Goal: Information Seeking & Learning: Check status

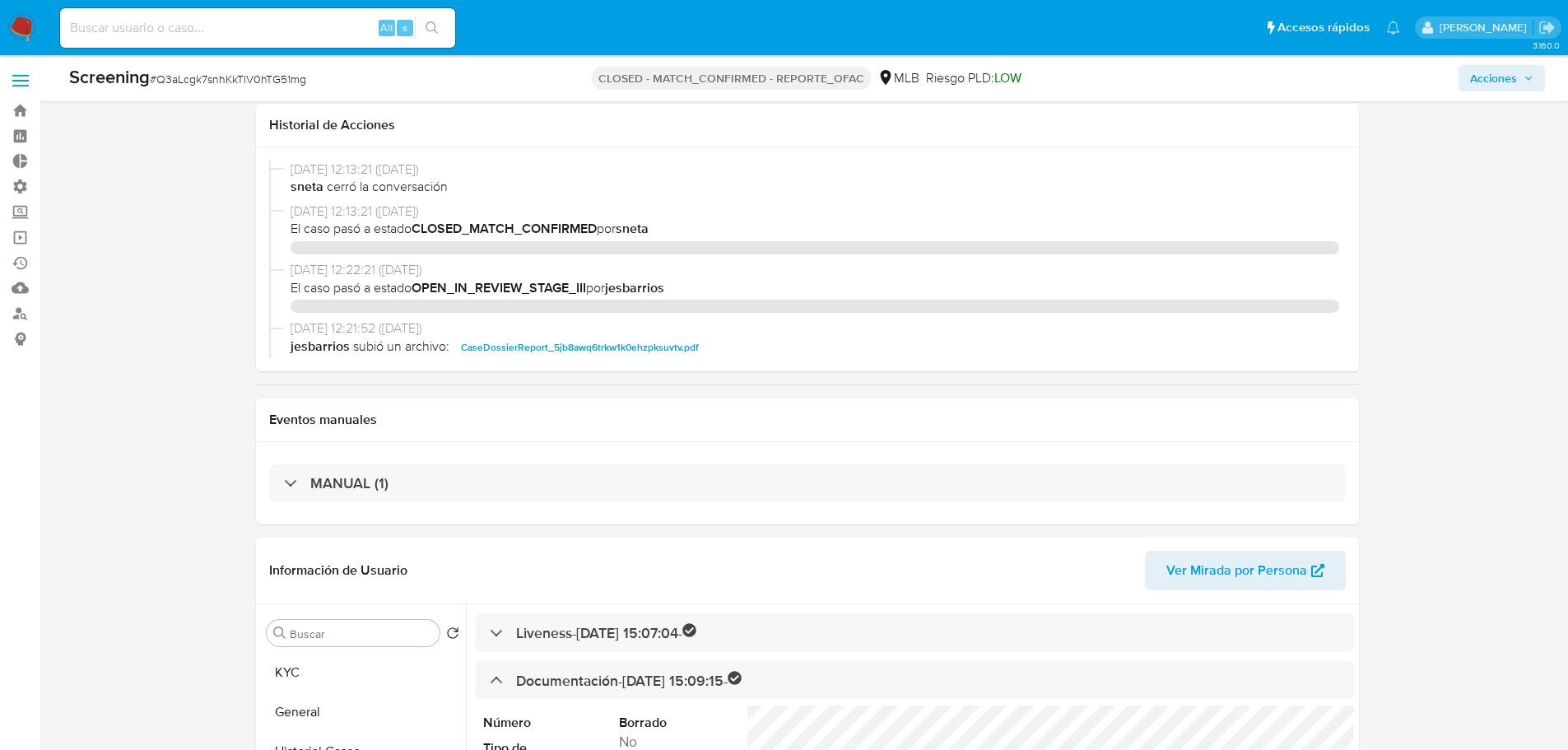
select select "10"
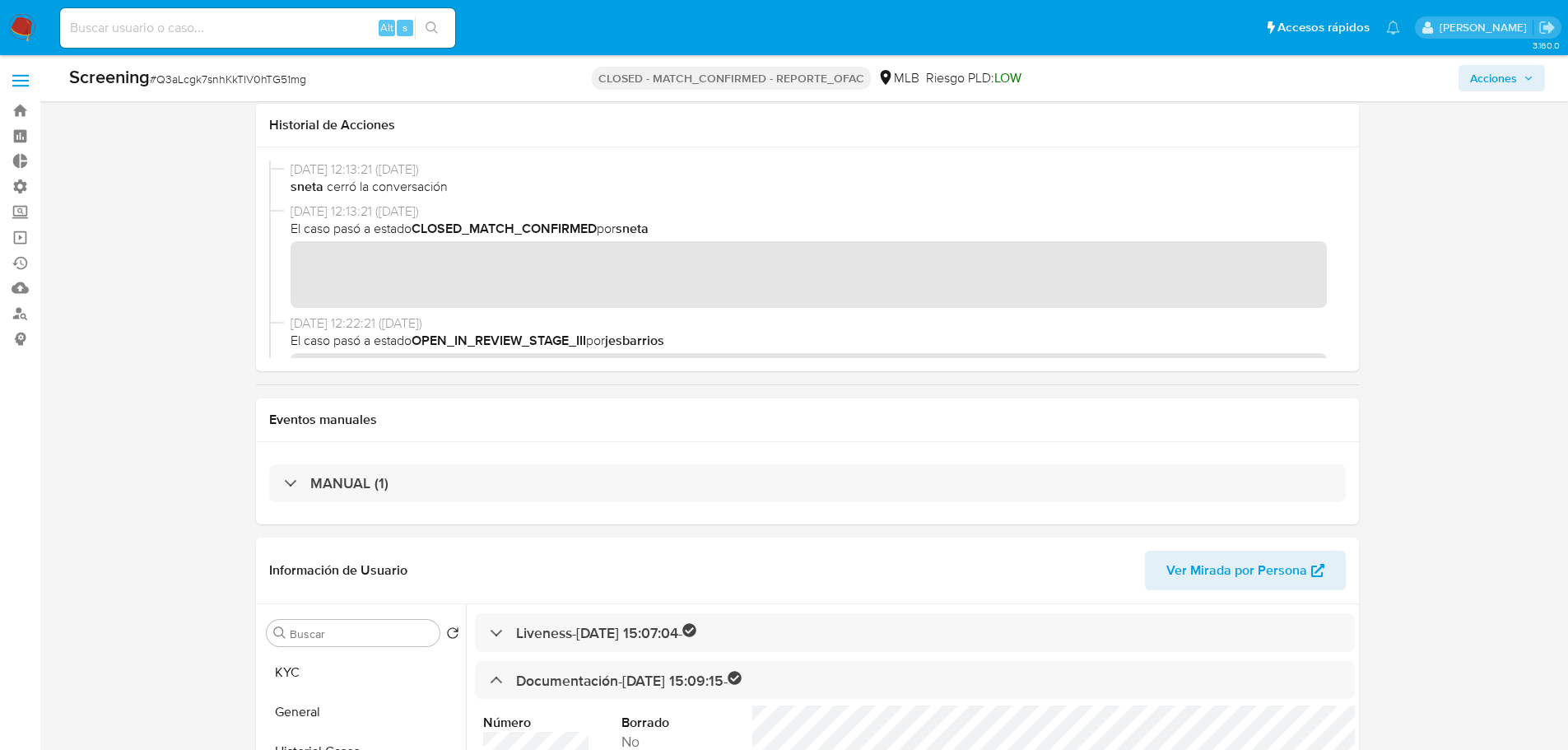
scroll to position [1446, 0]
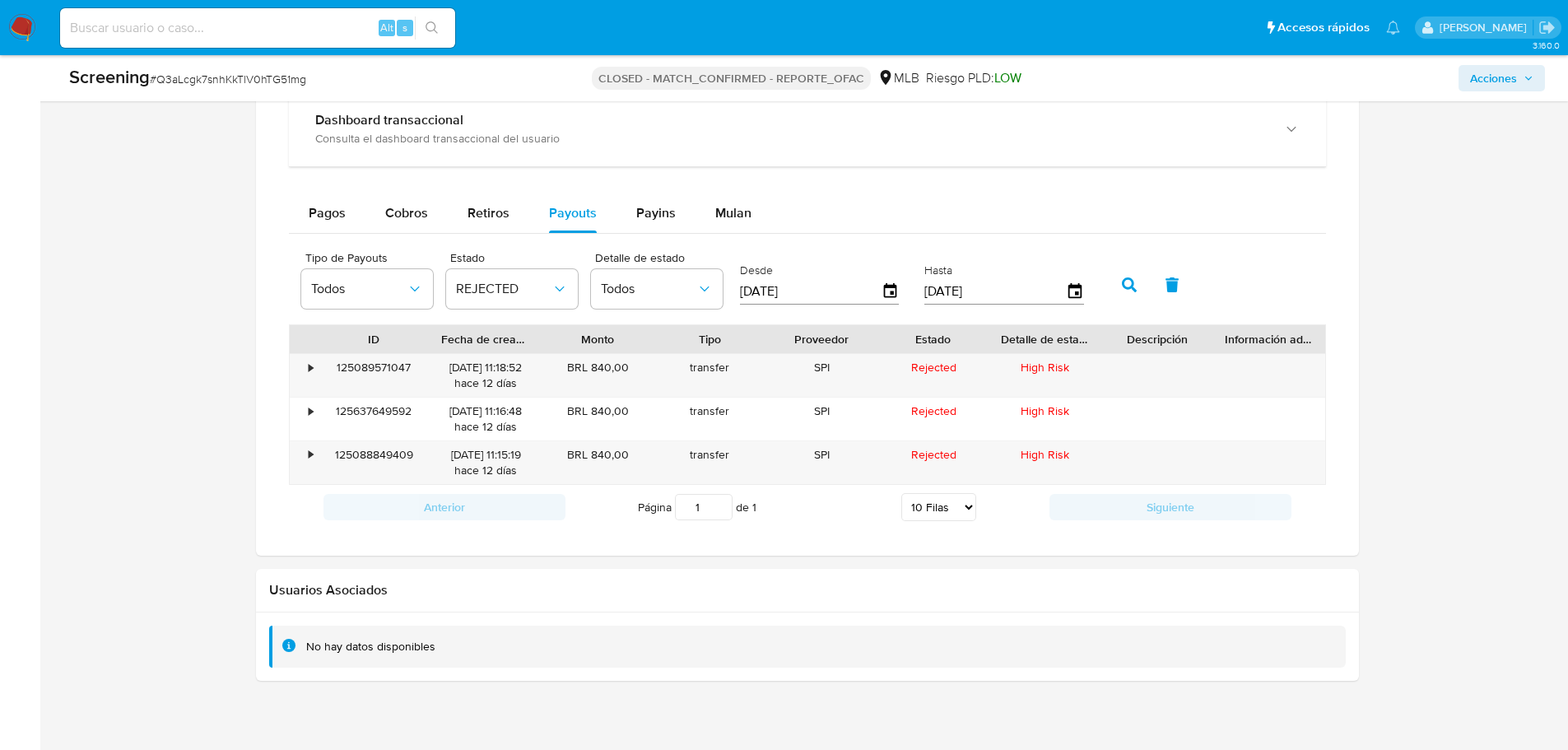
click at [257, 392] on div at bounding box center [807, 241] width 1104 height 626
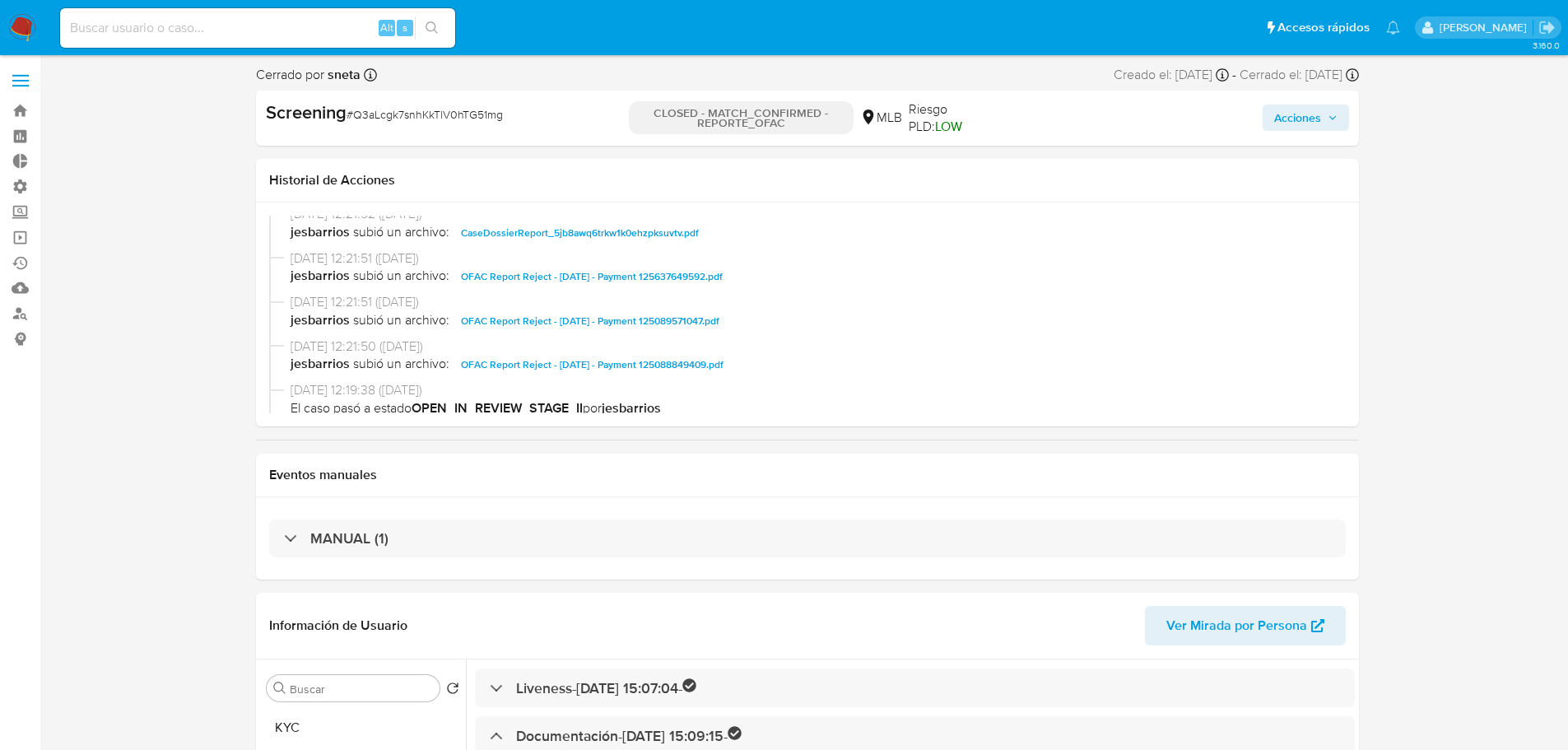
scroll to position [329, 0]
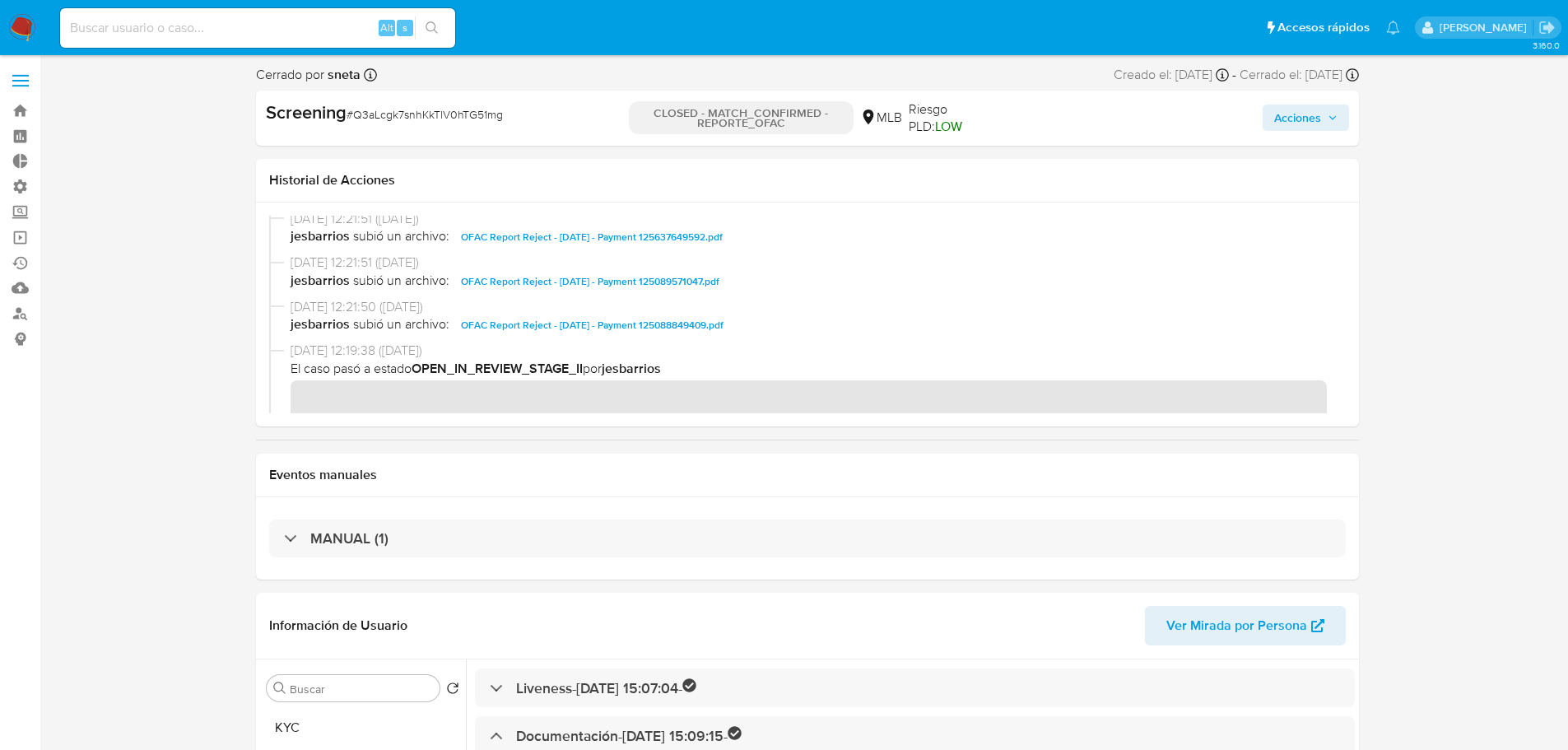
click at [567, 323] on span "OFAC Report Reject - 10th Sept 2025 - Payment 125088849409.pdf" at bounding box center [592, 325] width 262 height 20
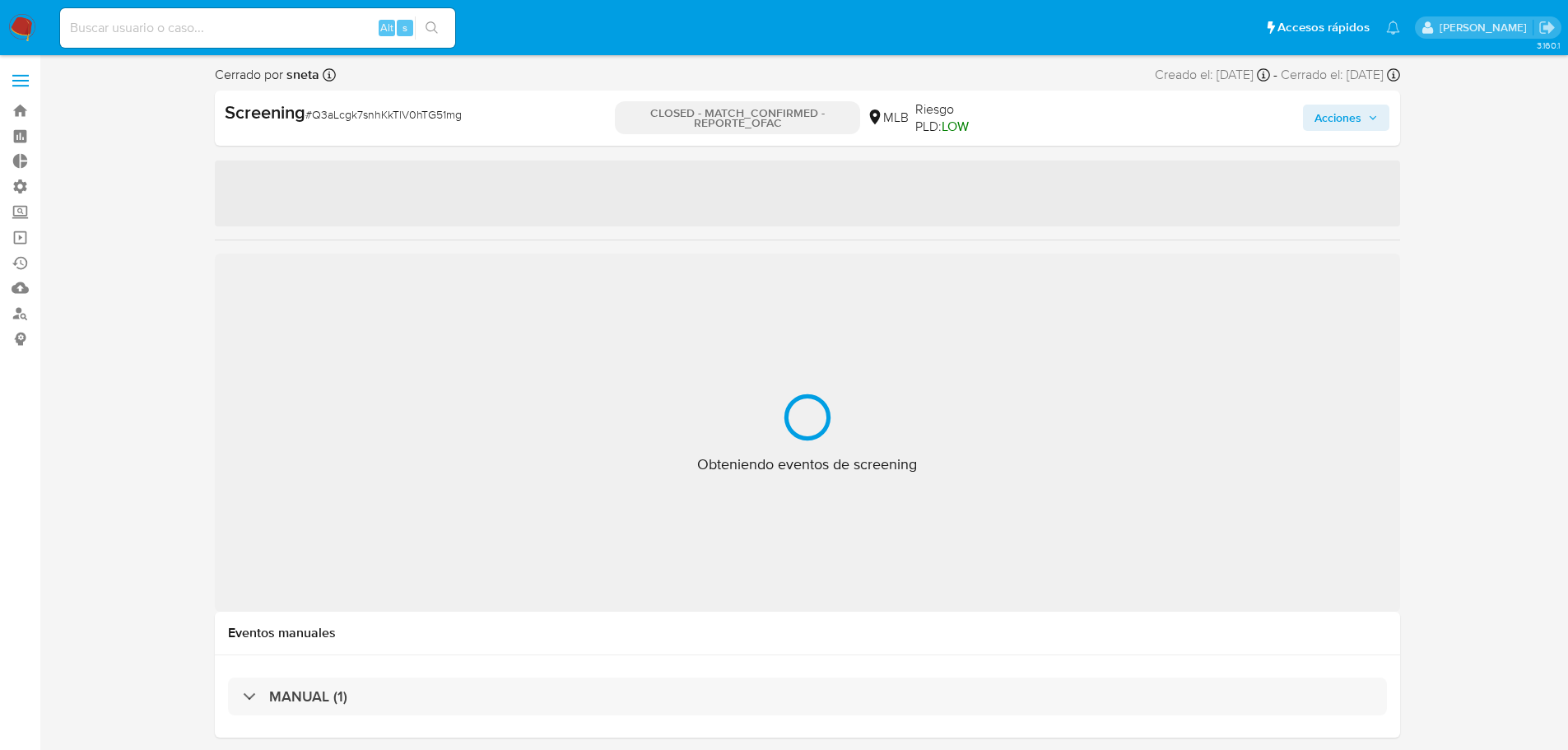
select select "10"
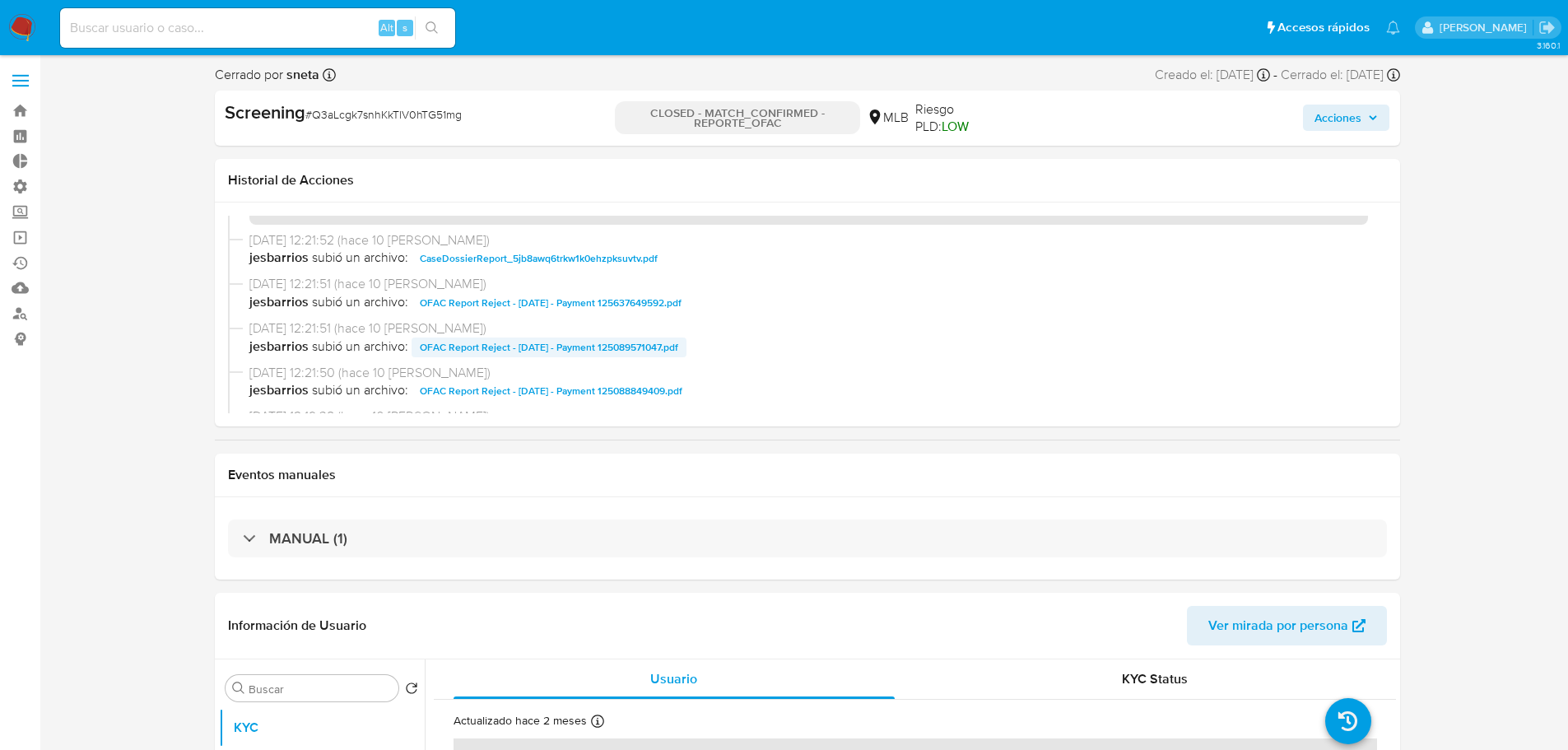
scroll to position [329, 0]
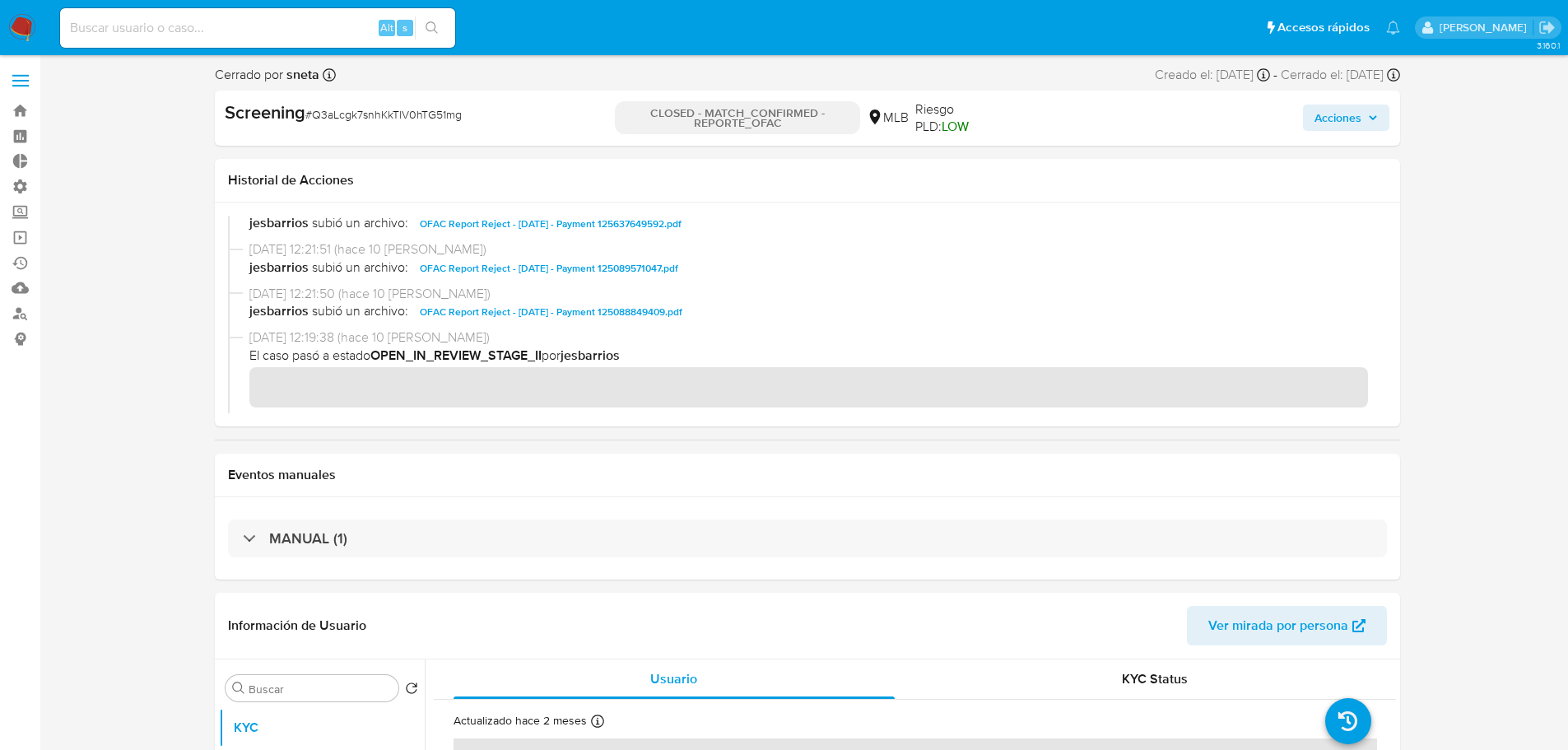
click at [606, 308] on span "OFAC Report Reject - [DATE] - Payment 125088849409.pdf" at bounding box center [551, 312] width 262 height 20
click at [664, 270] on span "OFAC Report Reject - [DATE] - Payment 125089571047.pdf" at bounding box center [549, 268] width 258 height 20
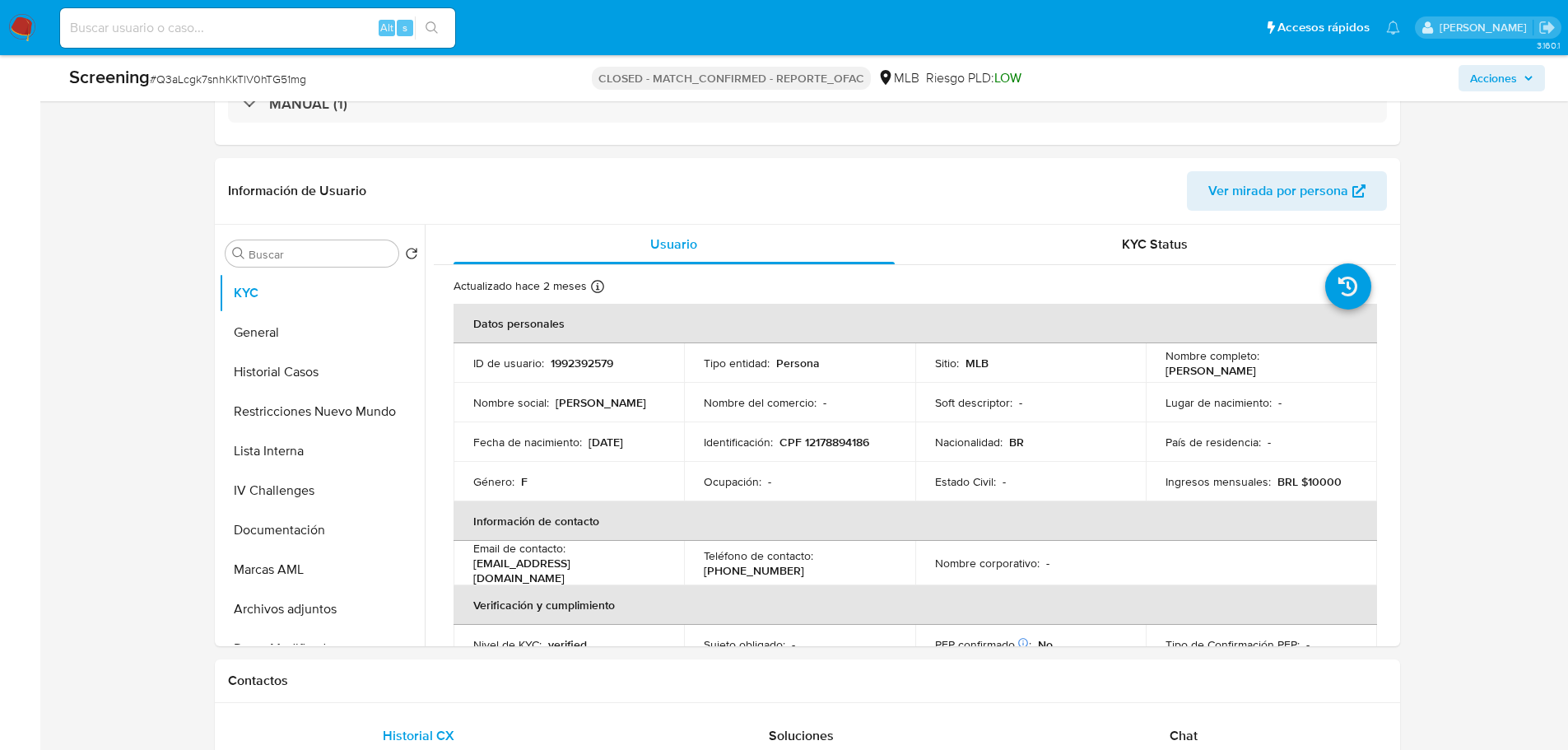
scroll to position [412, 0]
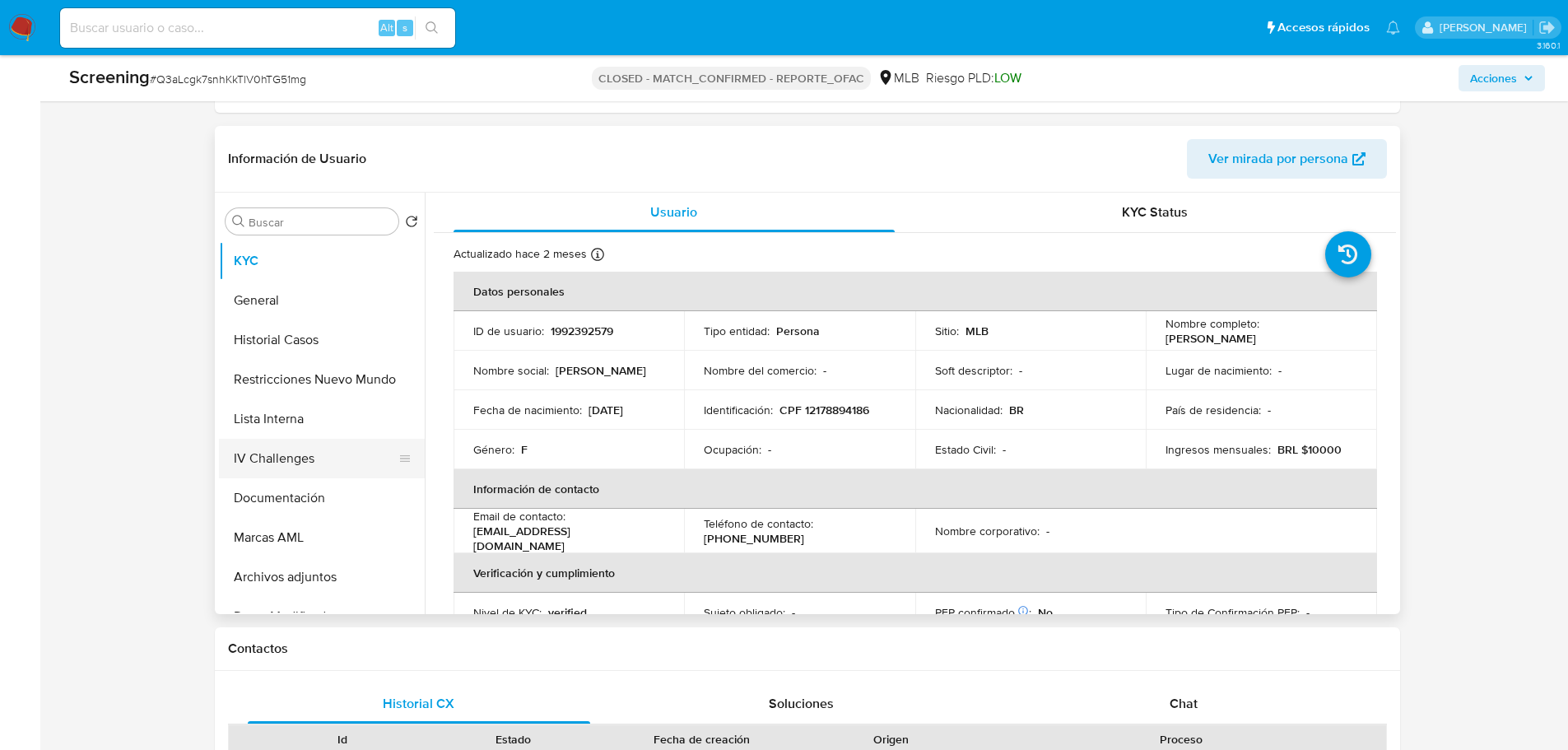
click at [291, 448] on button "IV Challenges" at bounding box center [315, 458] width 193 height 39
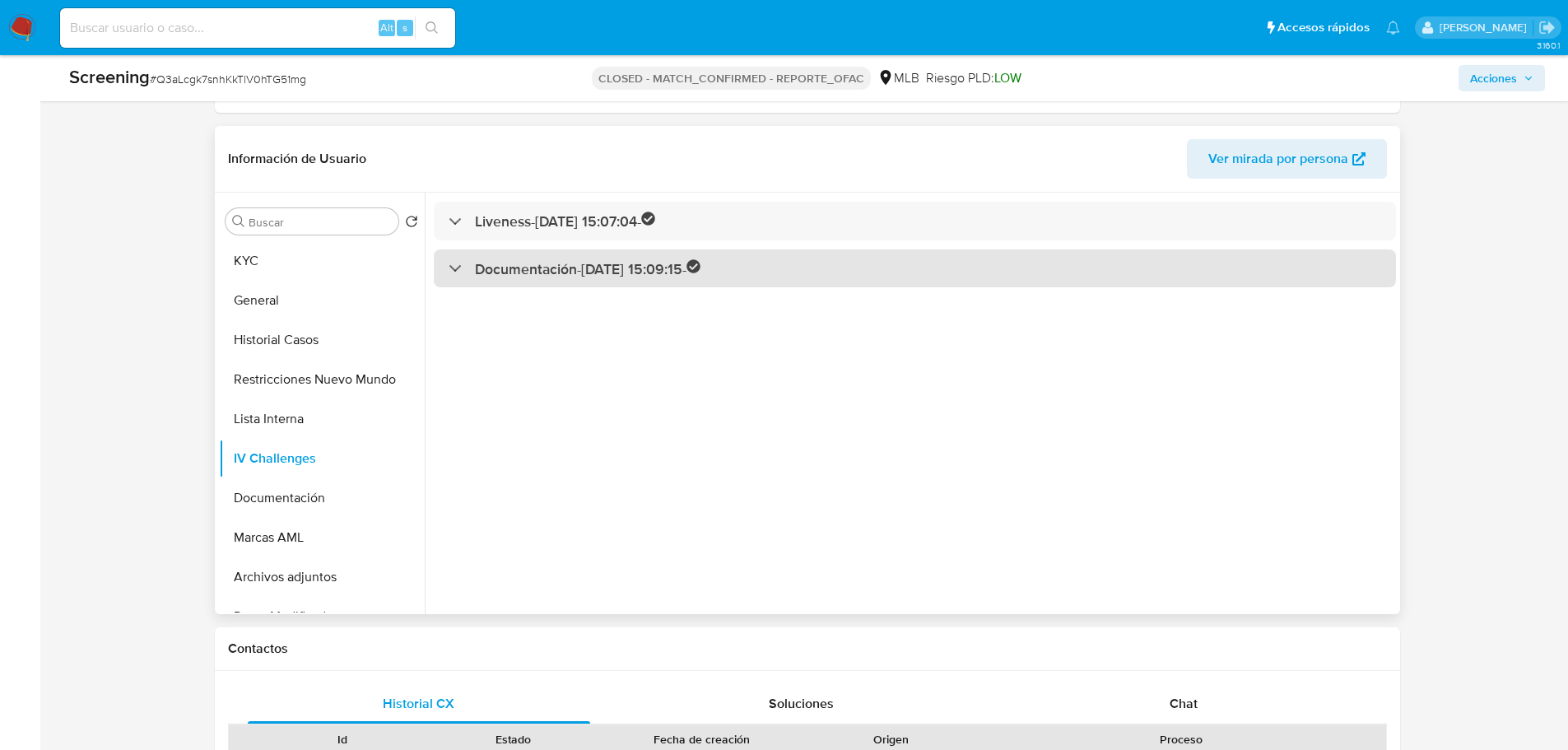
click at [586, 273] on h3 "Documentación - 17/01/2025 15:09:15 -" at bounding box center [588, 268] width 226 height 19
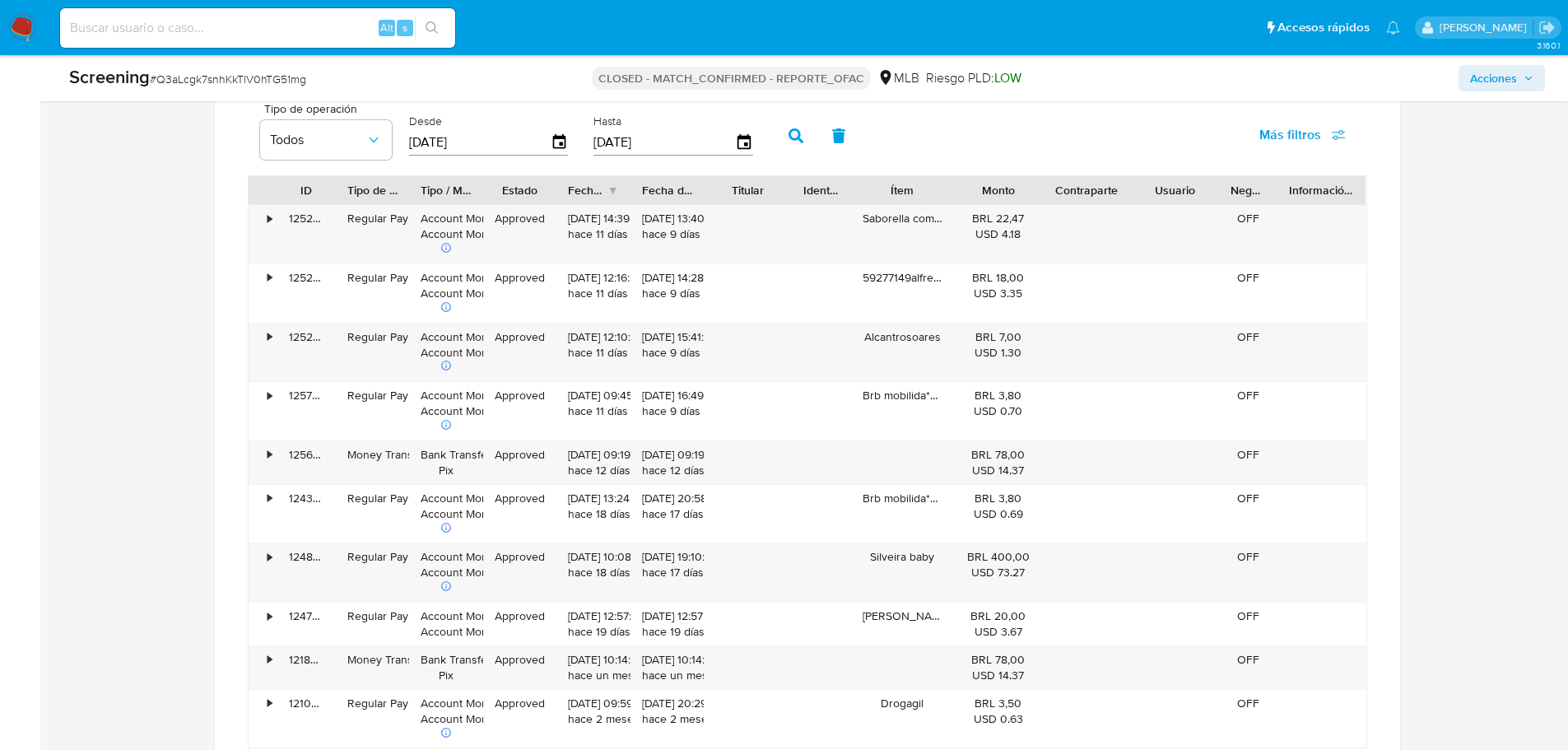
scroll to position [1417, 0]
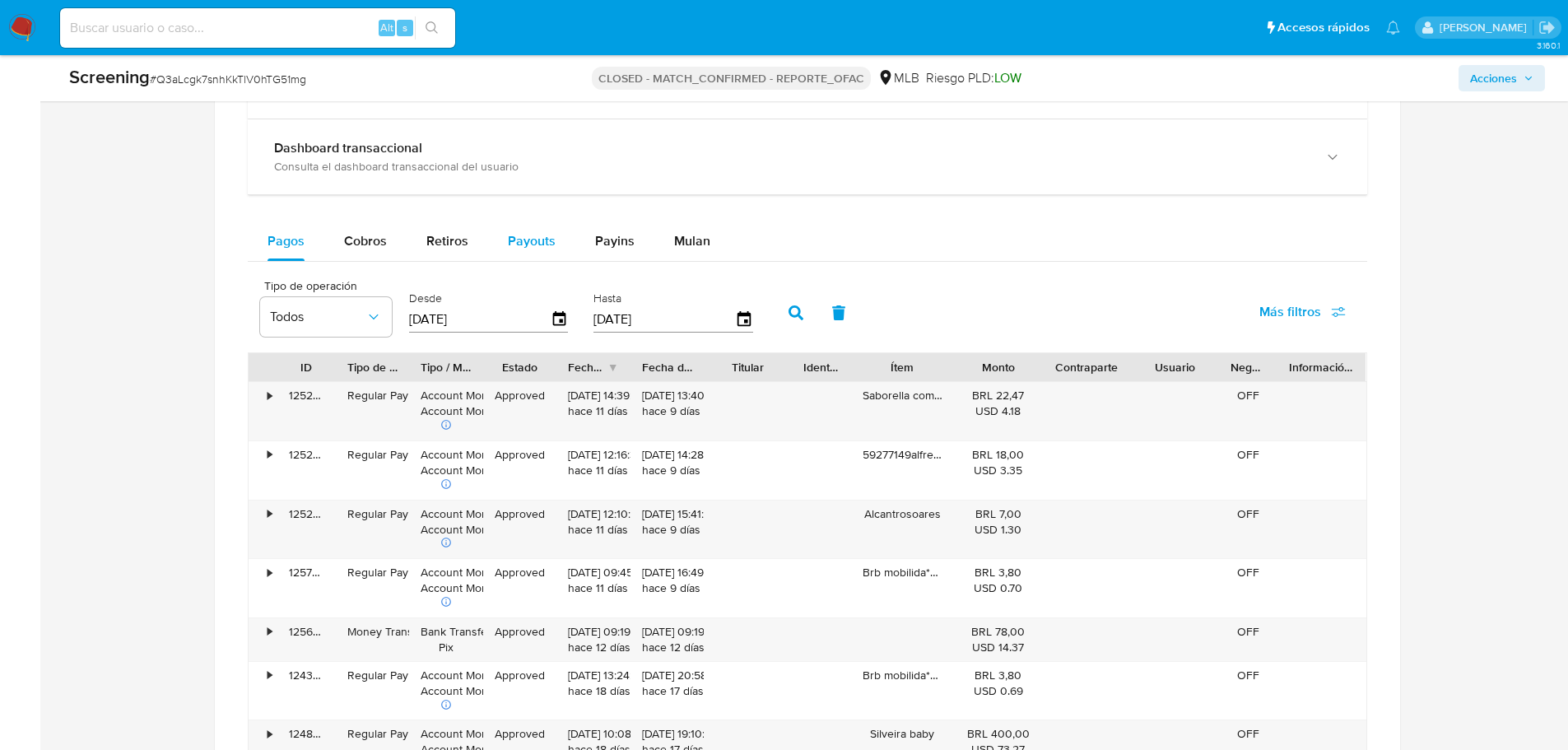
click at [502, 256] on button "Payouts" at bounding box center [531, 241] width 87 height 39
select select "10"
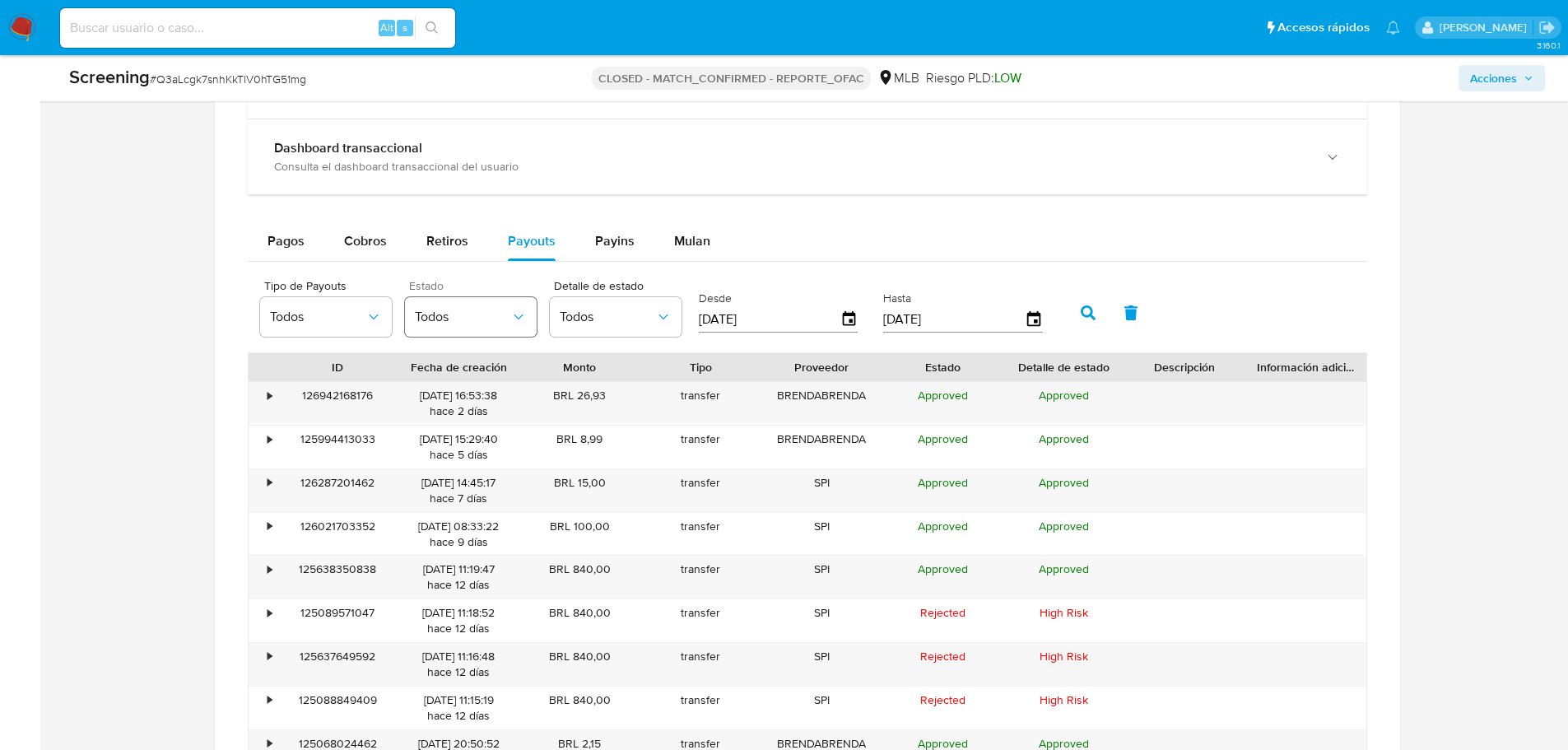
click at [466, 320] on span "Todos" at bounding box center [463, 317] width 95 height 17
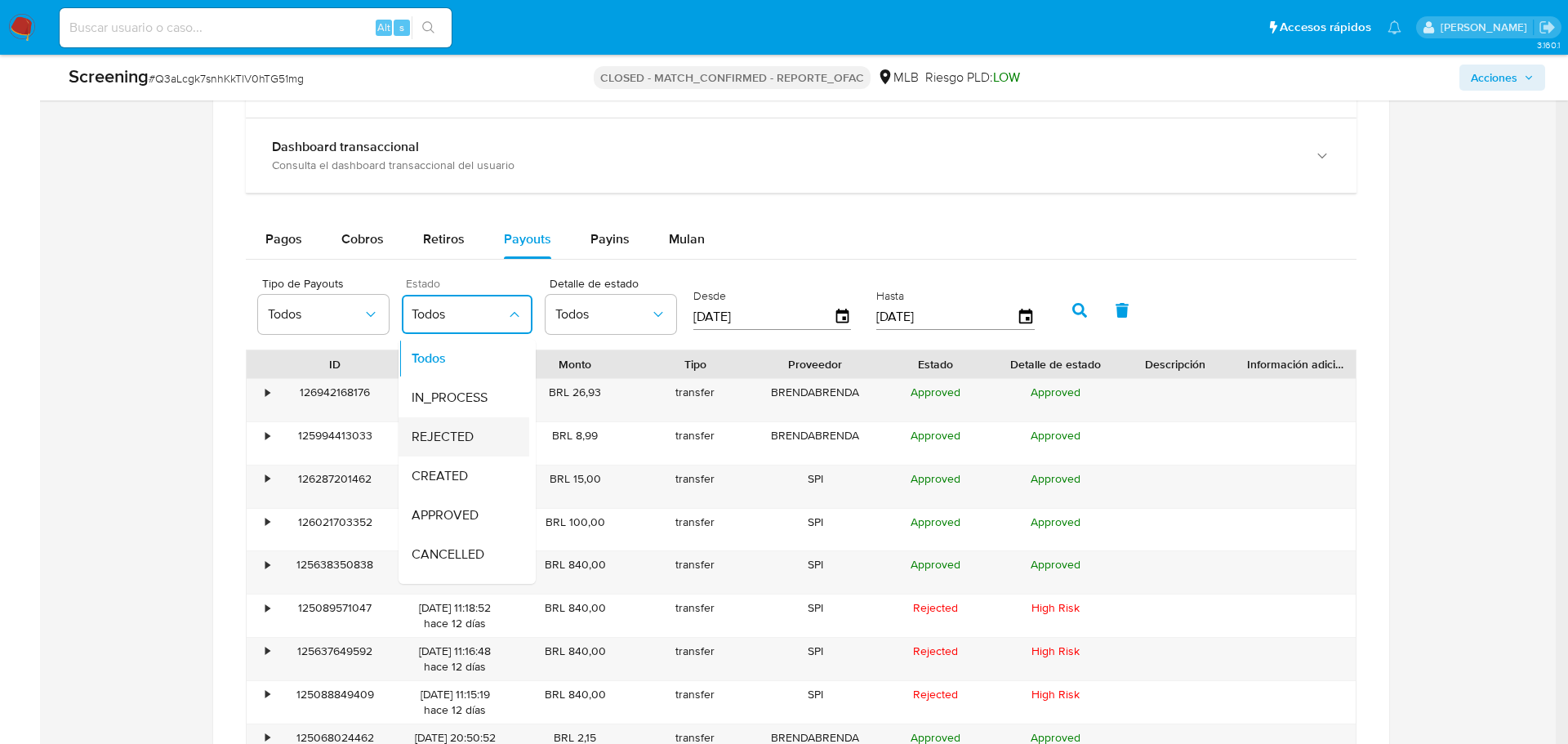
click at [474, 437] on div "REJECTED" at bounding box center [459, 437] width 94 height 39
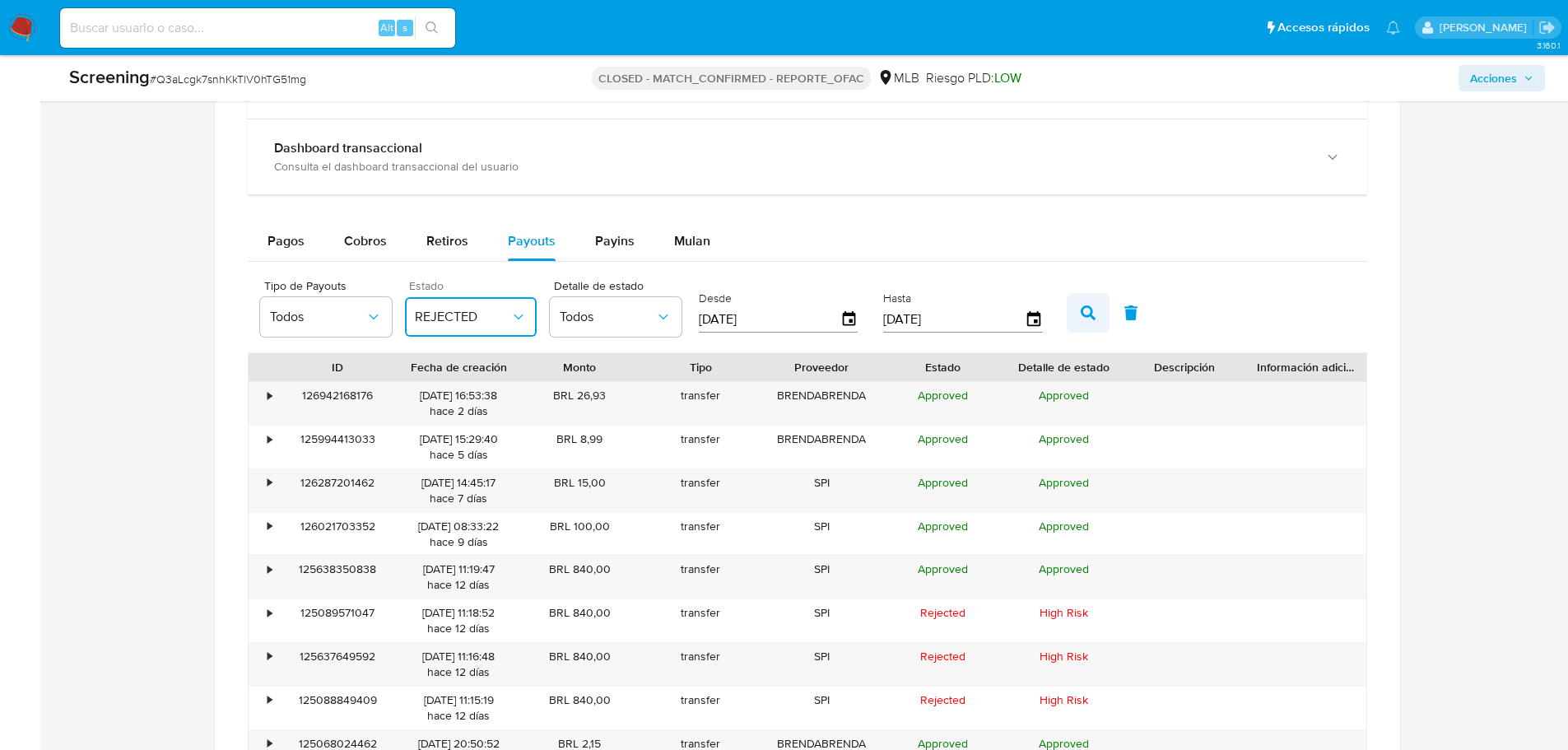
click at [1094, 315] on icon "button" at bounding box center [1088, 313] width 15 height 15
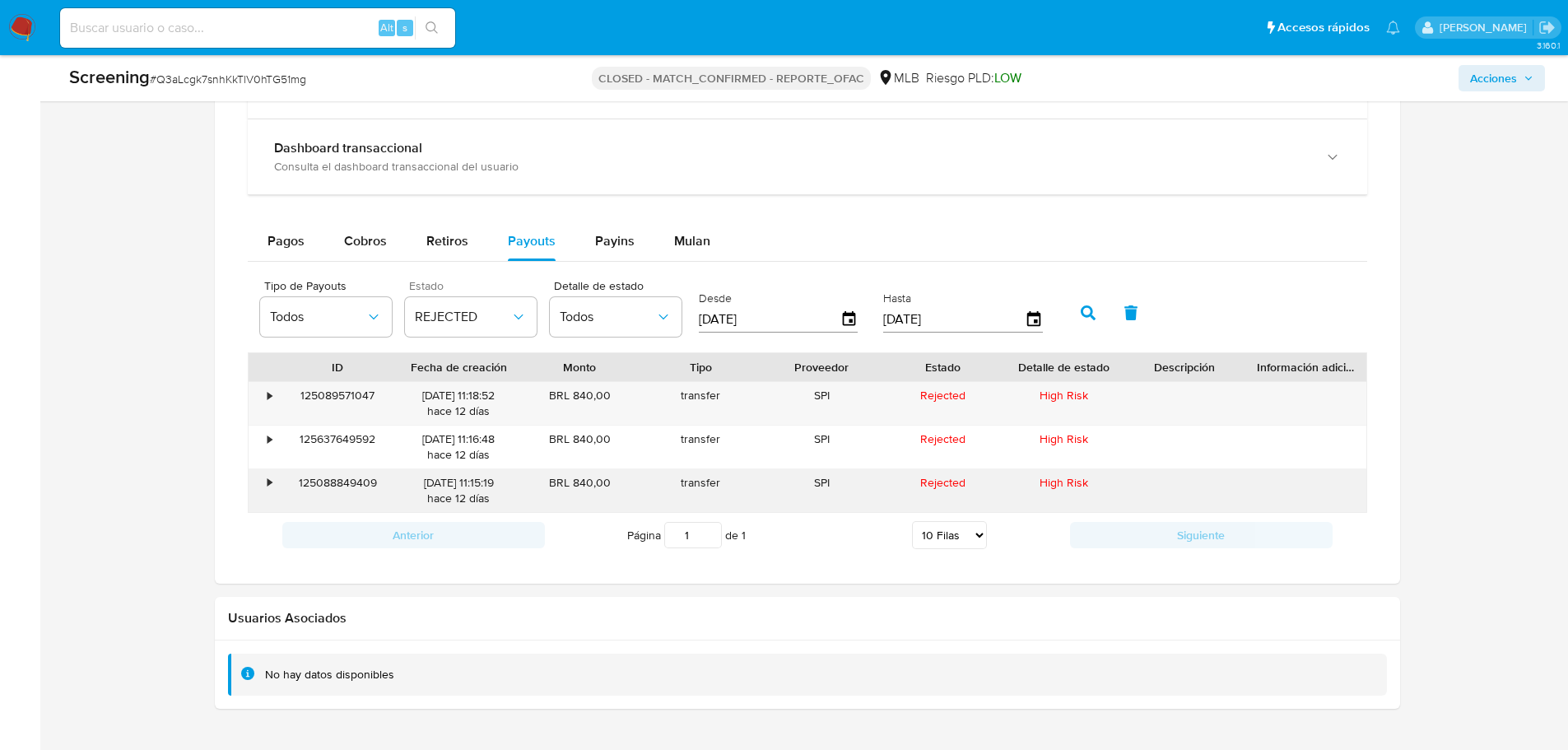
click at [339, 484] on div "125088849409" at bounding box center [337, 490] width 121 height 43
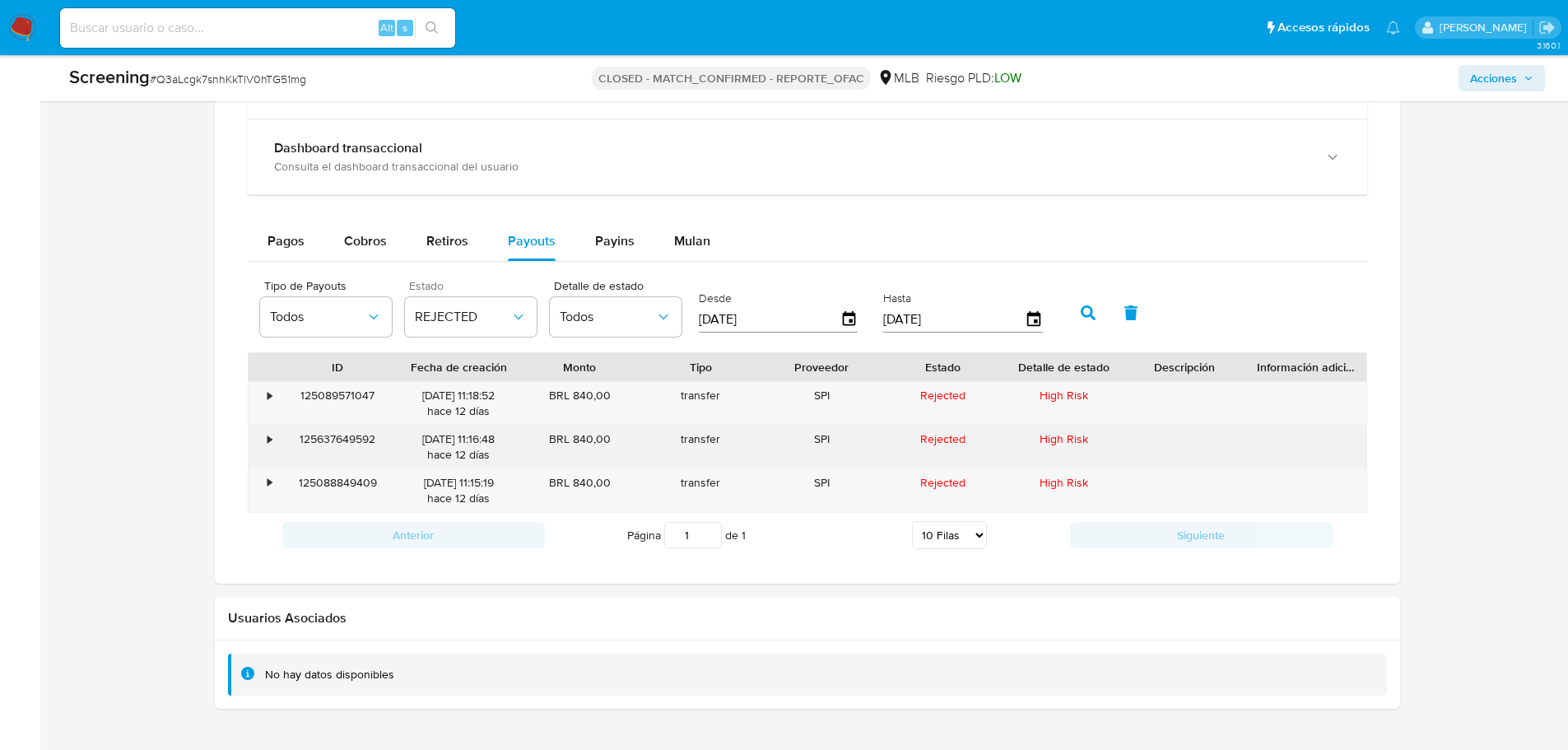
click at [363, 436] on div "125637649592" at bounding box center [337, 447] width 121 height 43
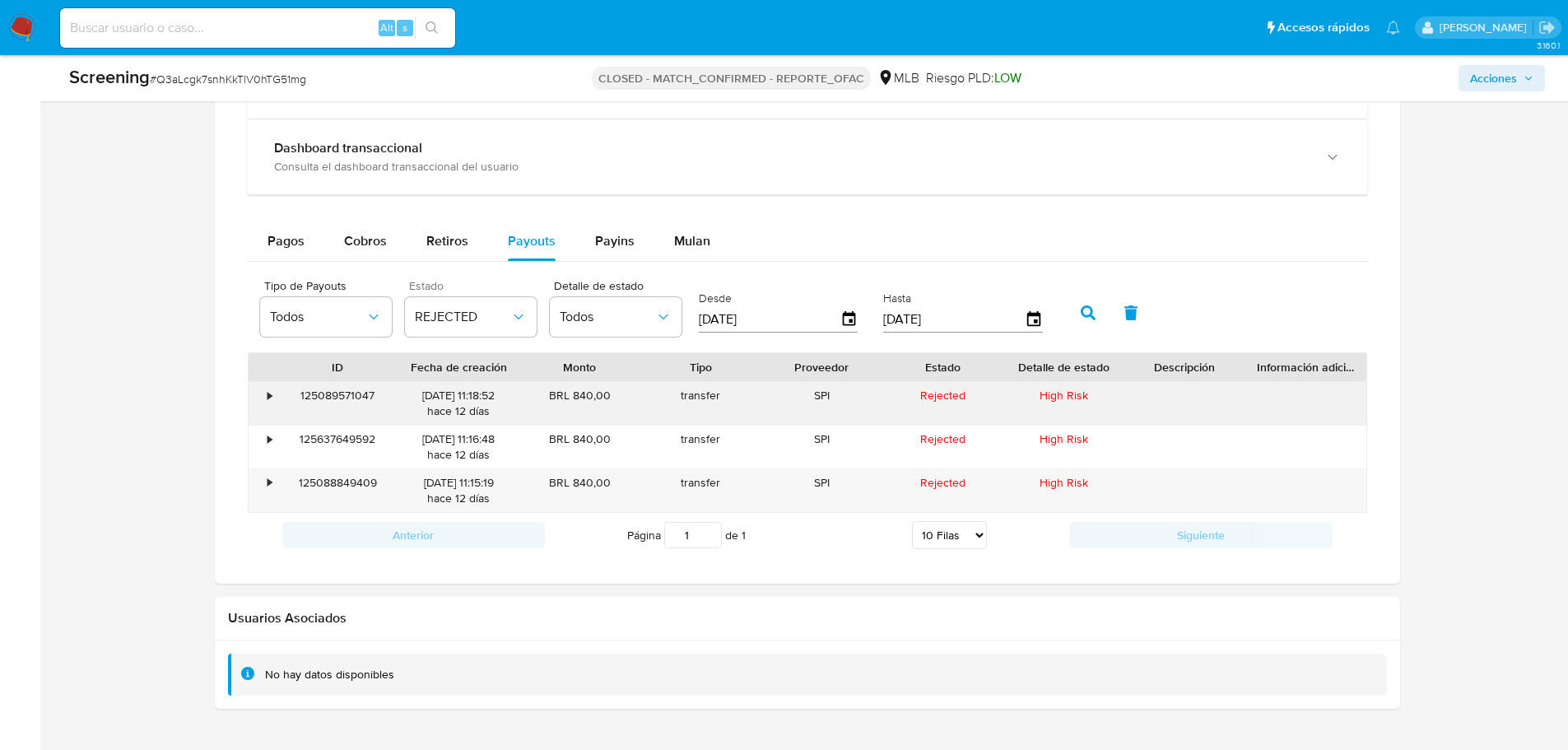
click at [334, 389] on div "125089571047" at bounding box center [337, 403] width 121 height 43
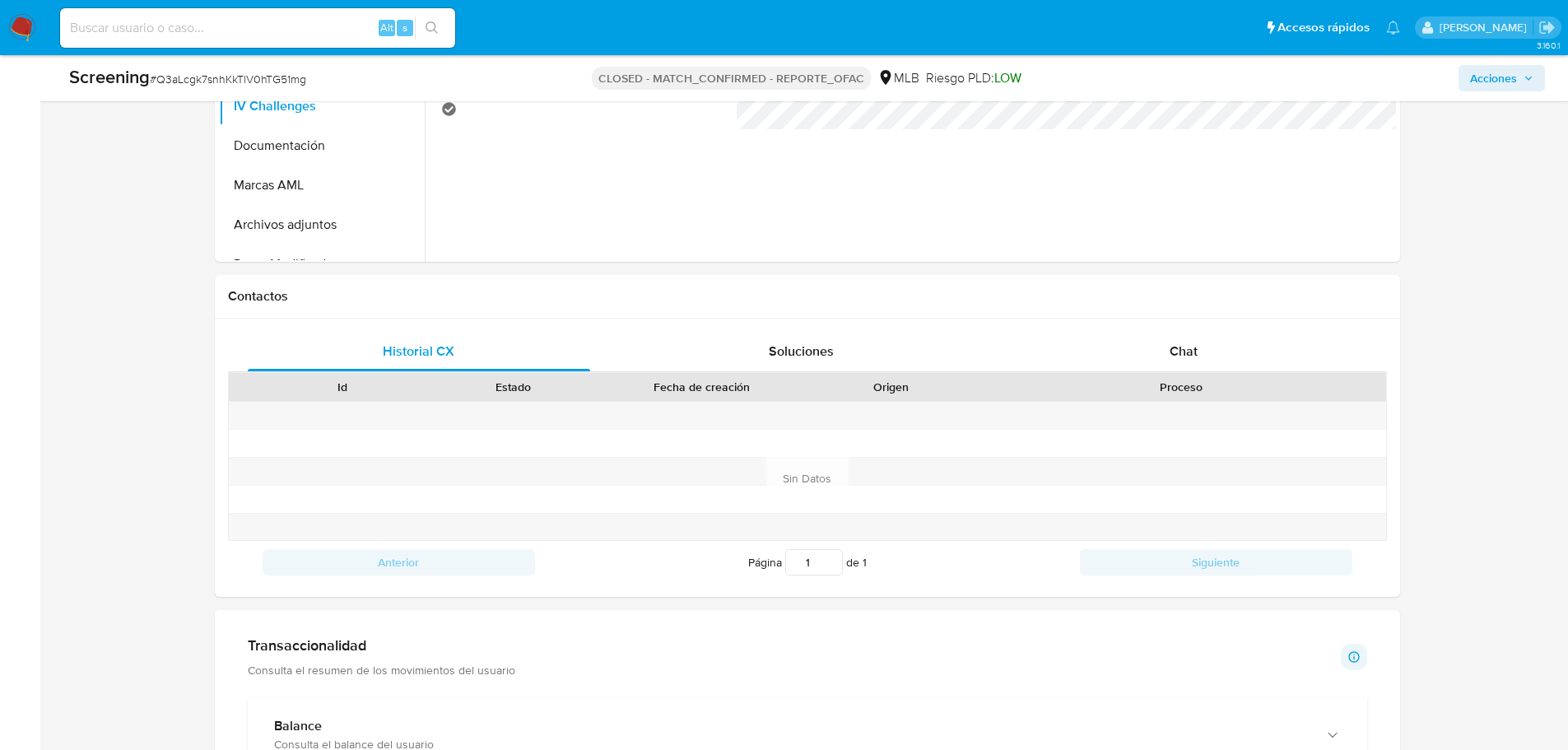
scroll to position [595, 0]
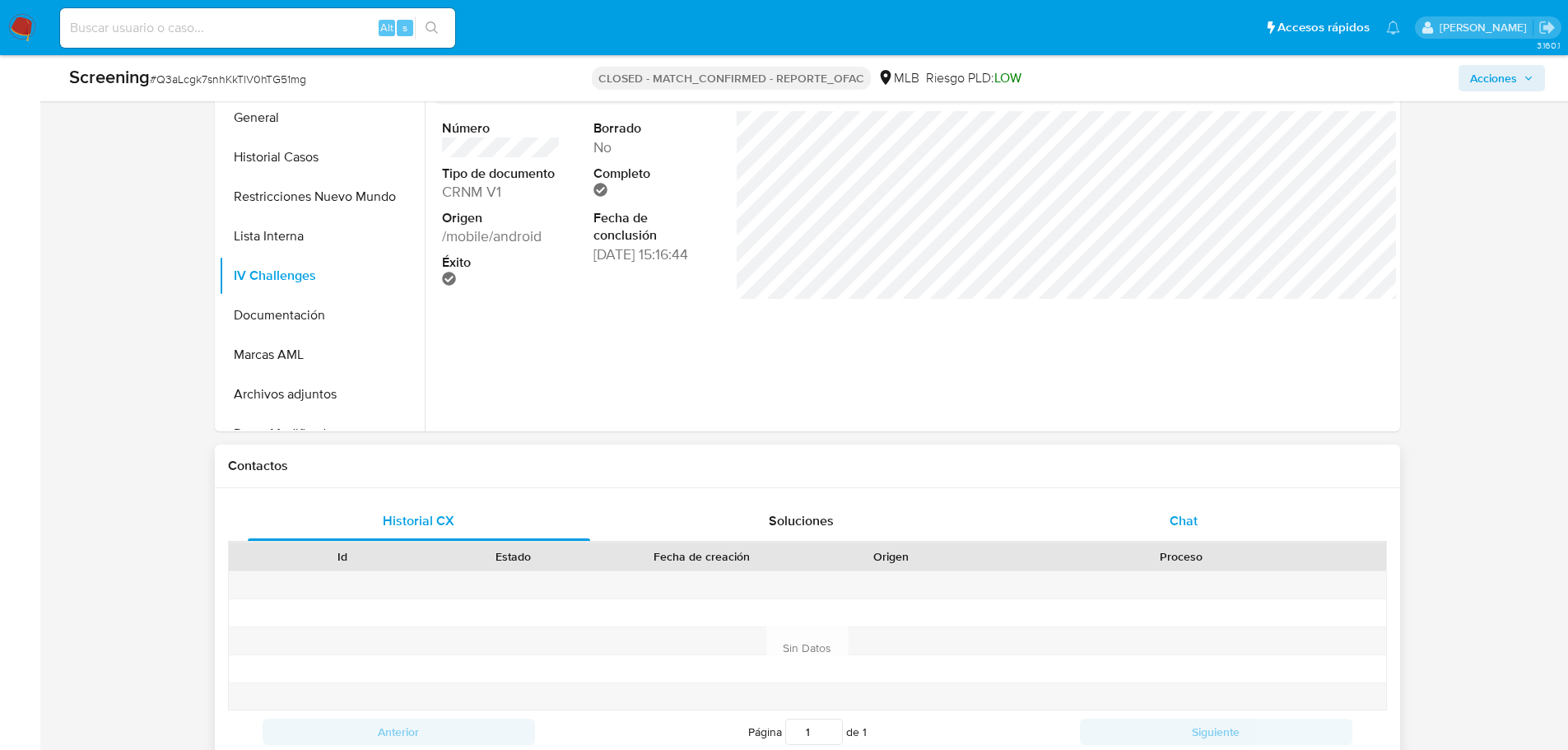
click at [1164, 522] on div "Chat" at bounding box center [1184, 520] width 343 height 39
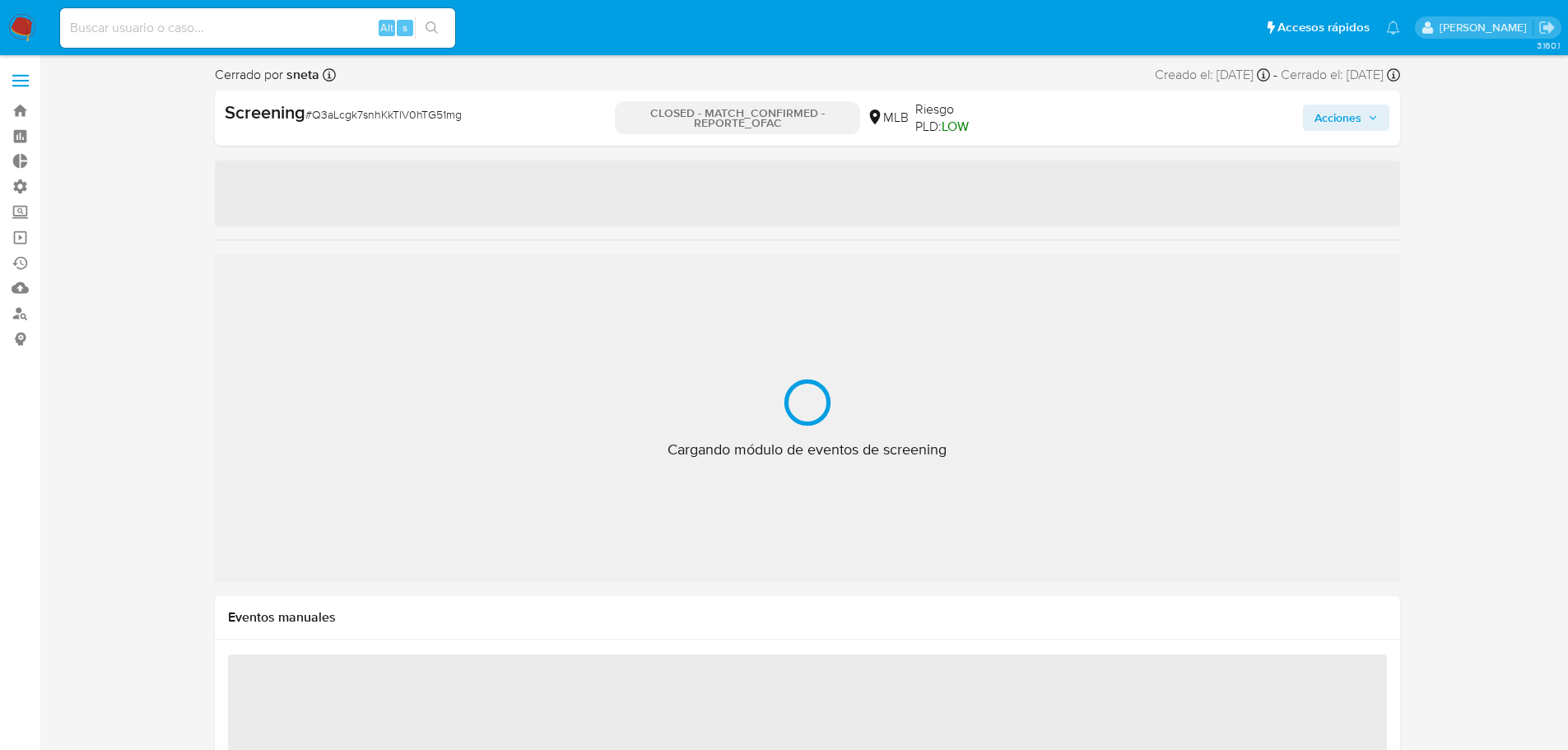
select select "10"
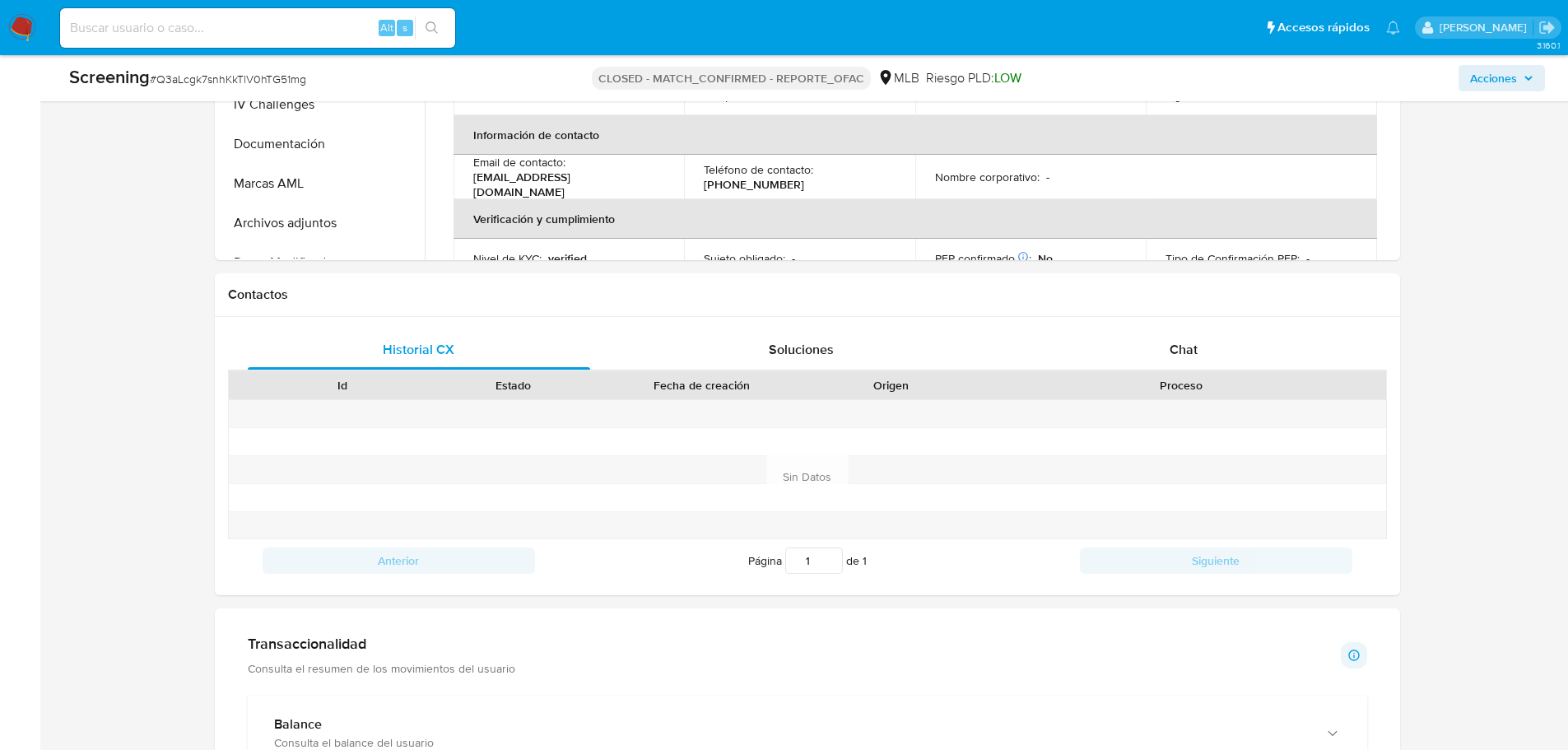
scroll to position [988, 0]
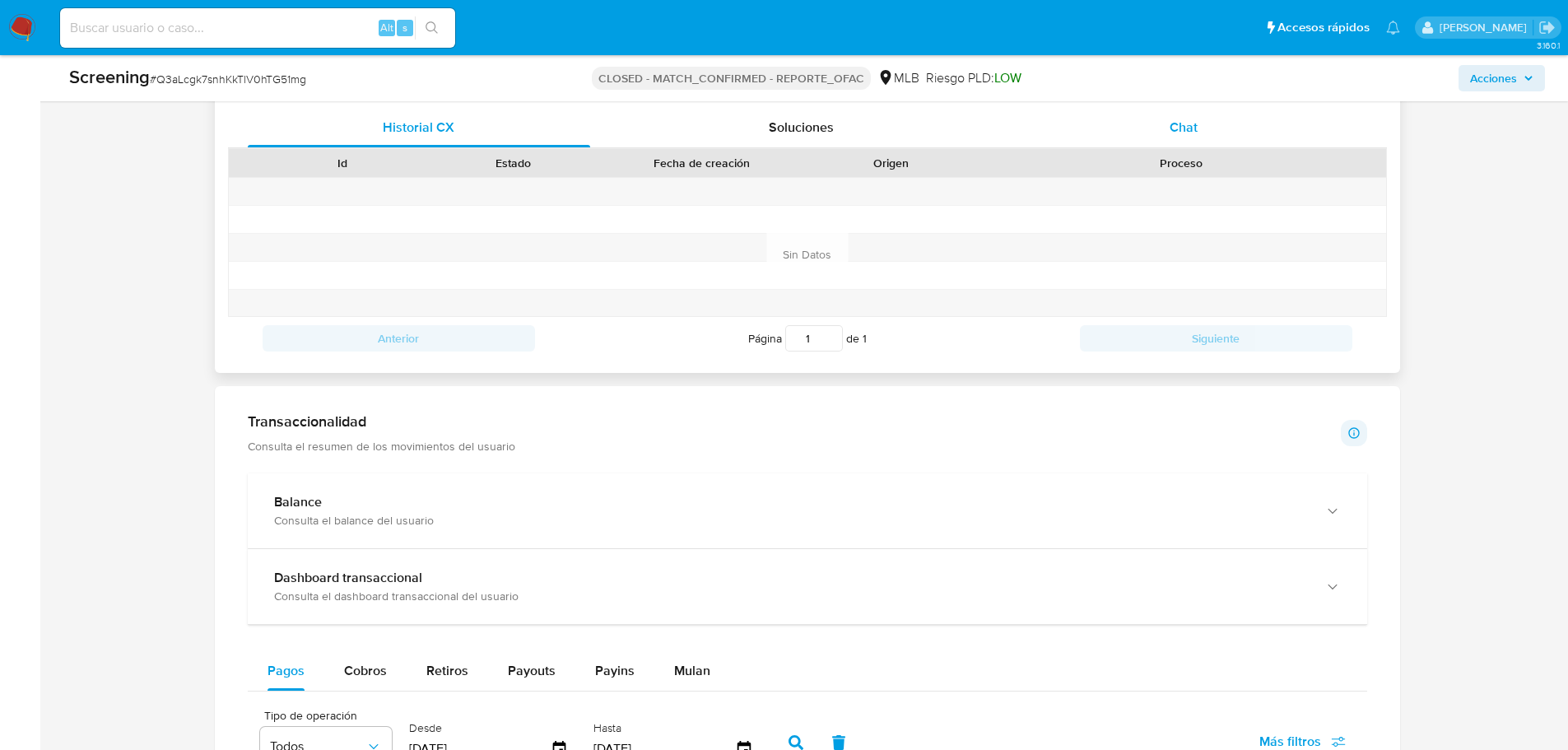
click at [1231, 124] on div "Chat" at bounding box center [1184, 127] width 343 height 39
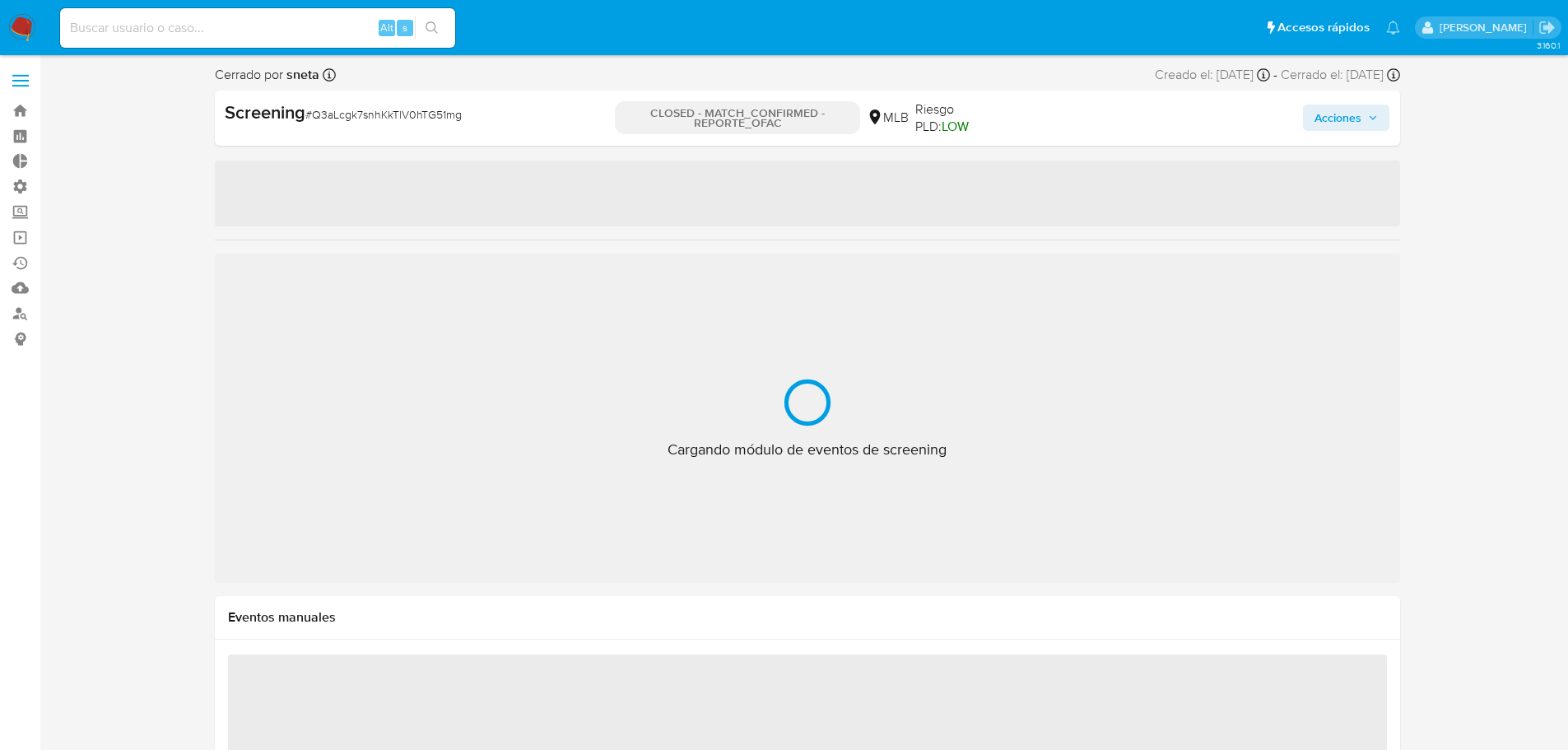
select select "10"
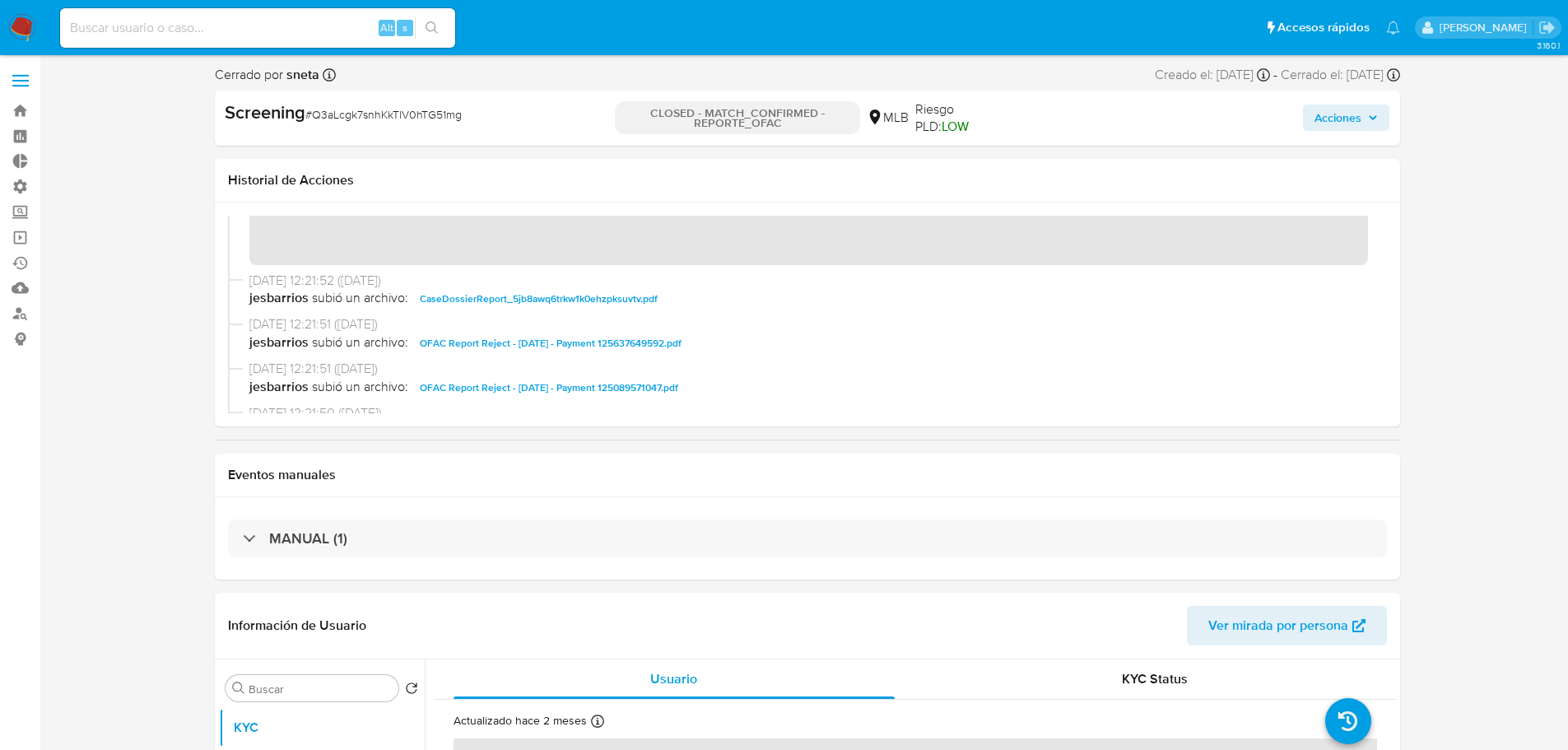
scroll to position [247, 0]
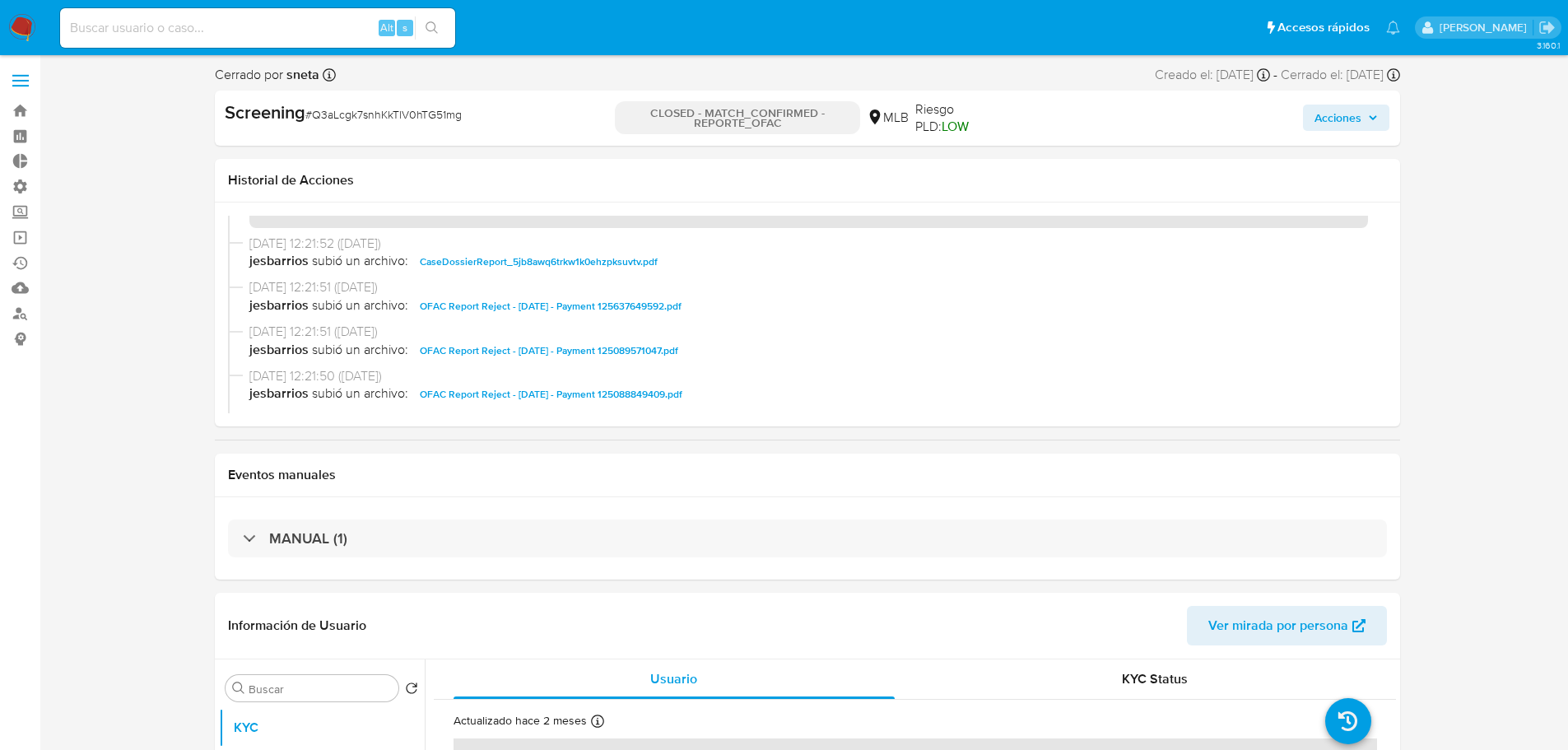
click at [530, 354] on span "OFAC Report Reject - [DATE] - Payment 125089571047.pdf" at bounding box center [549, 351] width 258 height 20
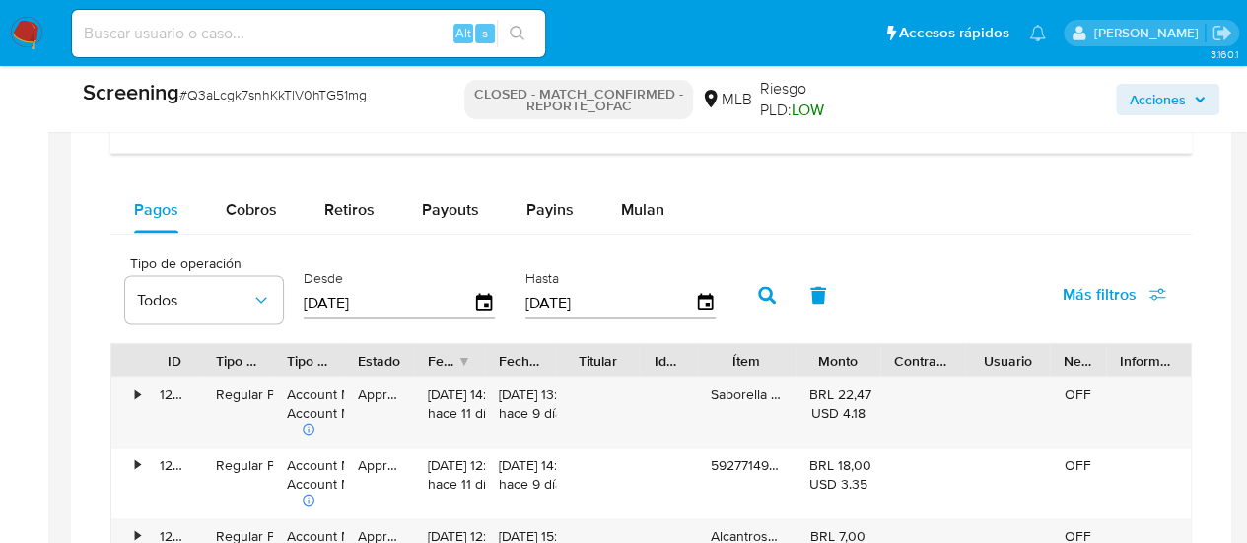
scroll to position [1752, 0]
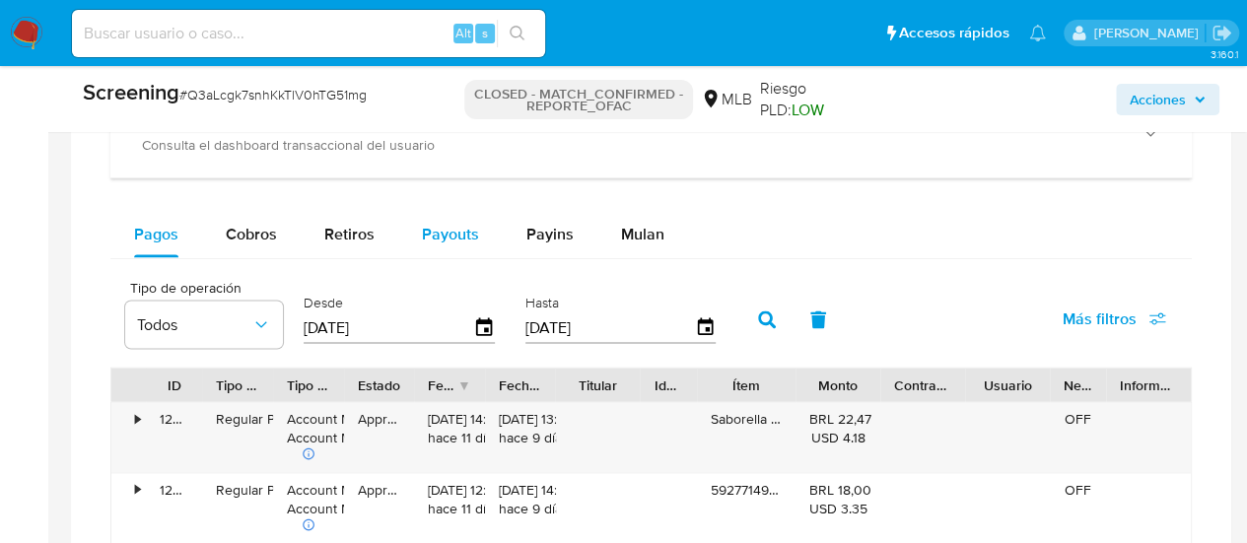
click at [436, 240] on span "Payouts" at bounding box center [450, 233] width 57 height 23
select select "10"
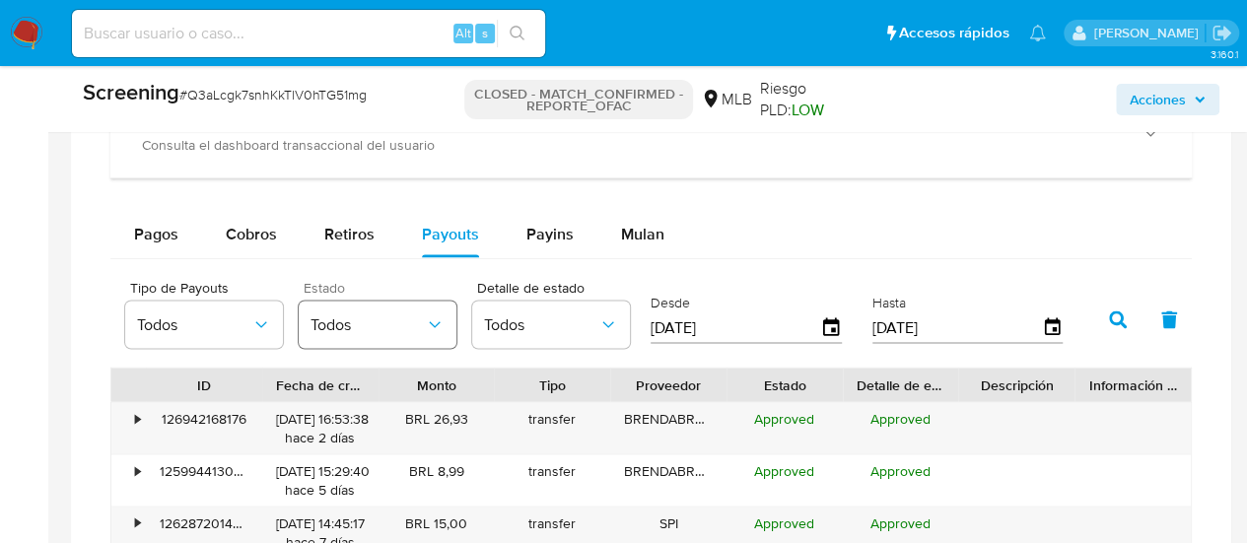
click at [395, 321] on span "Todos" at bounding box center [367, 324] width 114 height 20
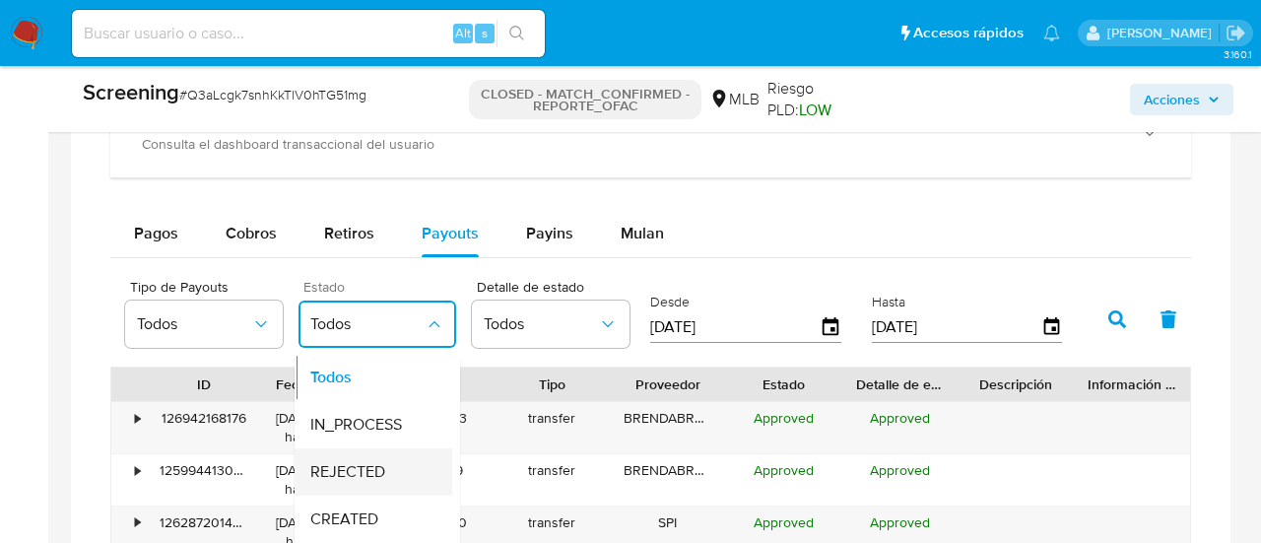
click at [347, 466] on span "REJECTED" at bounding box center [347, 472] width 75 height 20
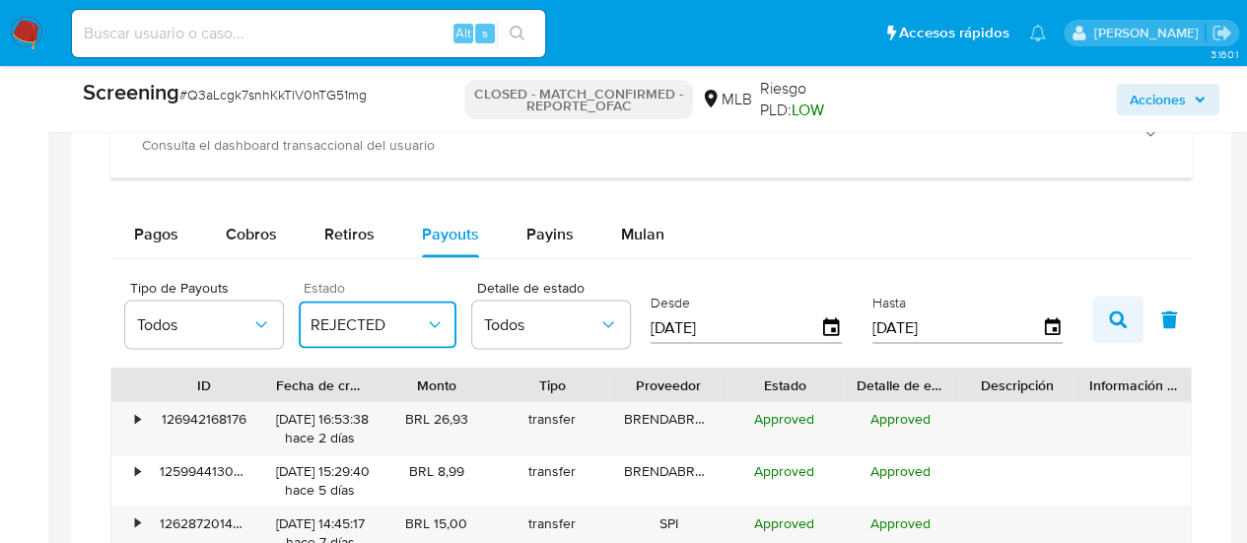
click at [1116, 316] on icon "button" at bounding box center [1118, 319] width 18 height 18
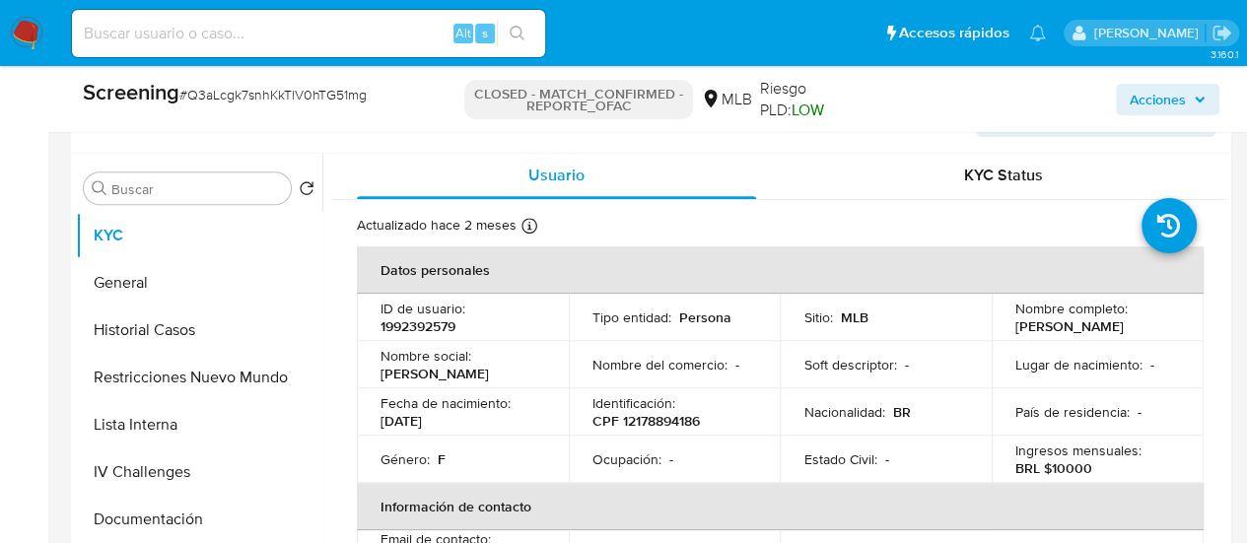
scroll to position [0, 0]
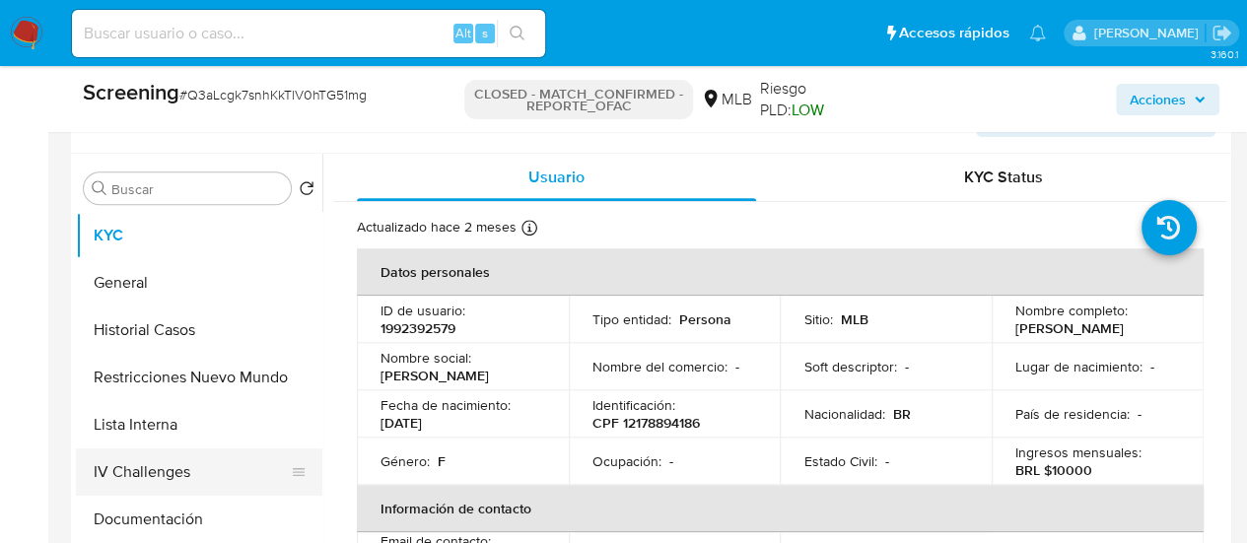
click at [162, 486] on button "IV Challenges" at bounding box center [191, 471] width 231 height 47
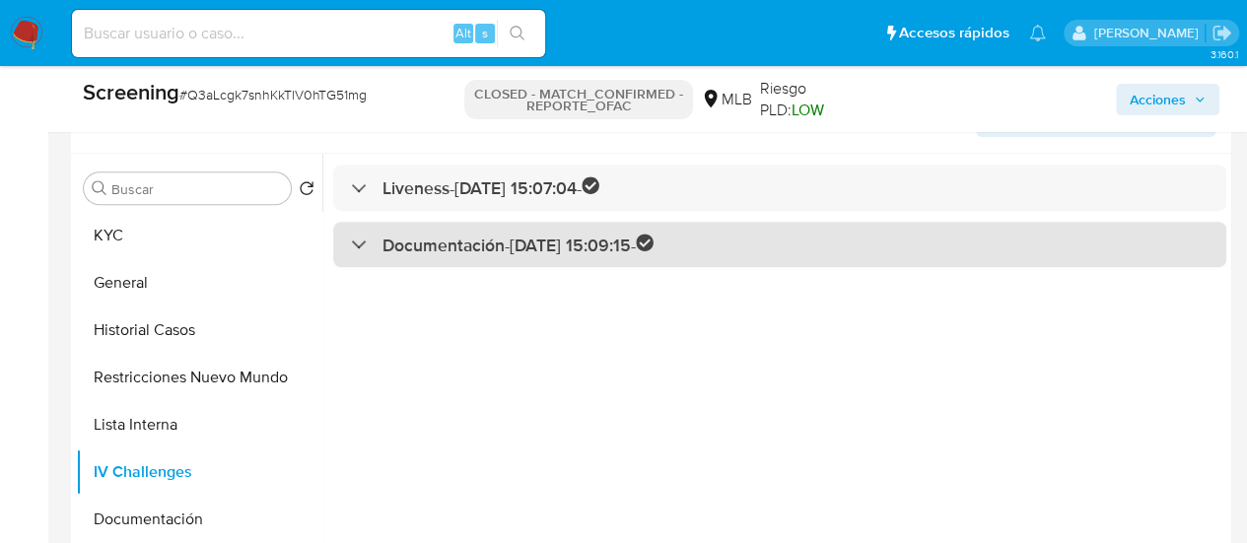
click at [510, 241] on h3 "Documentación - 17/01/2025 15:09:15 -" at bounding box center [517, 245] width 271 height 23
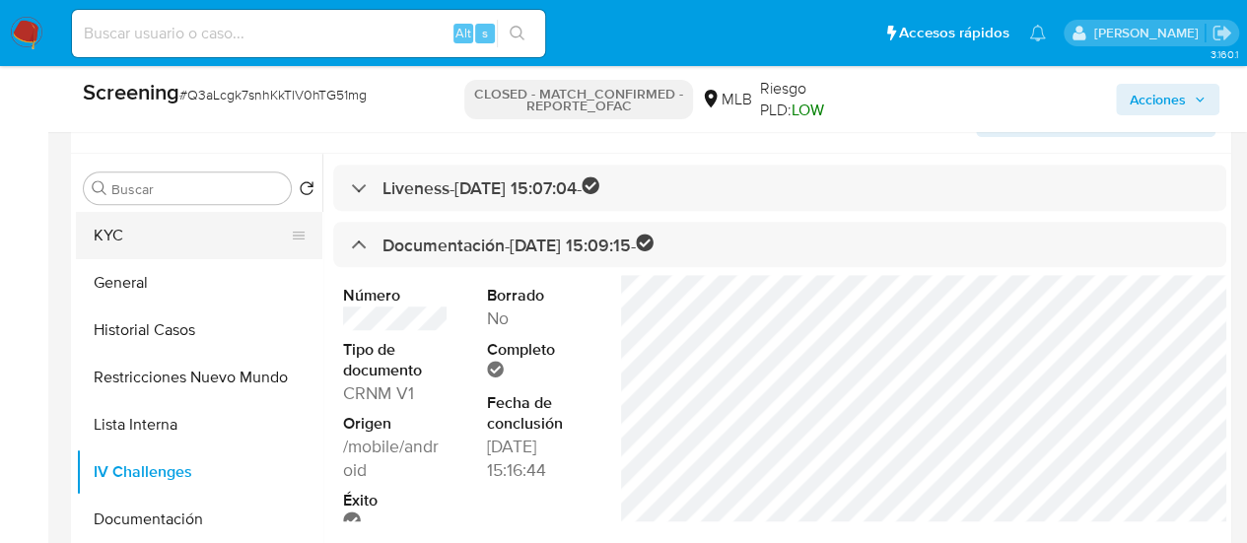
drag, startPoint x: 164, startPoint y: 216, endPoint x: 155, endPoint y: 222, distance: 10.7
click at [160, 217] on button "KYC" at bounding box center [191, 235] width 231 height 47
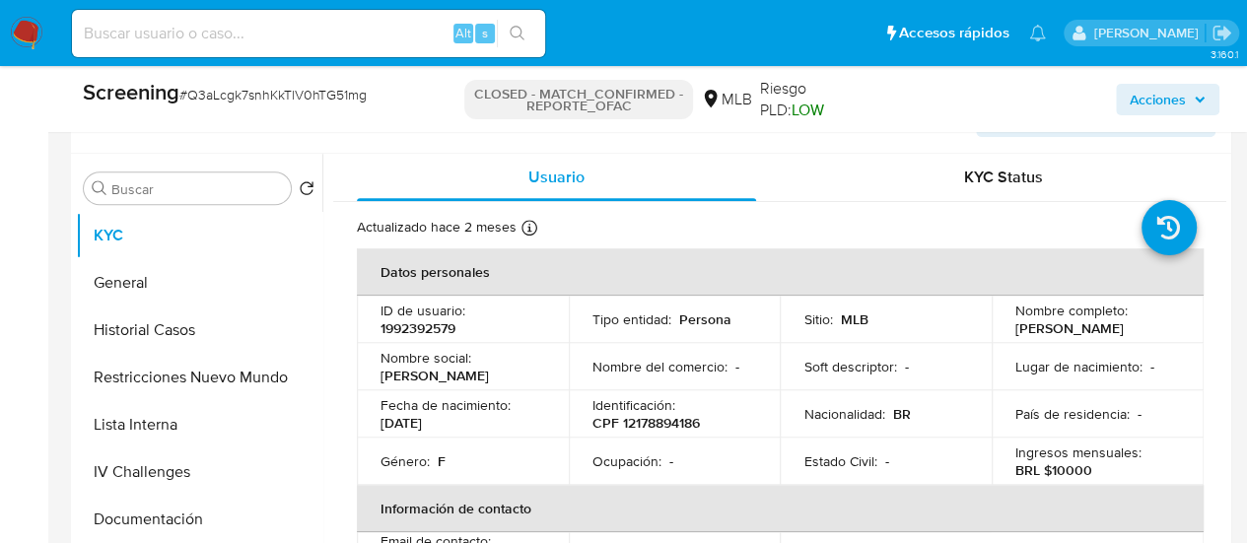
click at [423, 333] on p "1992392579" at bounding box center [417, 328] width 75 height 18
copy p "1992392579"
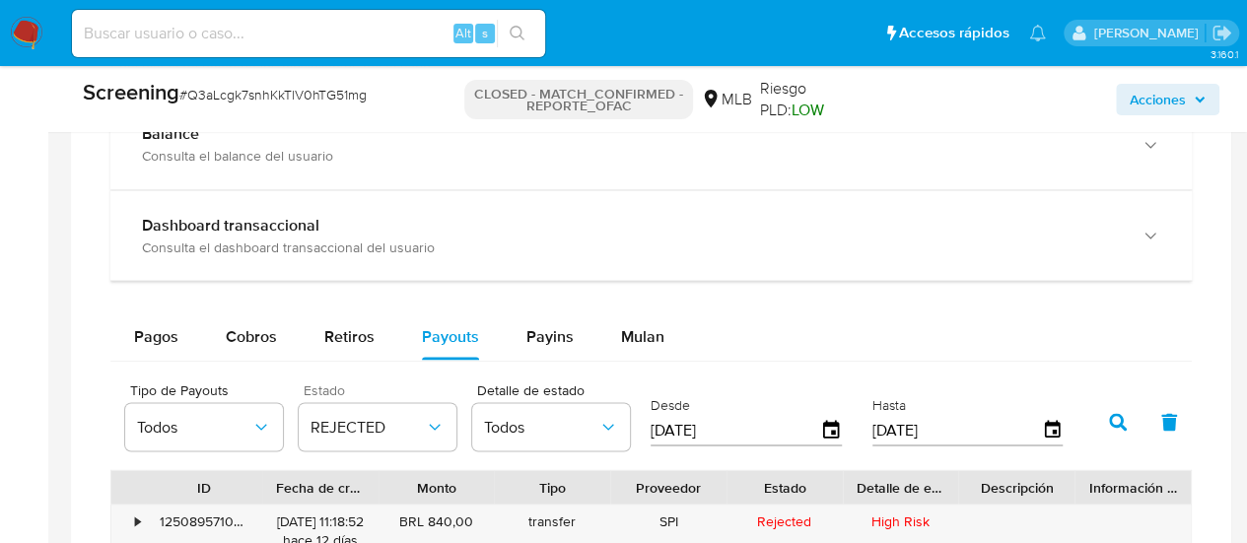
scroll to position [1847, 0]
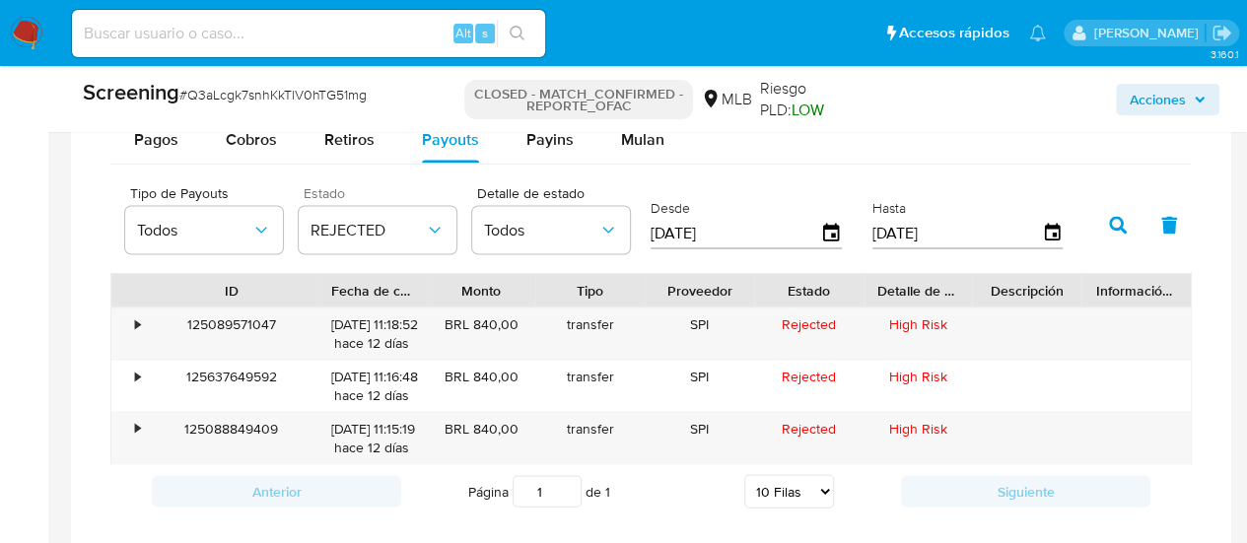
drag, startPoint x: 263, startPoint y: 275, endPoint x: 318, endPoint y: 278, distance: 55.3
click at [318, 278] on div at bounding box center [317, 290] width 35 height 34
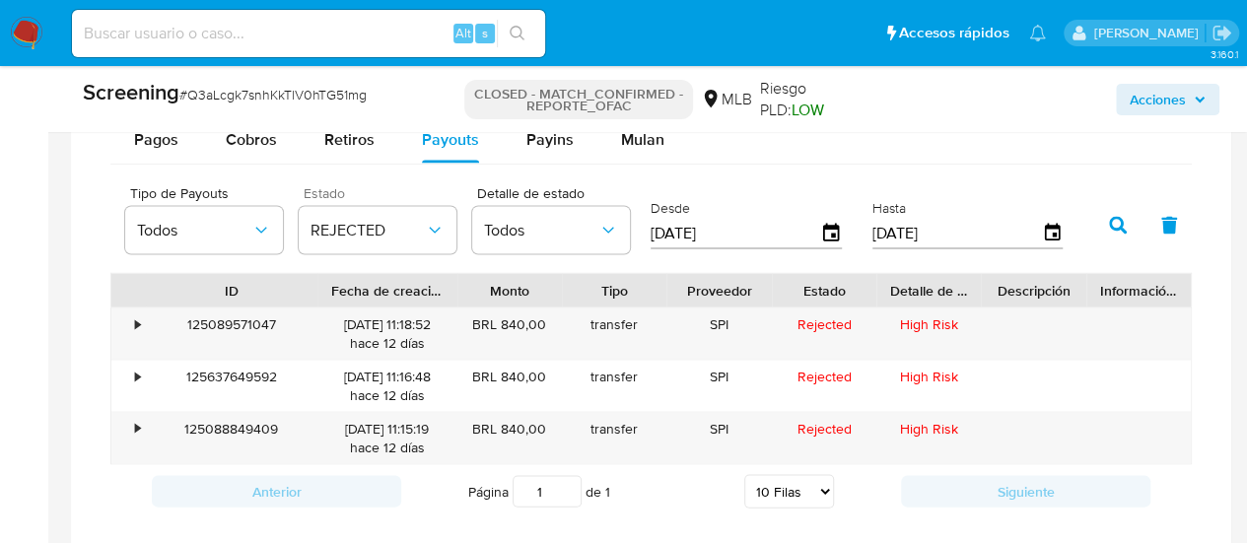
drag, startPoint x: 435, startPoint y: 285, endPoint x: 468, endPoint y: 283, distance: 33.6
click at [467, 281] on div at bounding box center [457, 290] width 35 height 34
click at [242, 429] on div "125088849409" at bounding box center [231, 437] width 171 height 51
click at [873, 176] on div "Tipo de Payouts Todos Estado REJECTED Detalle de estado Todos Desde 25/06/2025 …" at bounding box center [650, 222] width 1081 height 99
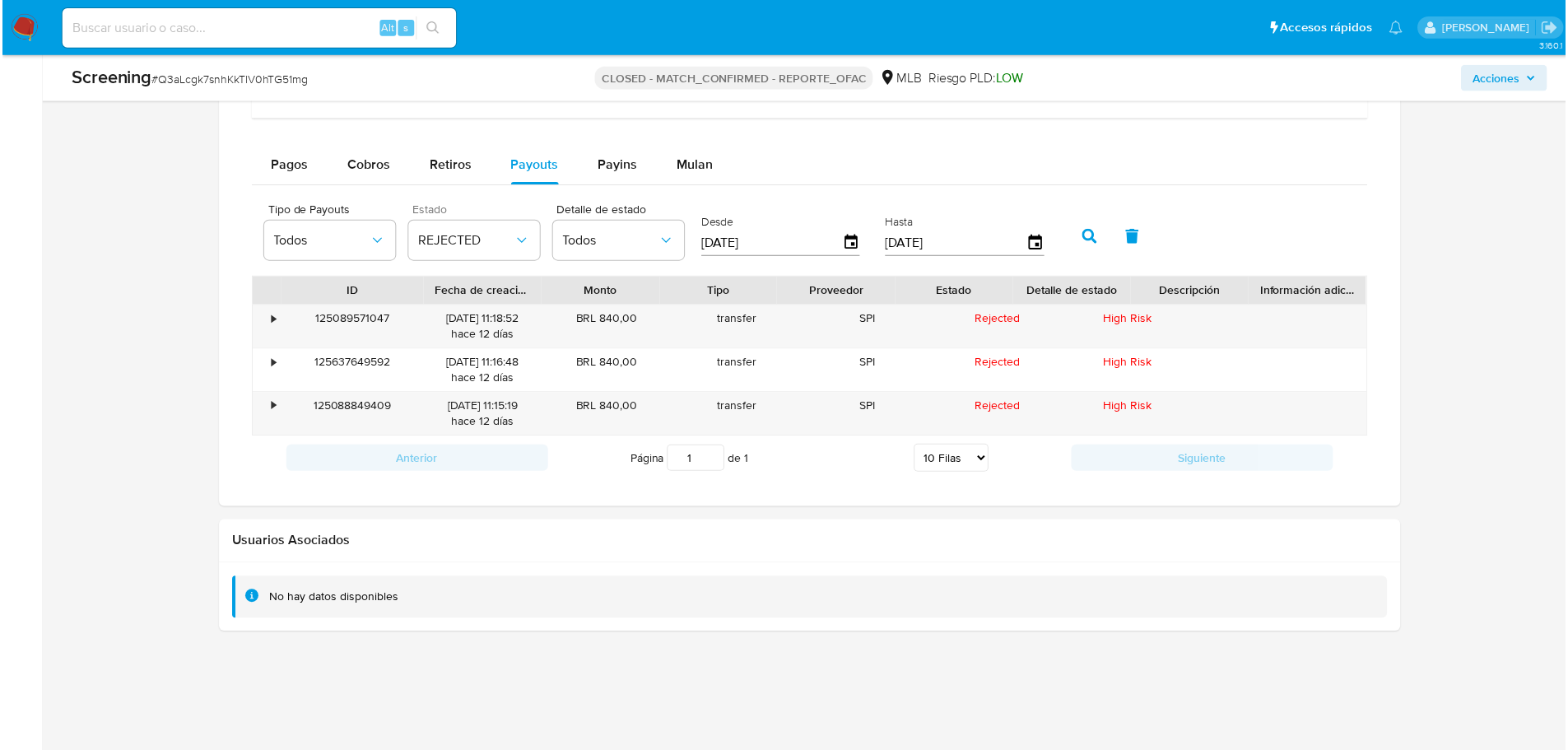
scroll to position [1658, 0]
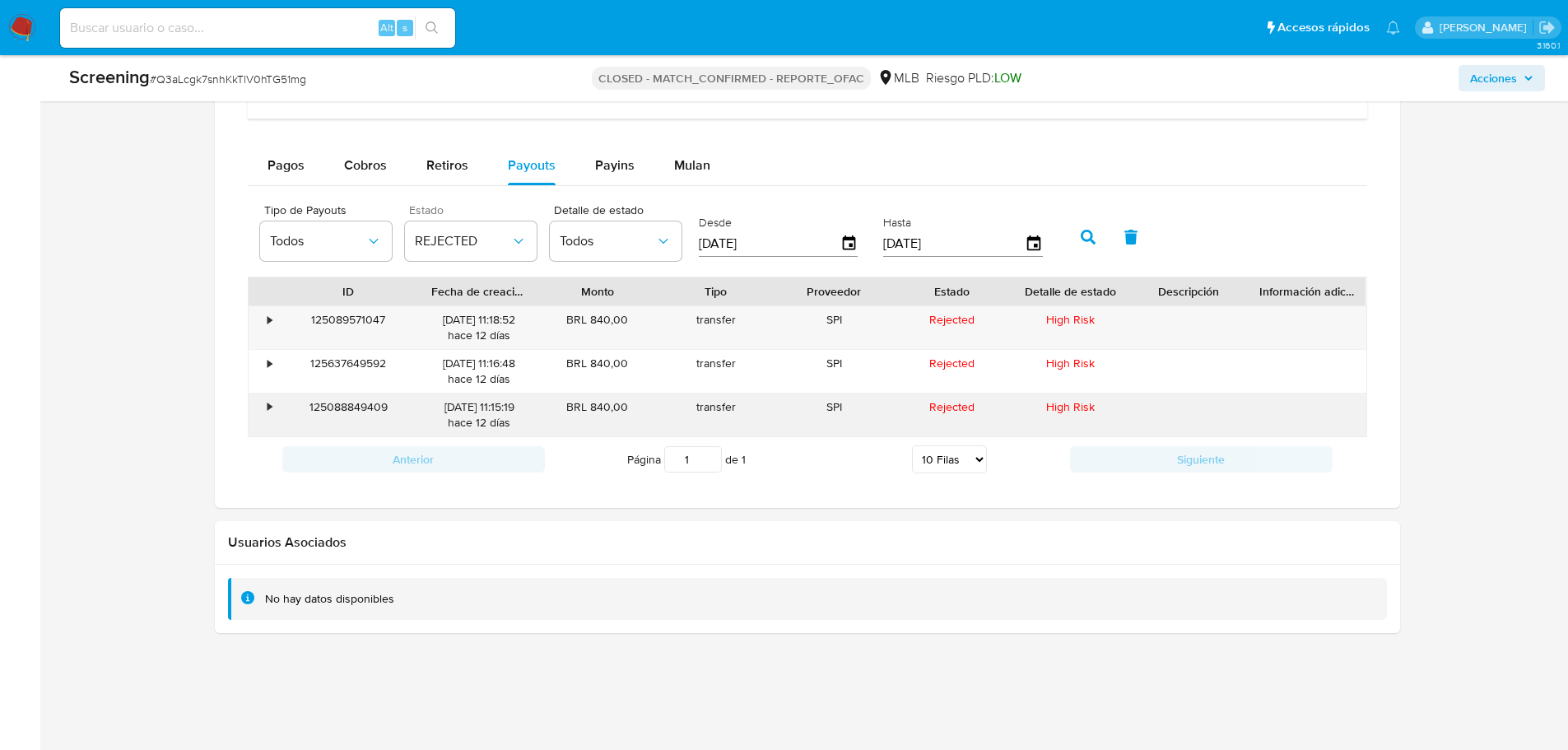
click at [377, 404] on div "125088849409" at bounding box center [348, 414] width 143 height 43
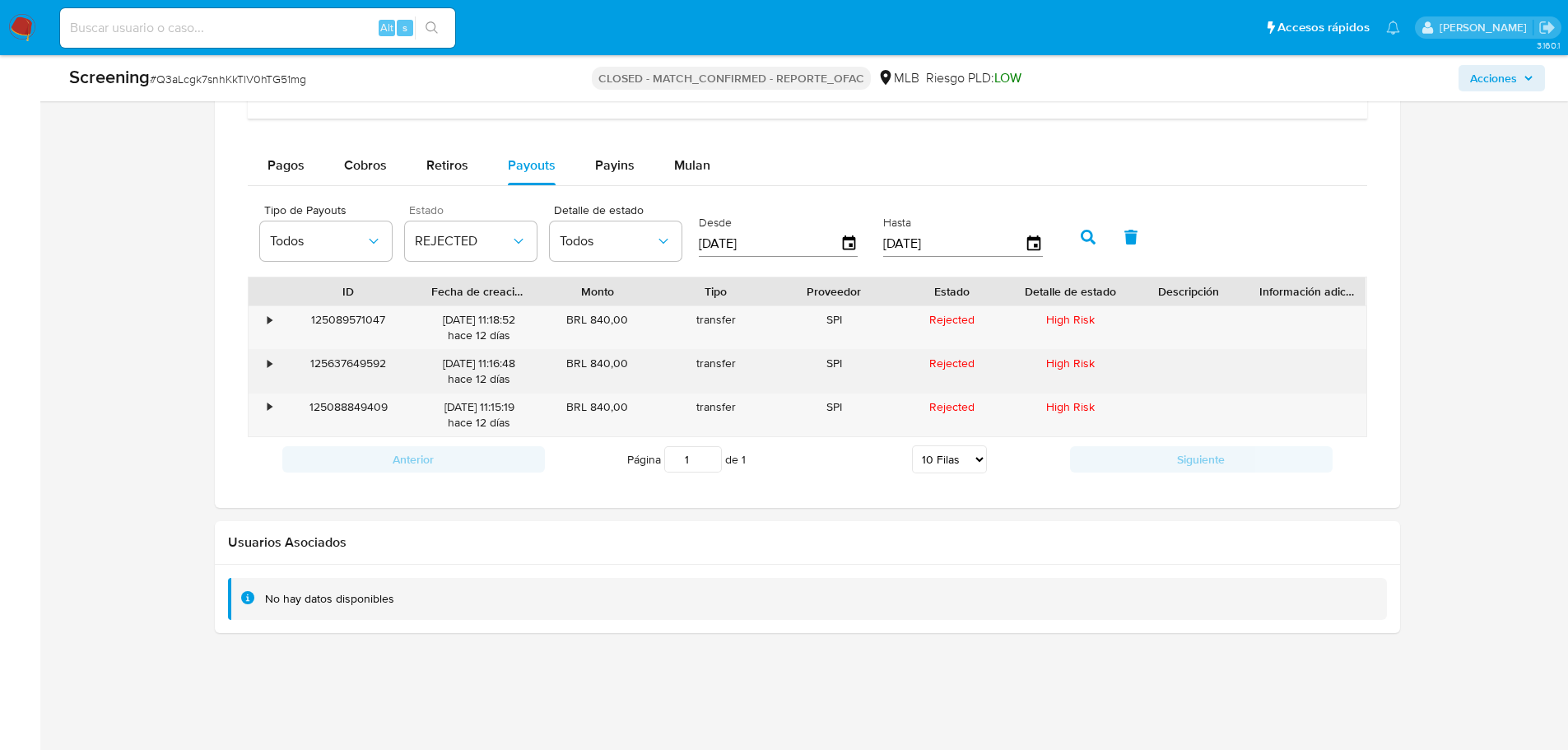
click at [346, 363] on div "125637649592" at bounding box center [348, 371] width 143 height 43
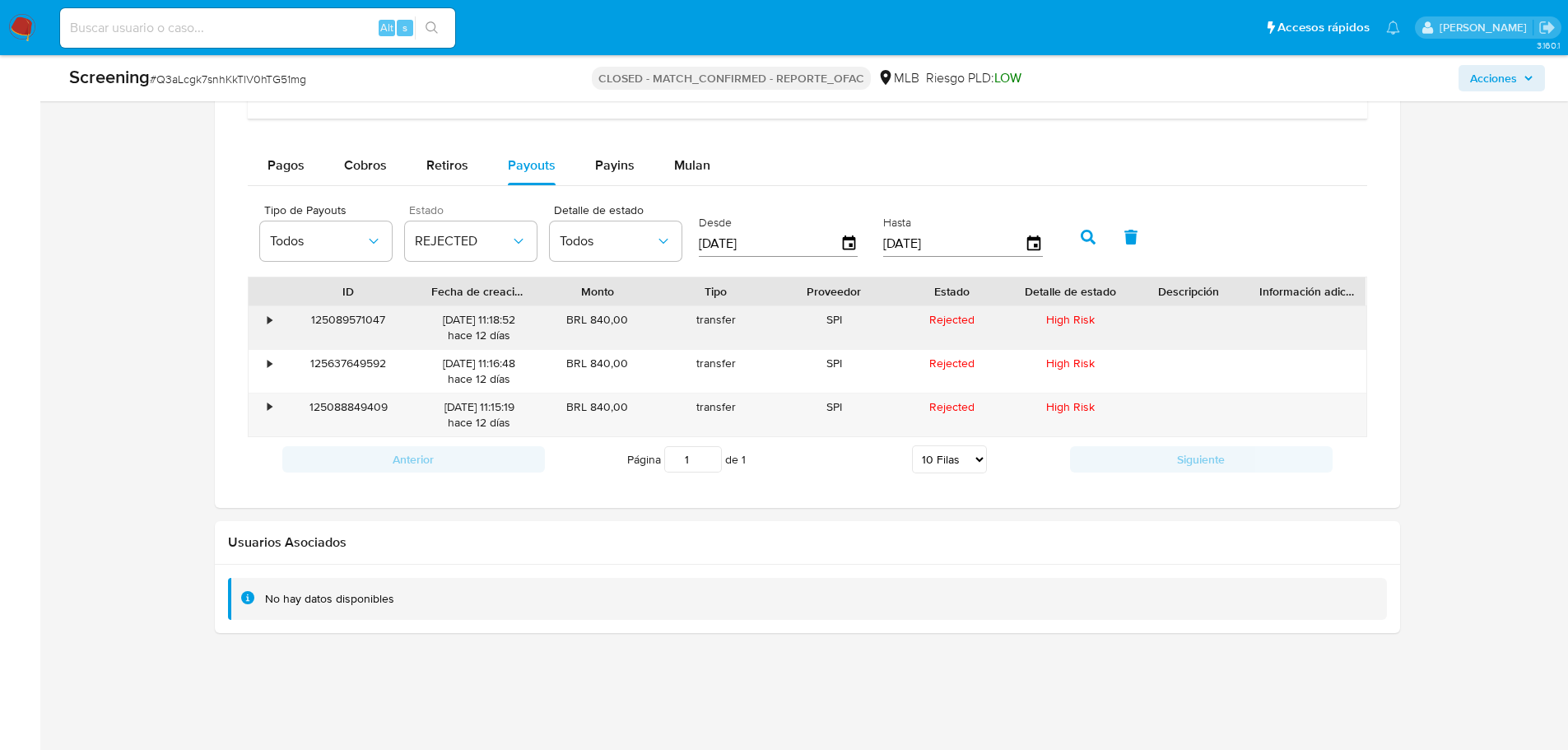
click at [363, 314] on div "125089571047" at bounding box center [348, 327] width 143 height 43
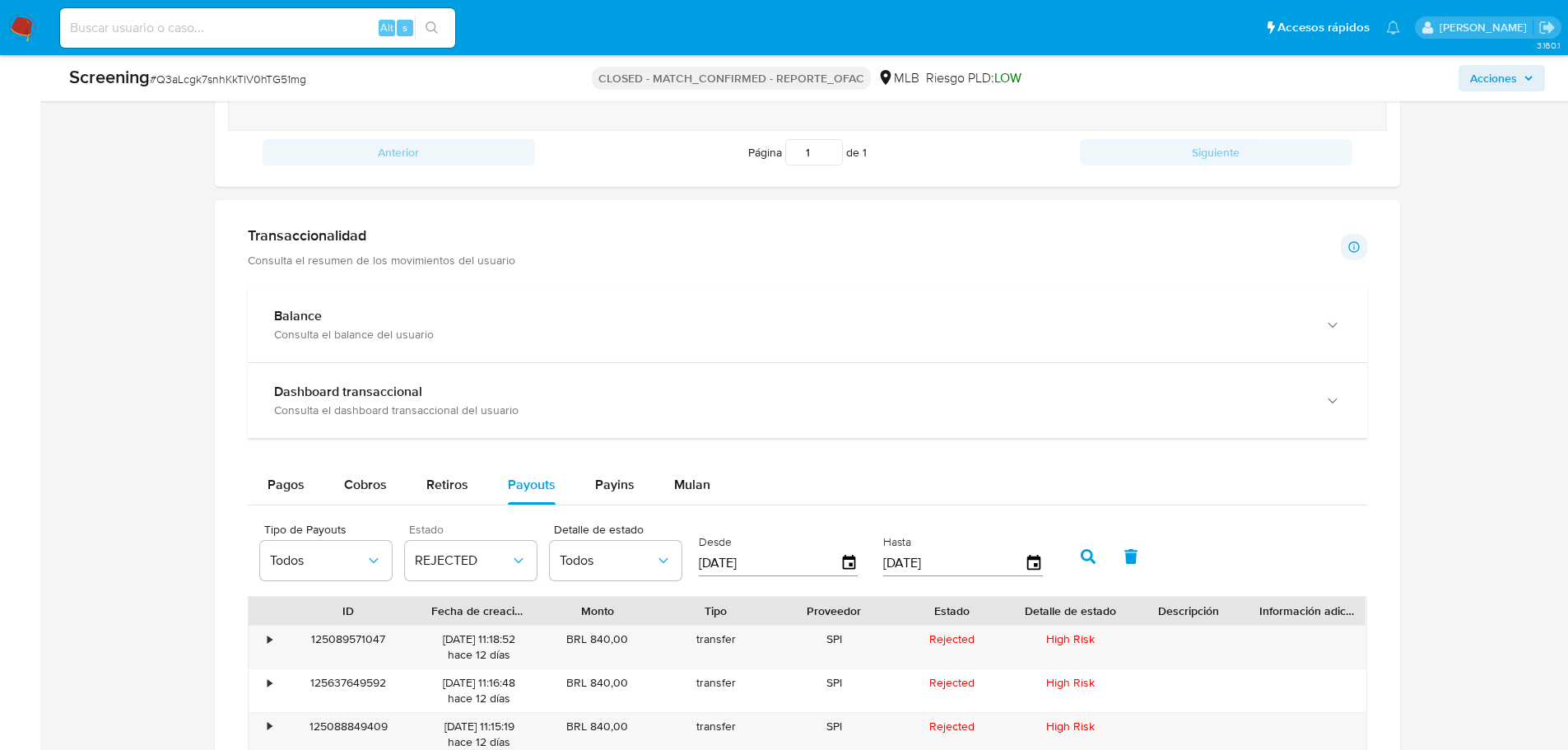
scroll to position [1498, 0]
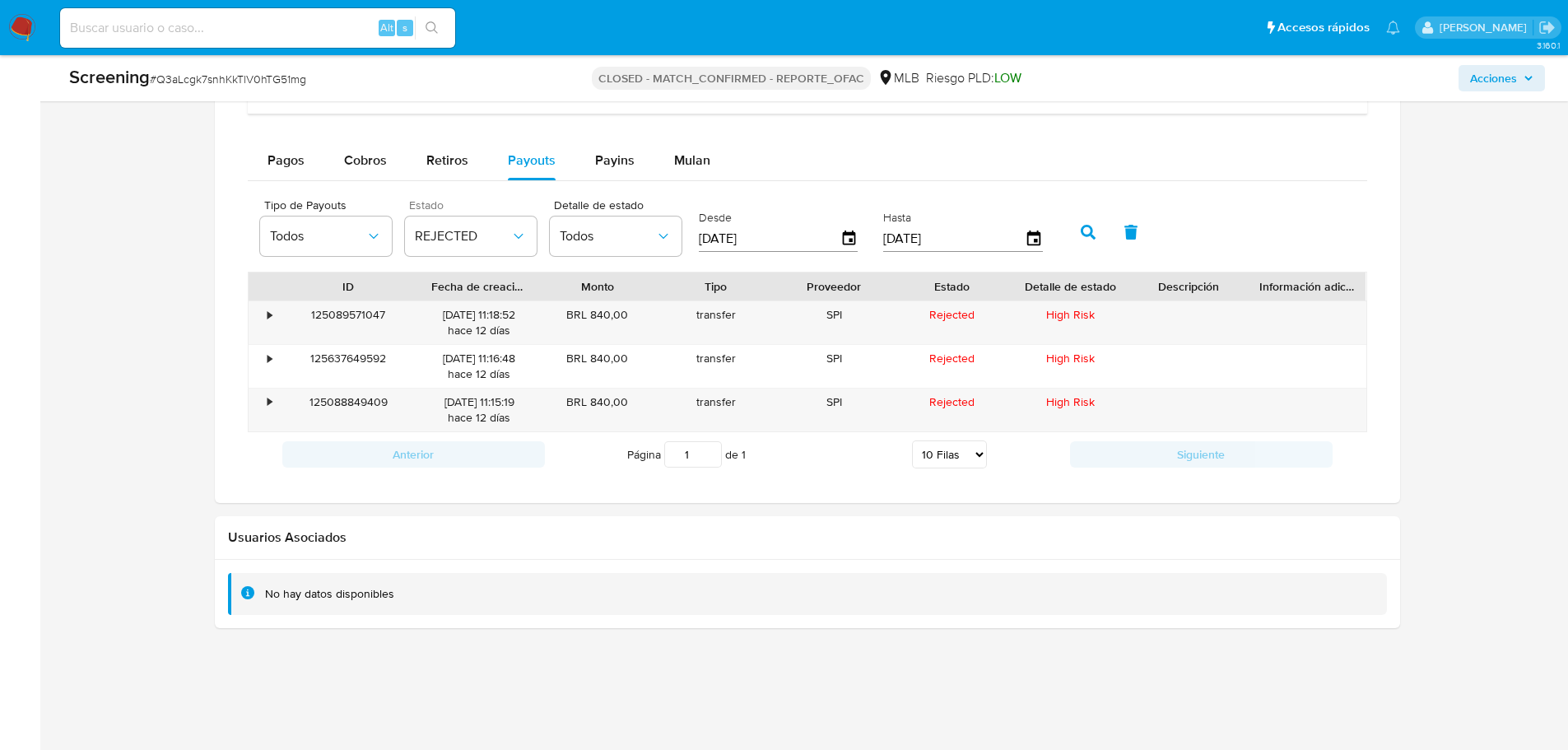
click at [360, 399] on div "125088849409" at bounding box center [348, 409] width 143 height 43
click at [360, 398] on div "125088849409" at bounding box center [348, 409] width 143 height 43
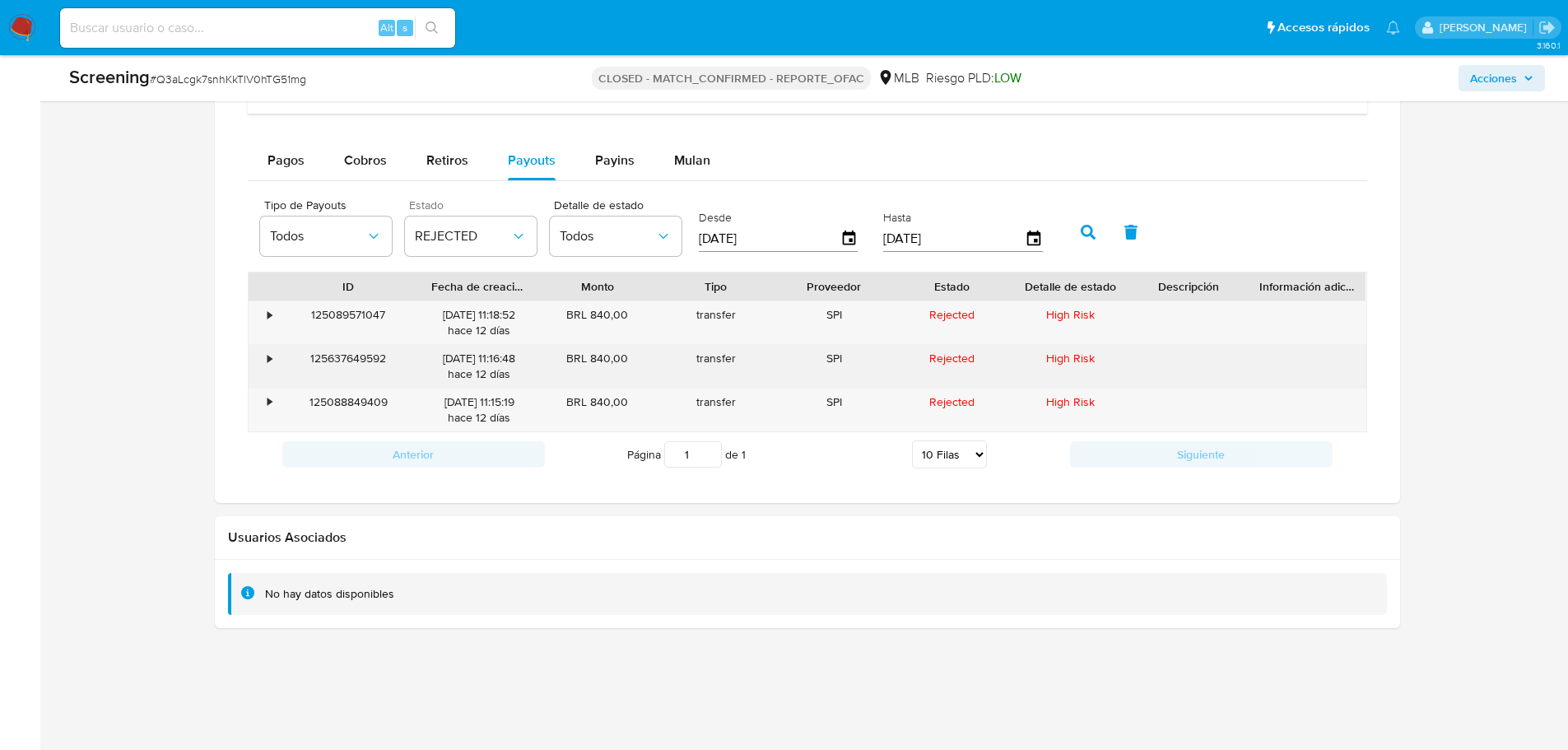
click at [346, 350] on div "125637649592" at bounding box center [348, 366] width 143 height 43
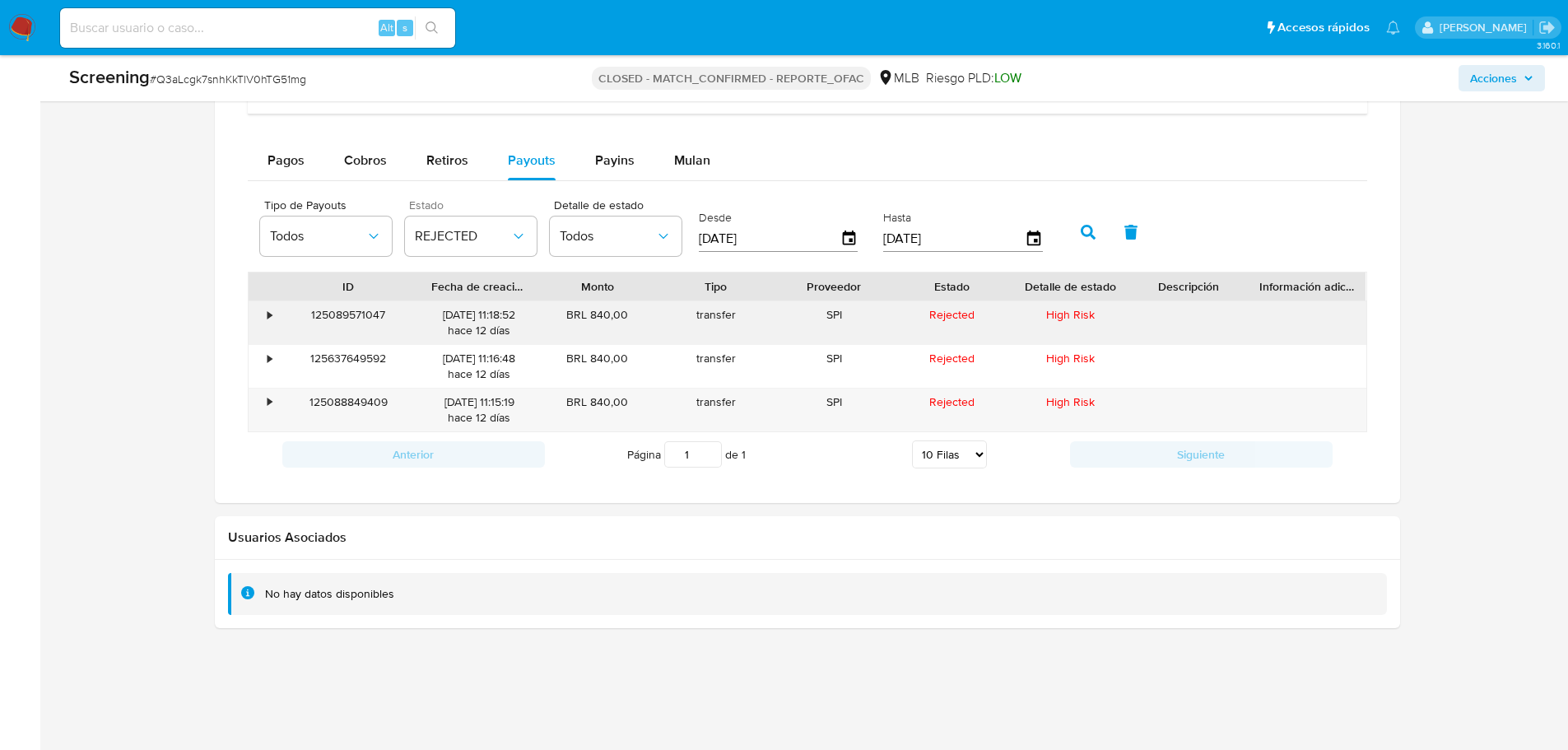
click at [358, 319] on div "125089571047" at bounding box center [348, 322] width 143 height 43
click at [358, 318] on div "125089571047" at bounding box center [348, 322] width 143 height 43
click at [403, 315] on div "125089571047" at bounding box center [348, 322] width 143 height 43
click at [369, 310] on div "125089571047" at bounding box center [348, 322] width 143 height 43
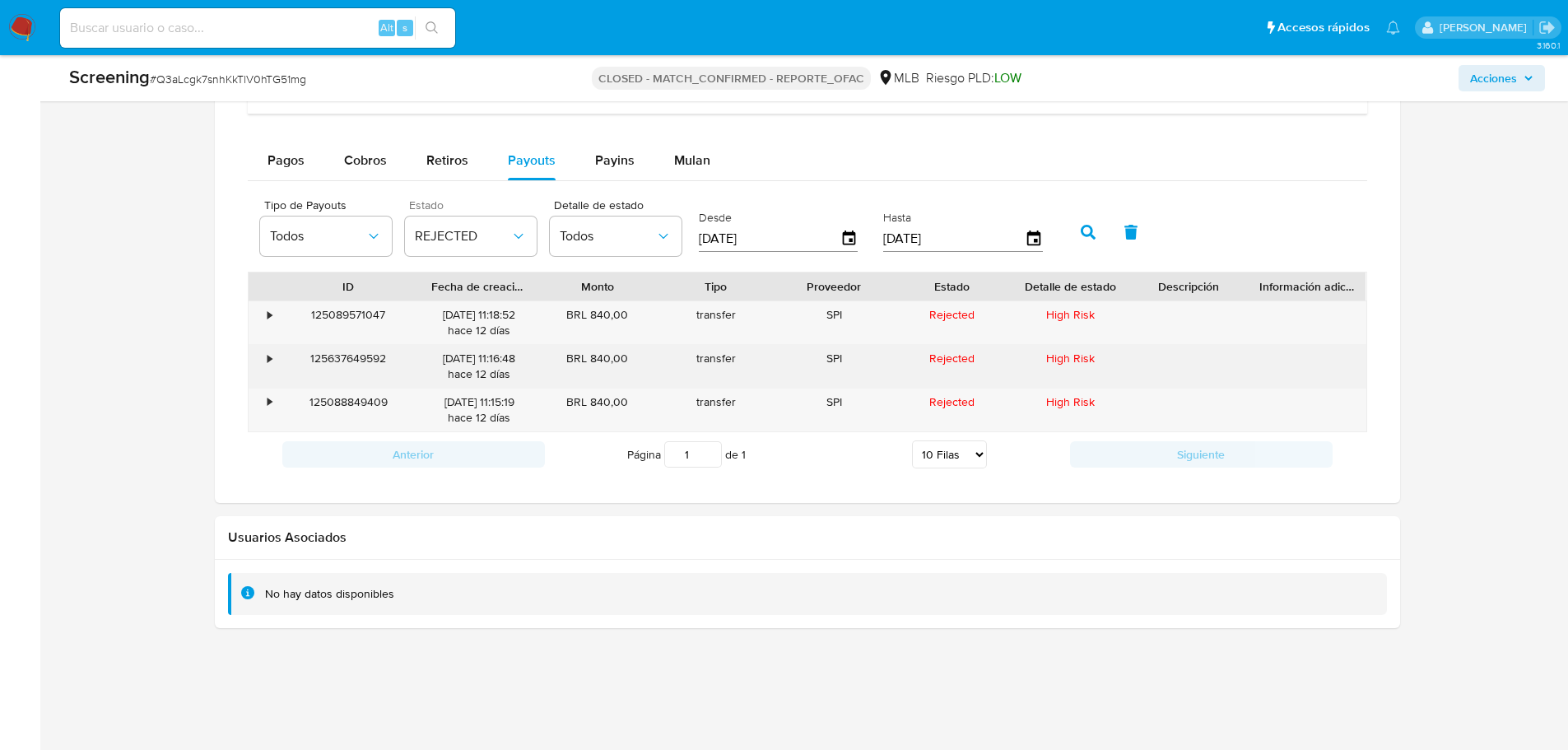
click at [403, 347] on div "125637649592" at bounding box center [348, 366] width 143 height 43
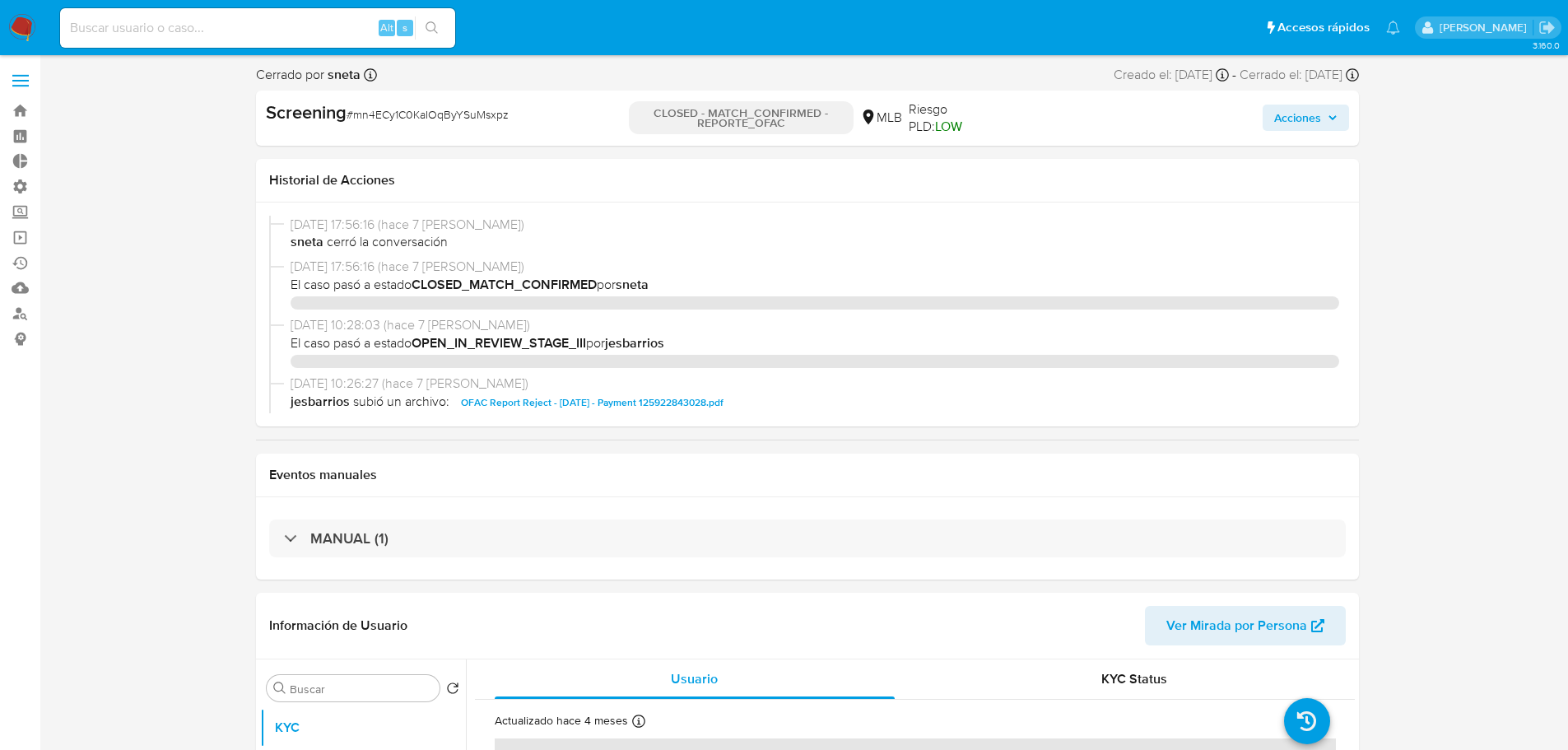
select select "10"
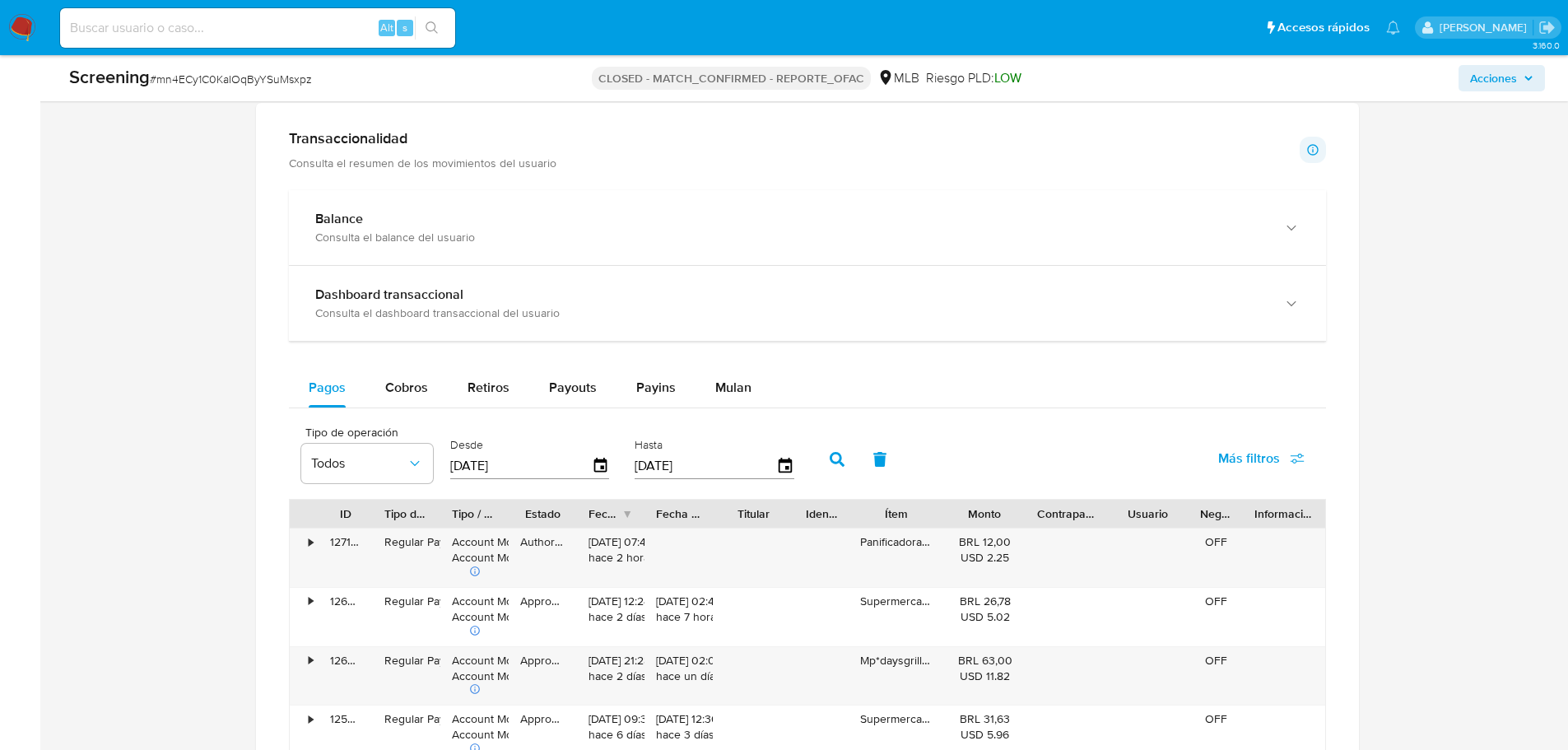
scroll to position [1482, 0]
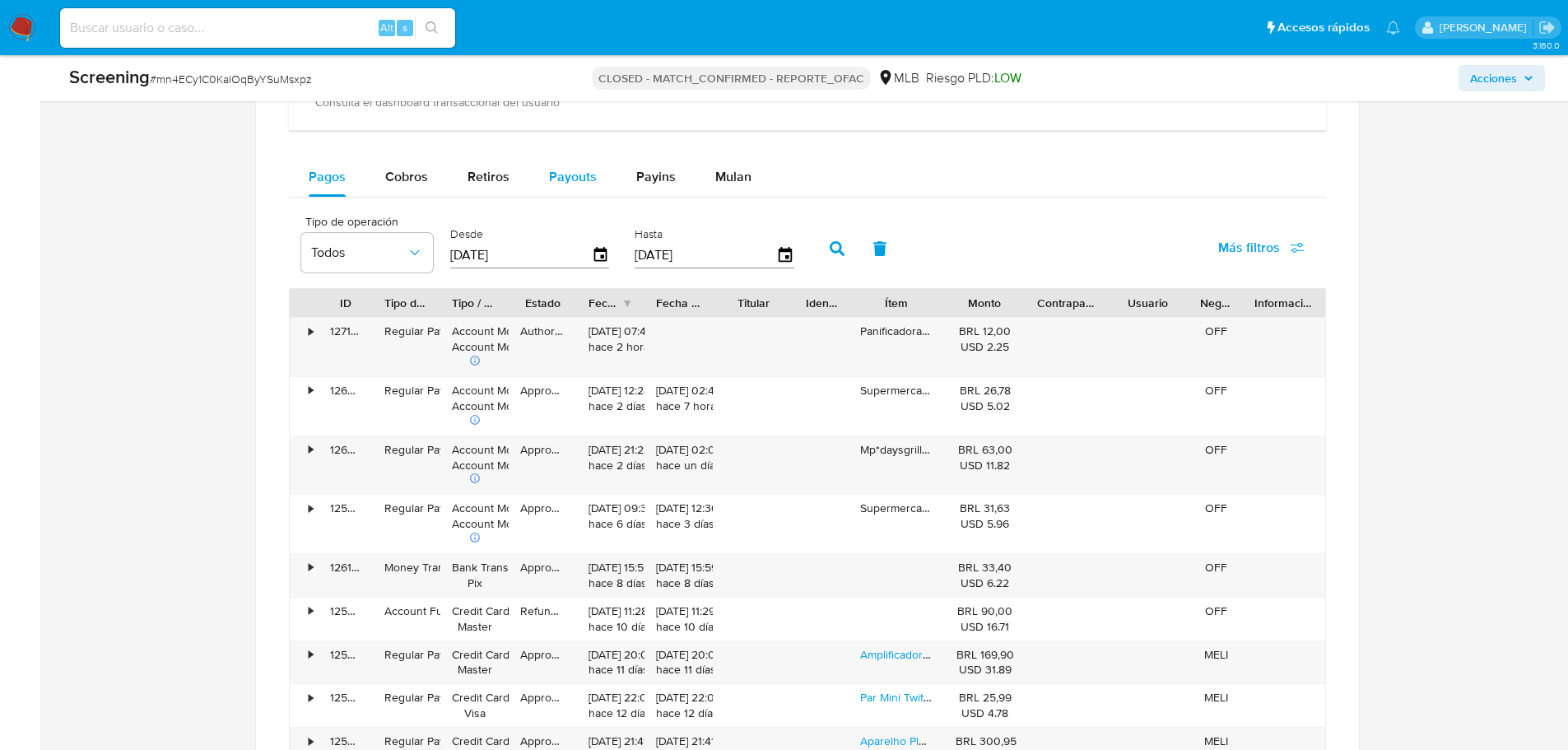
click at [581, 177] on span "Payouts" at bounding box center [572, 176] width 48 height 19
select select "10"
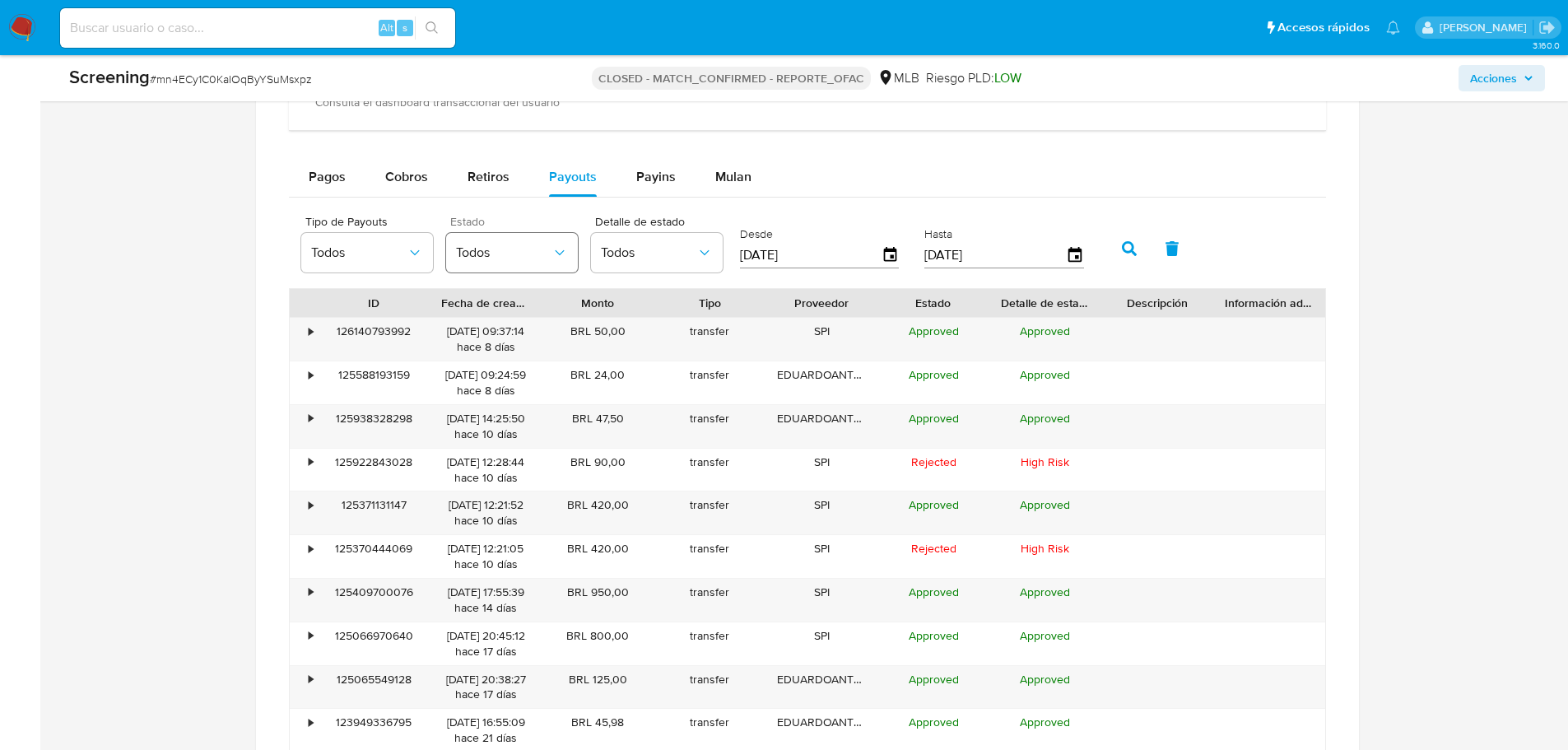
click at [491, 251] on span "Todos" at bounding box center [504, 253] width 95 height 17
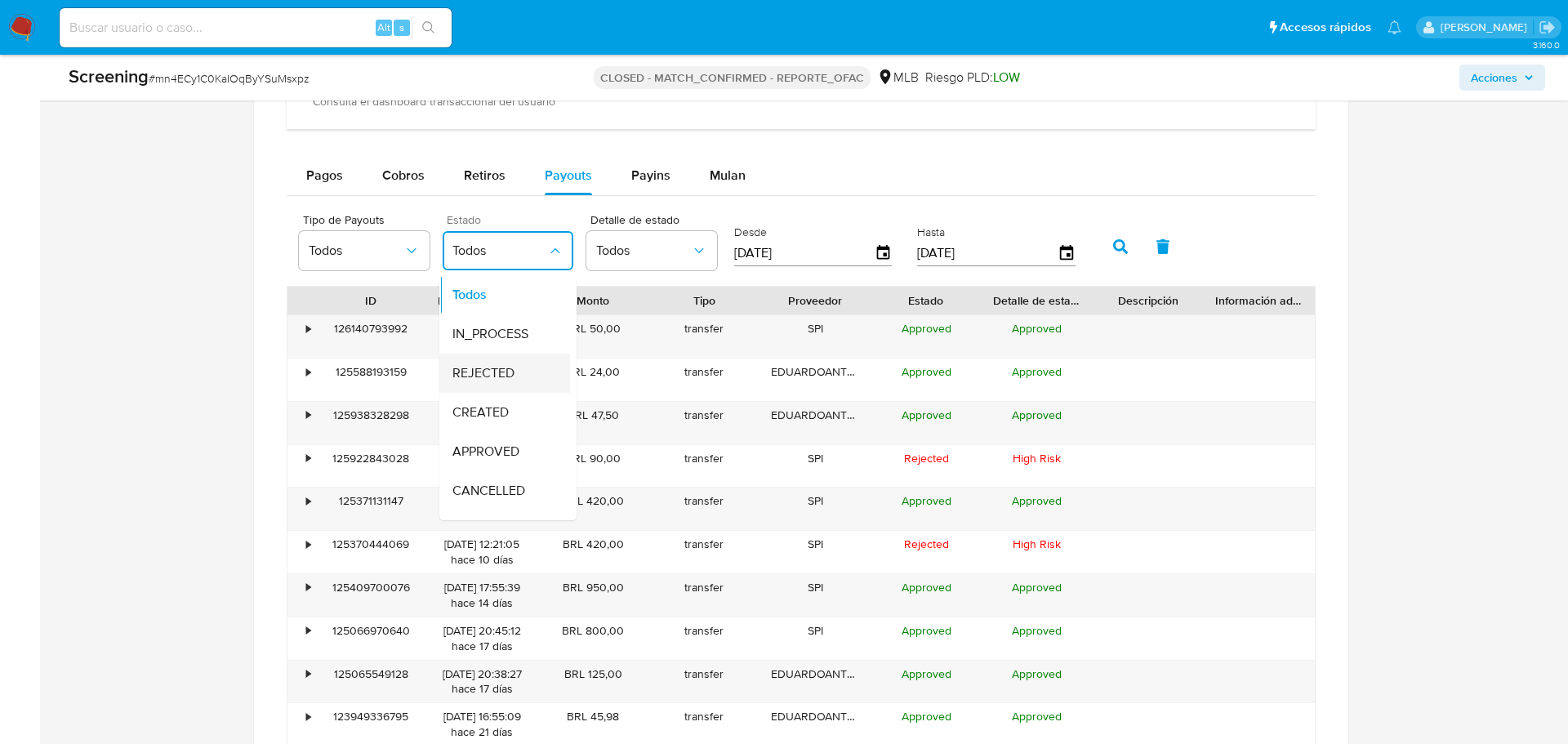
click at [508, 370] on span "REJECTED" at bounding box center [483, 374] width 62 height 17
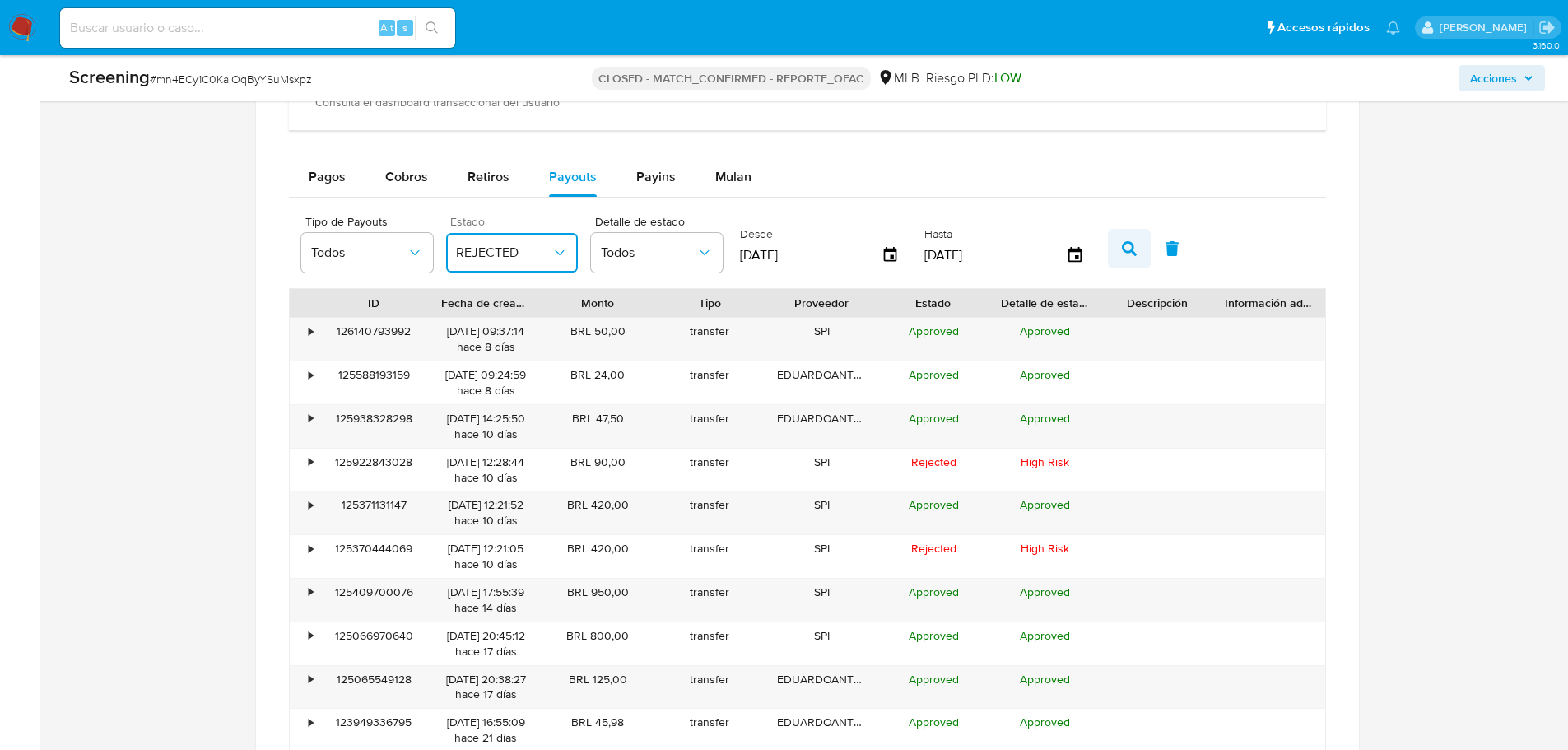
click at [1130, 247] on icon "button" at bounding box center [1129, 249] width 15 height 15
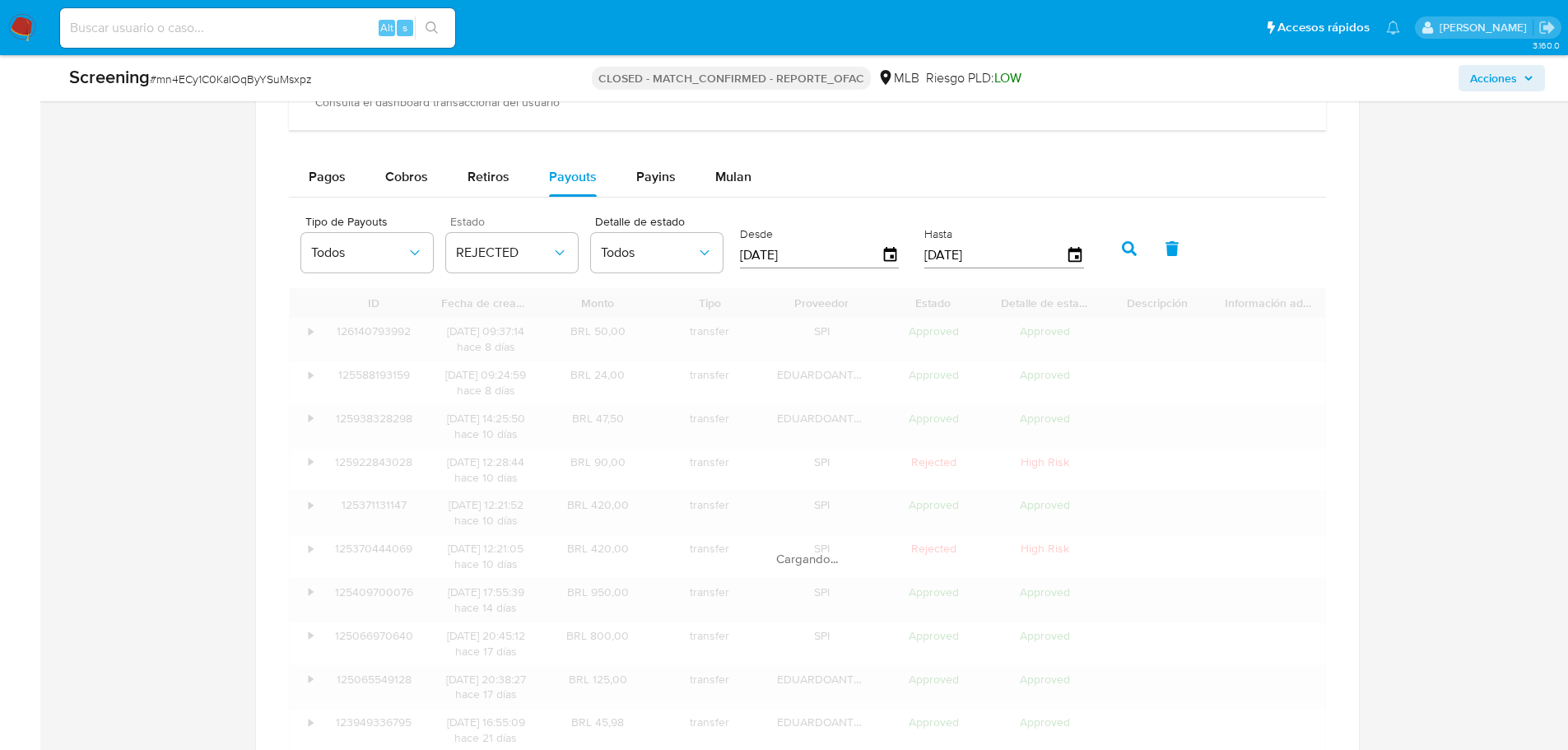
scroll to position [1402, 0]
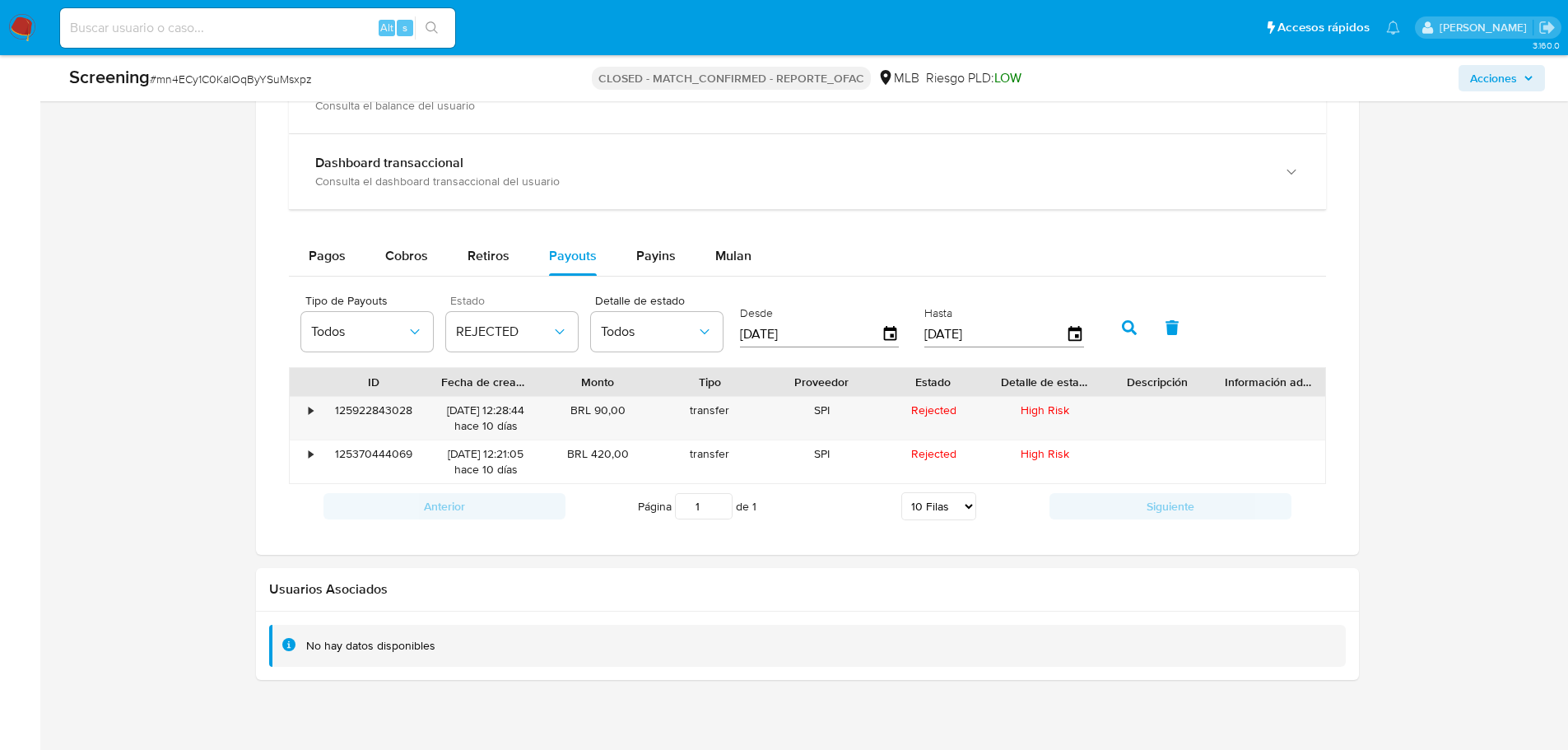
click at [560, 383] on div "Monto" at bounding box center [597, 382] width 89 height 17
drag, startPoint x: 556, startPoint y: 379, endPoint x: 585, endPoint y: 380, distance: 29.0
click at [585, 380] on div "ID Fecha de creación Monto Tipo Proveedor Estado Detalle de estado Descripción …" at bounding box center [808, 383] width 1036 height 28
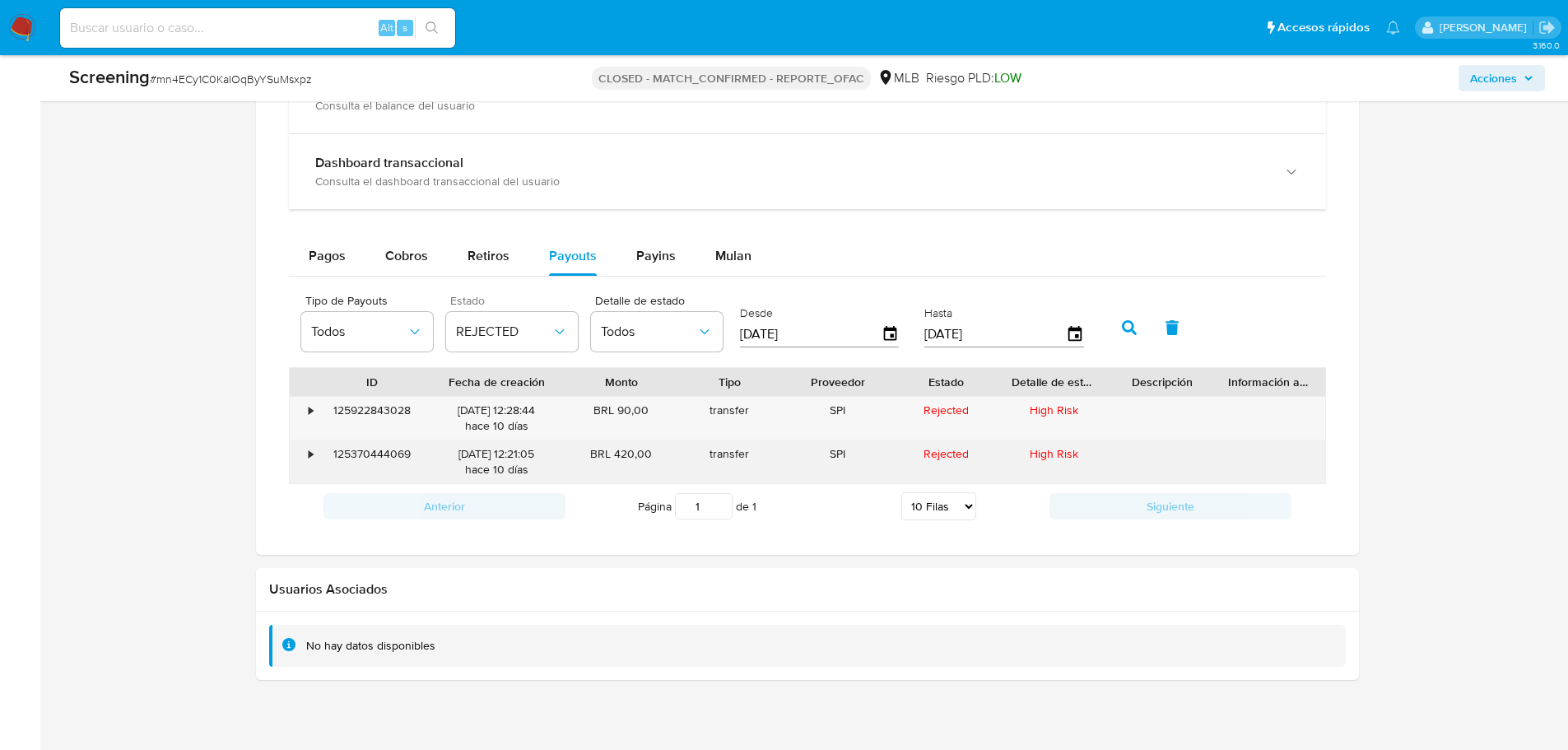
click at [379, 452] on div "125370444069" at bounding box center [373, 461] width 109 height 43
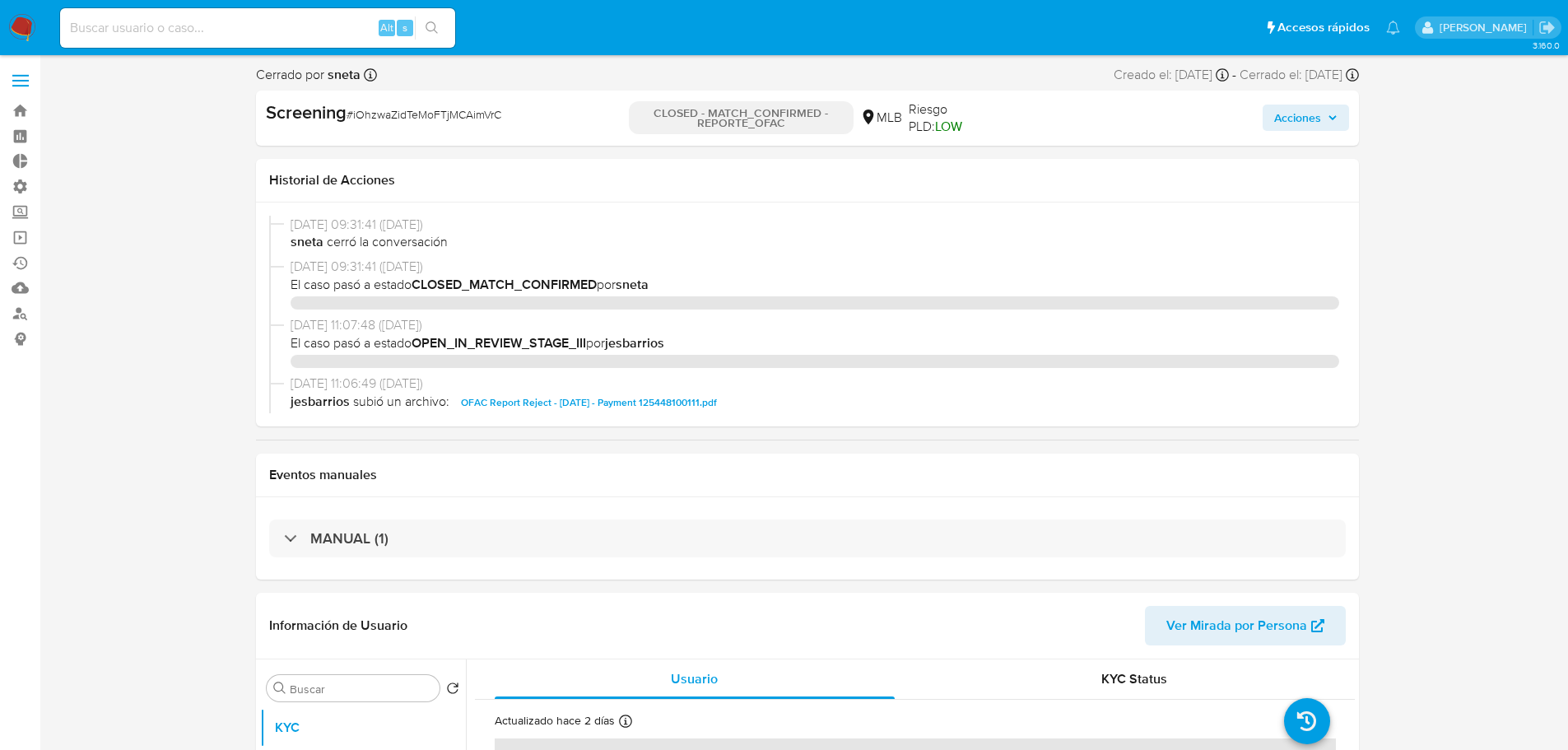
select select "10"
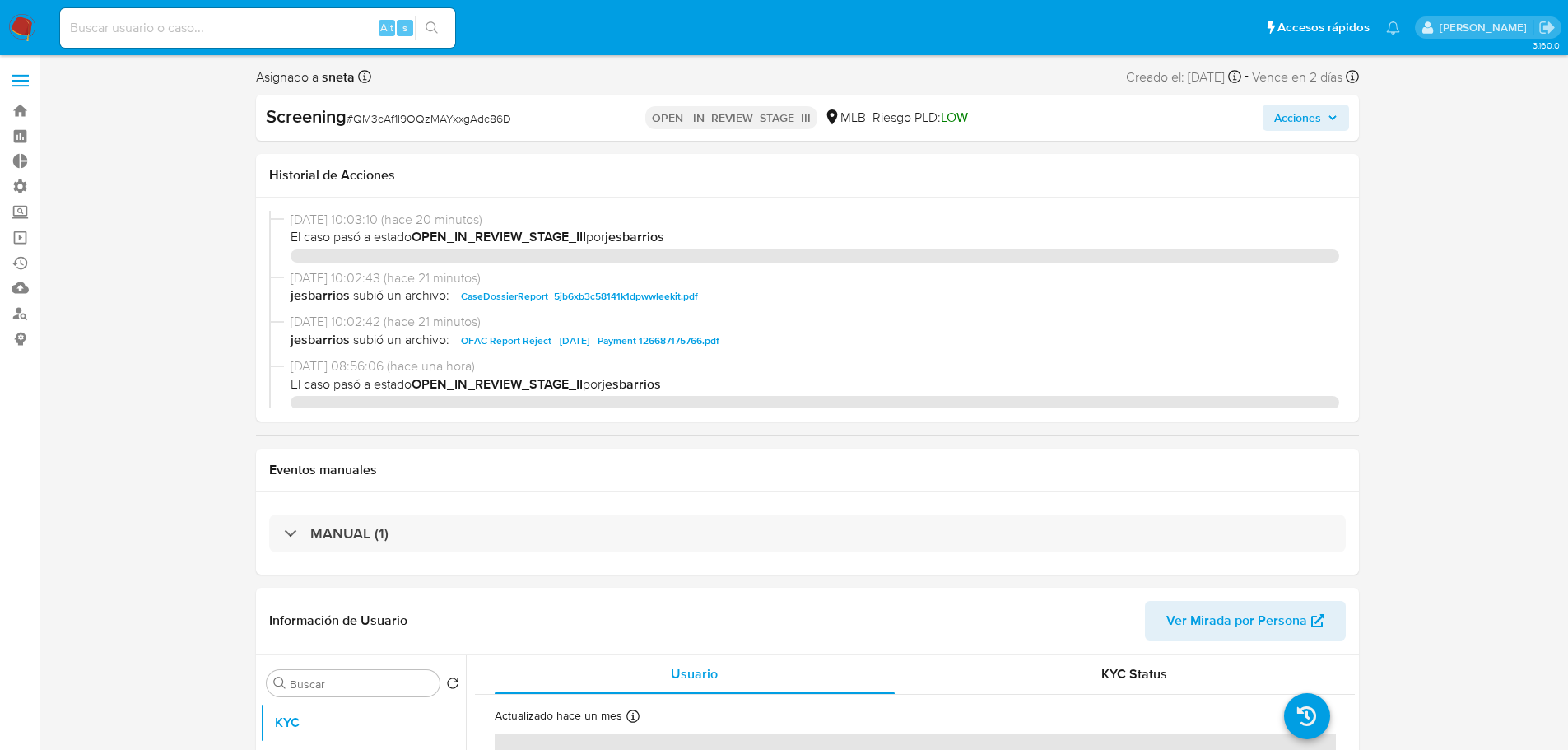
select select "10"
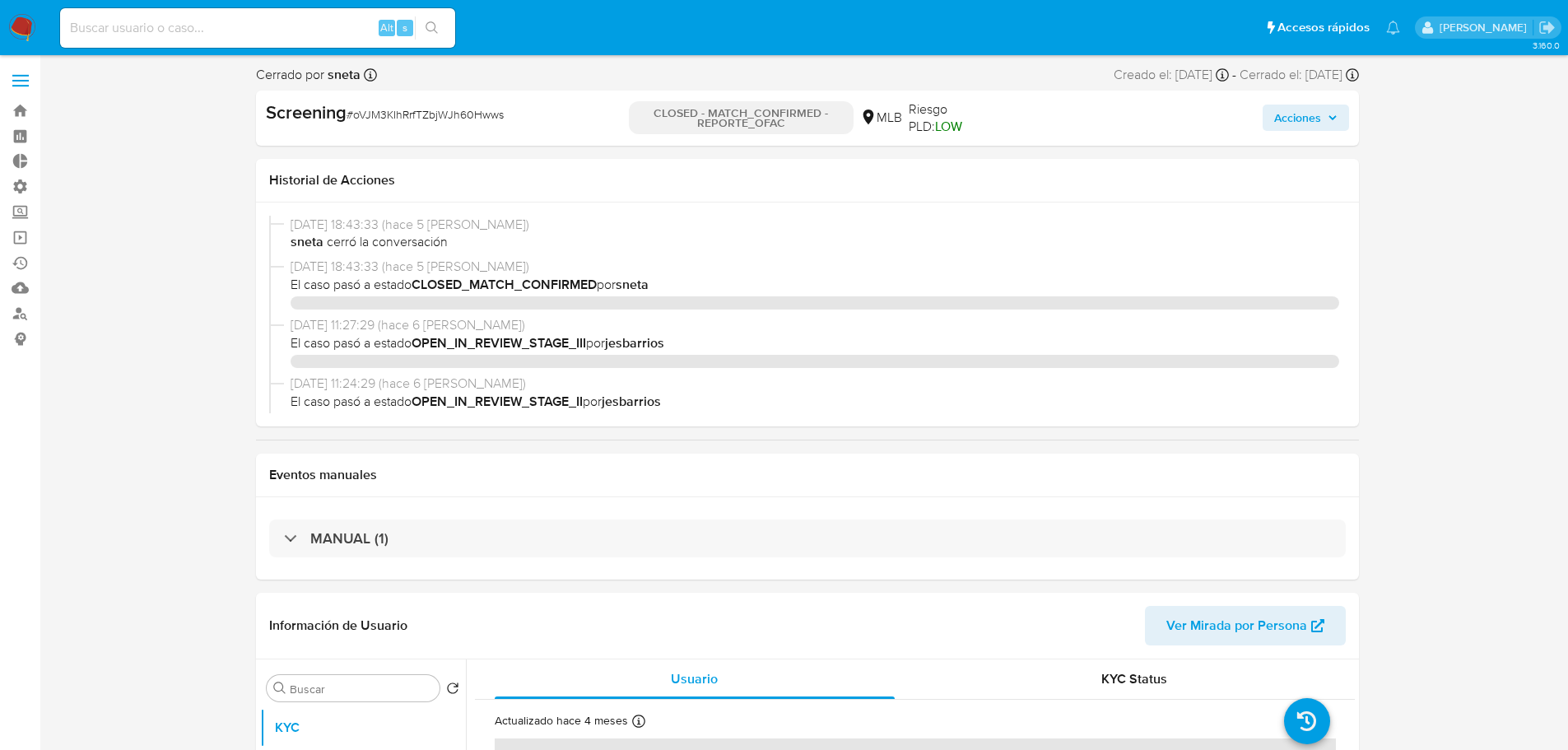
select select "10"
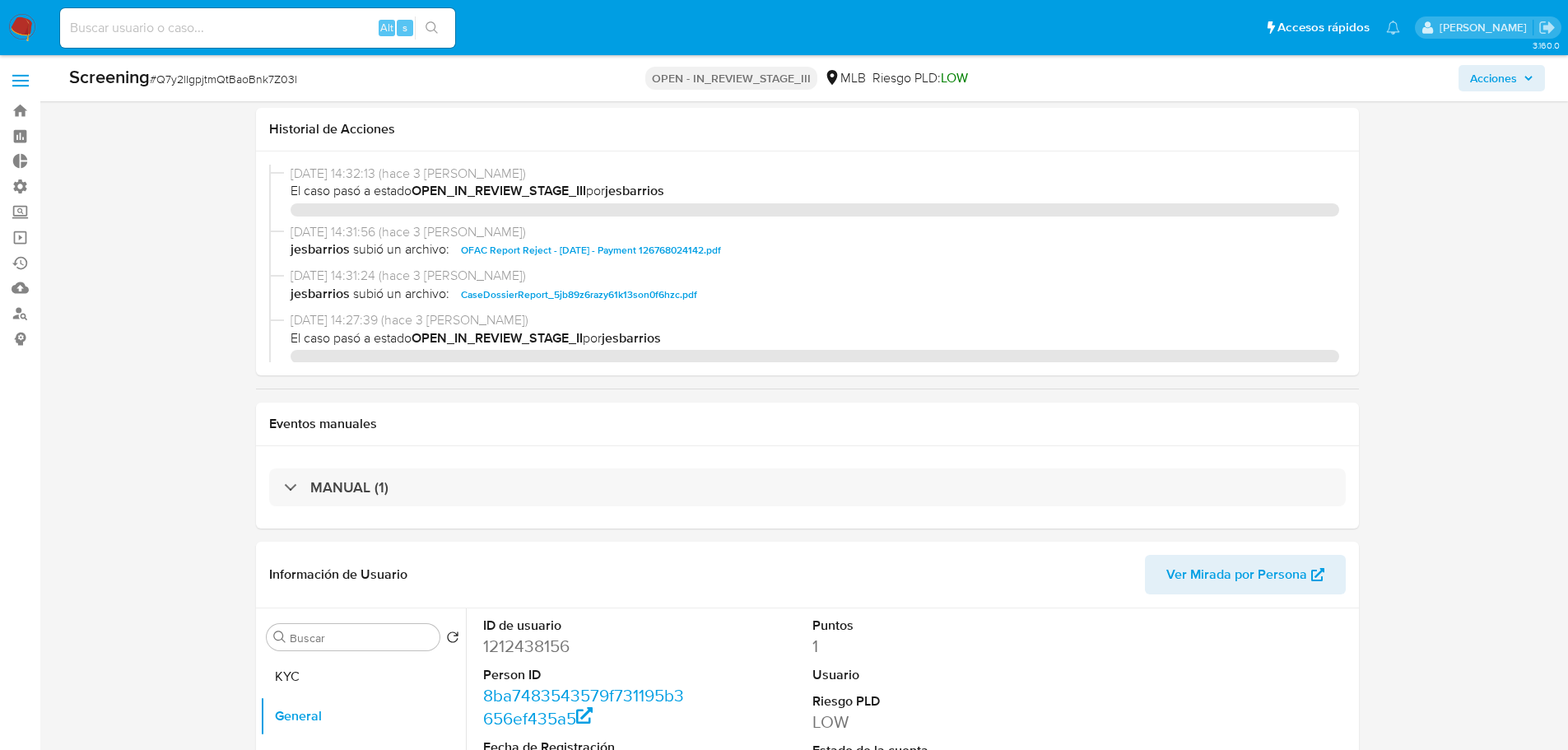
select select "10"
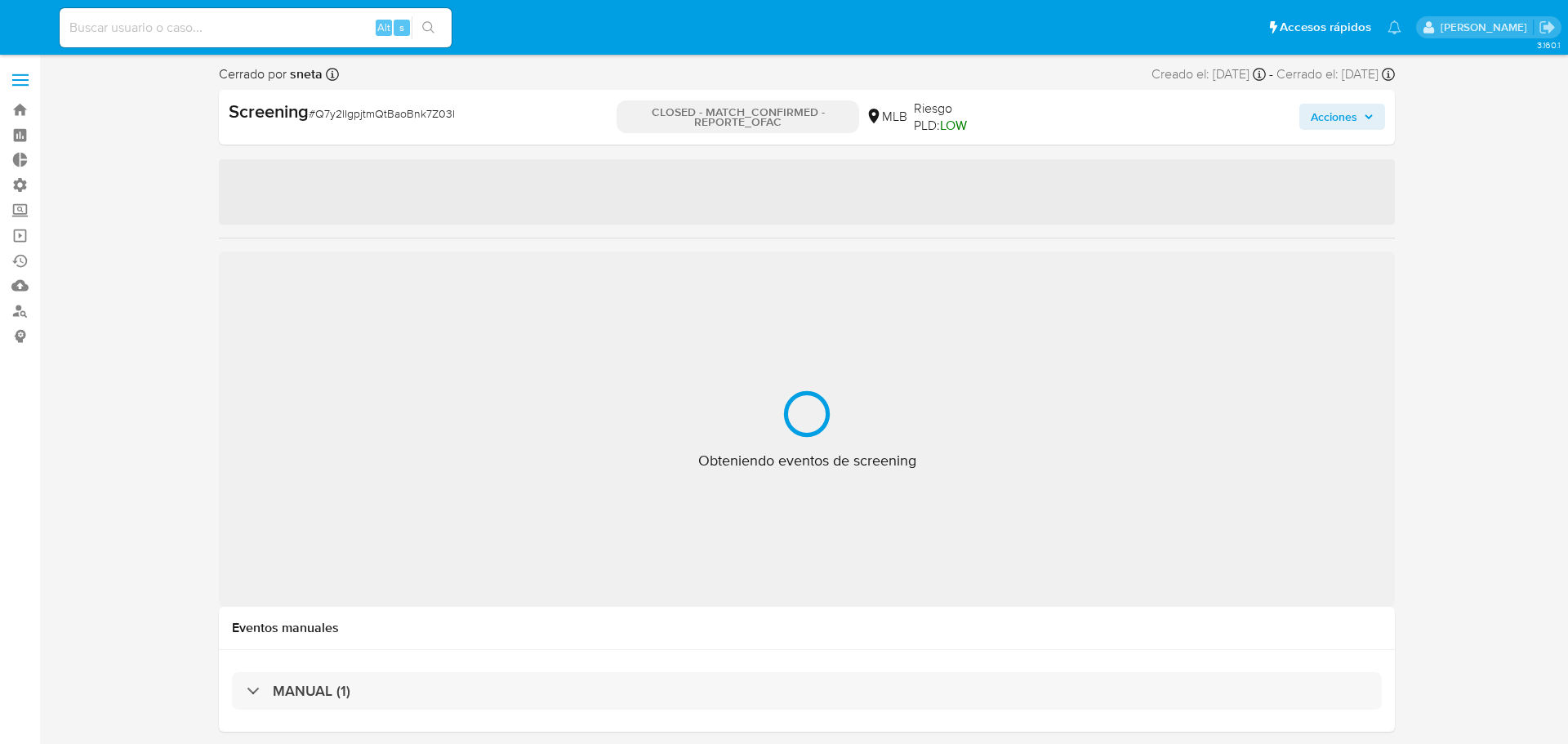
select select "10"
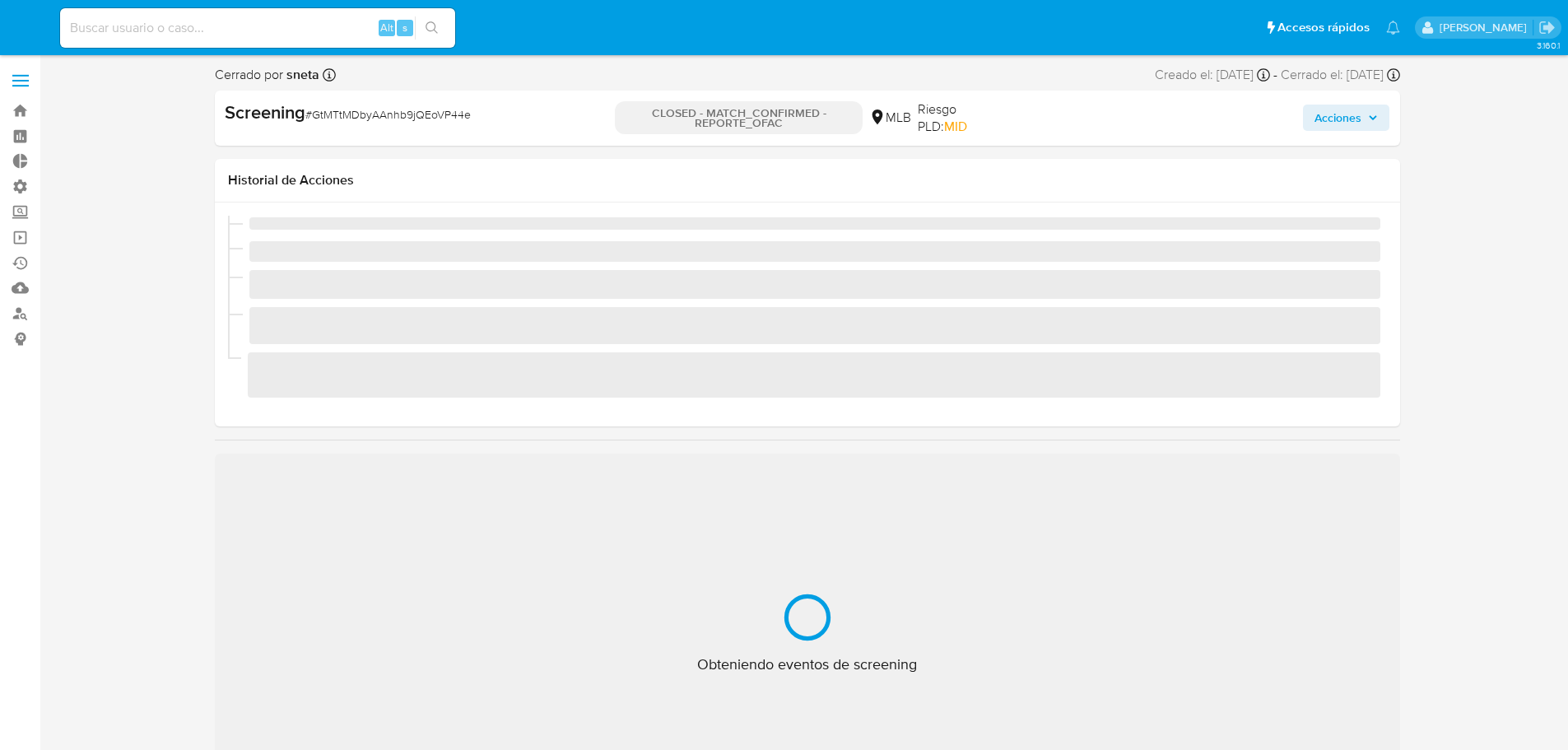
select select "10"
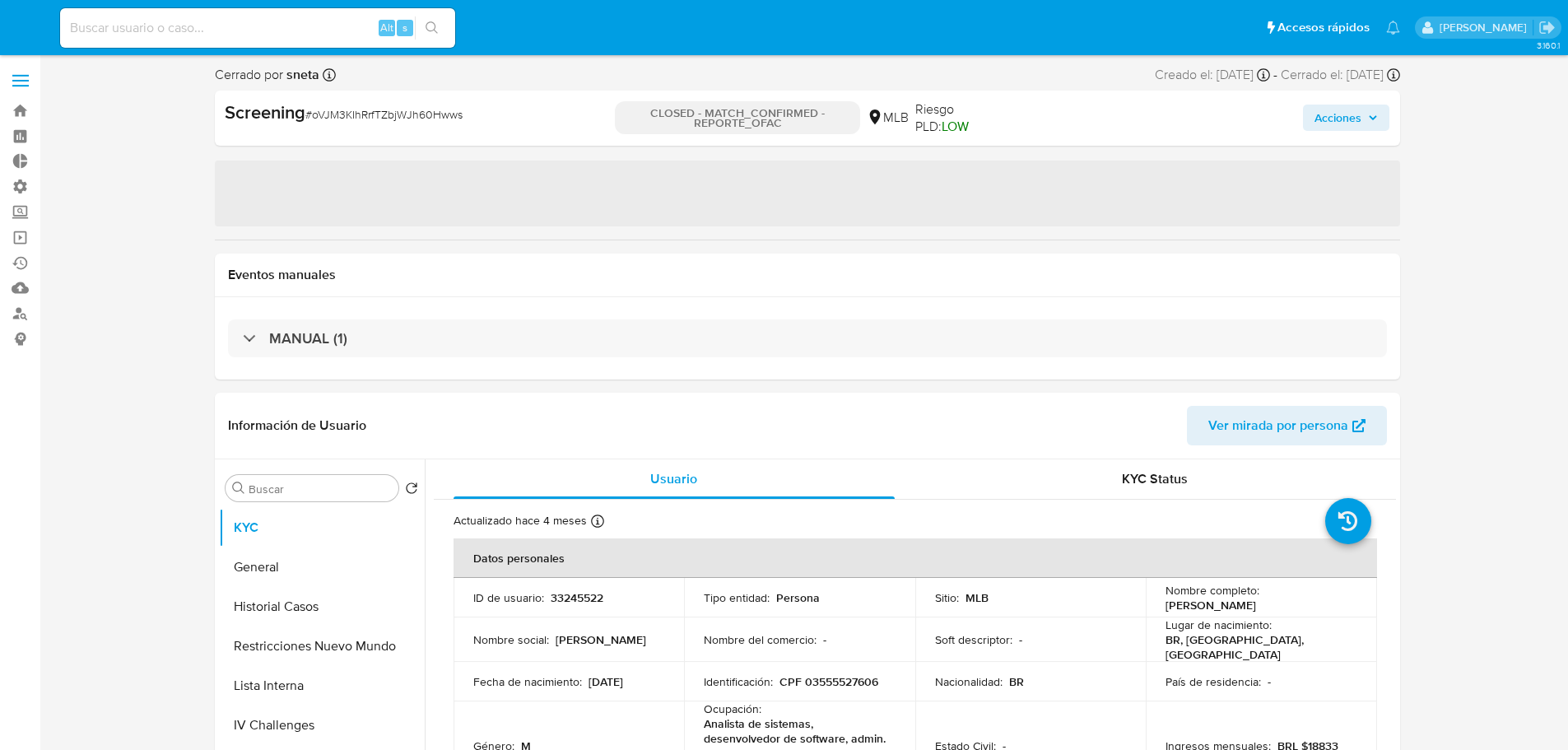
select select "10"
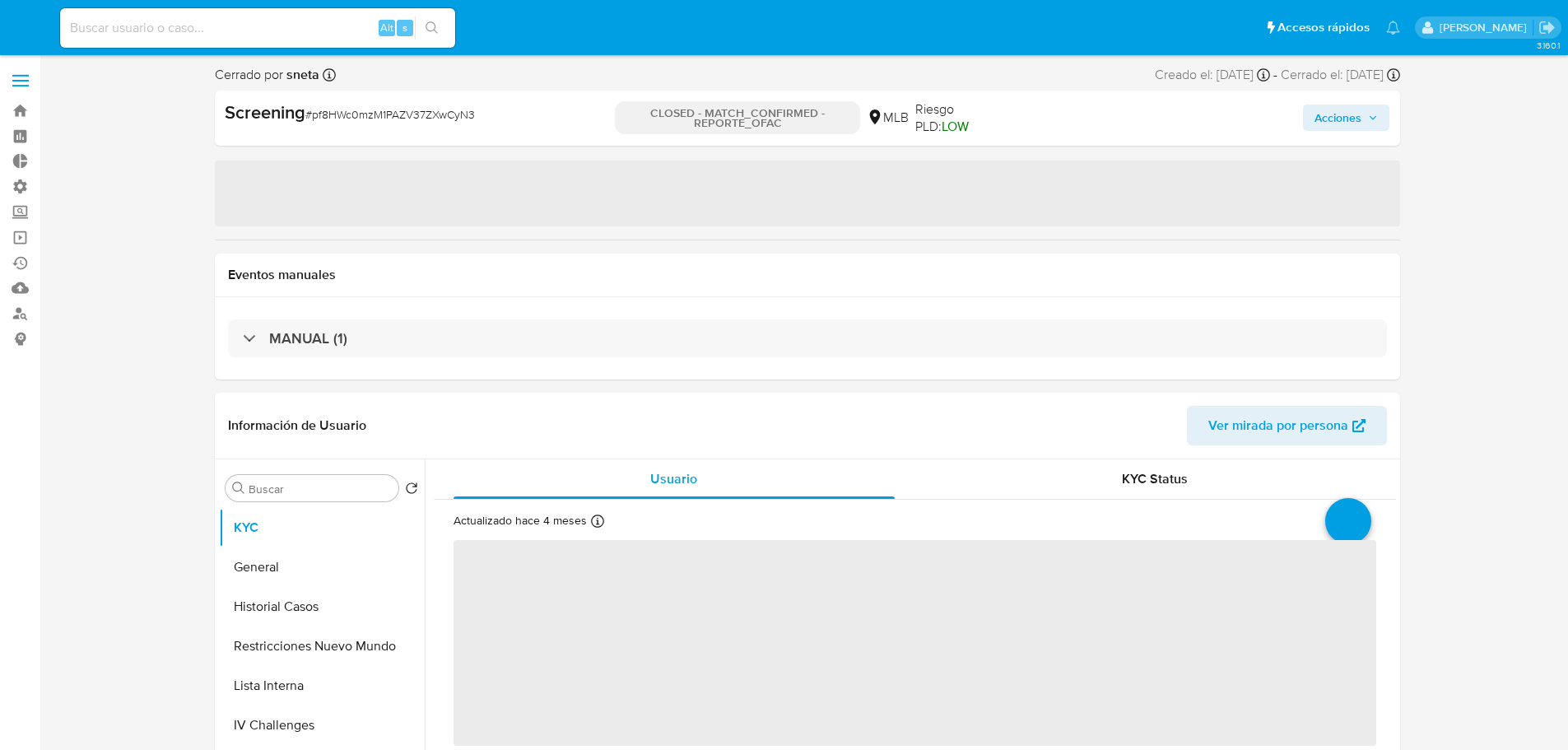
select select "10"
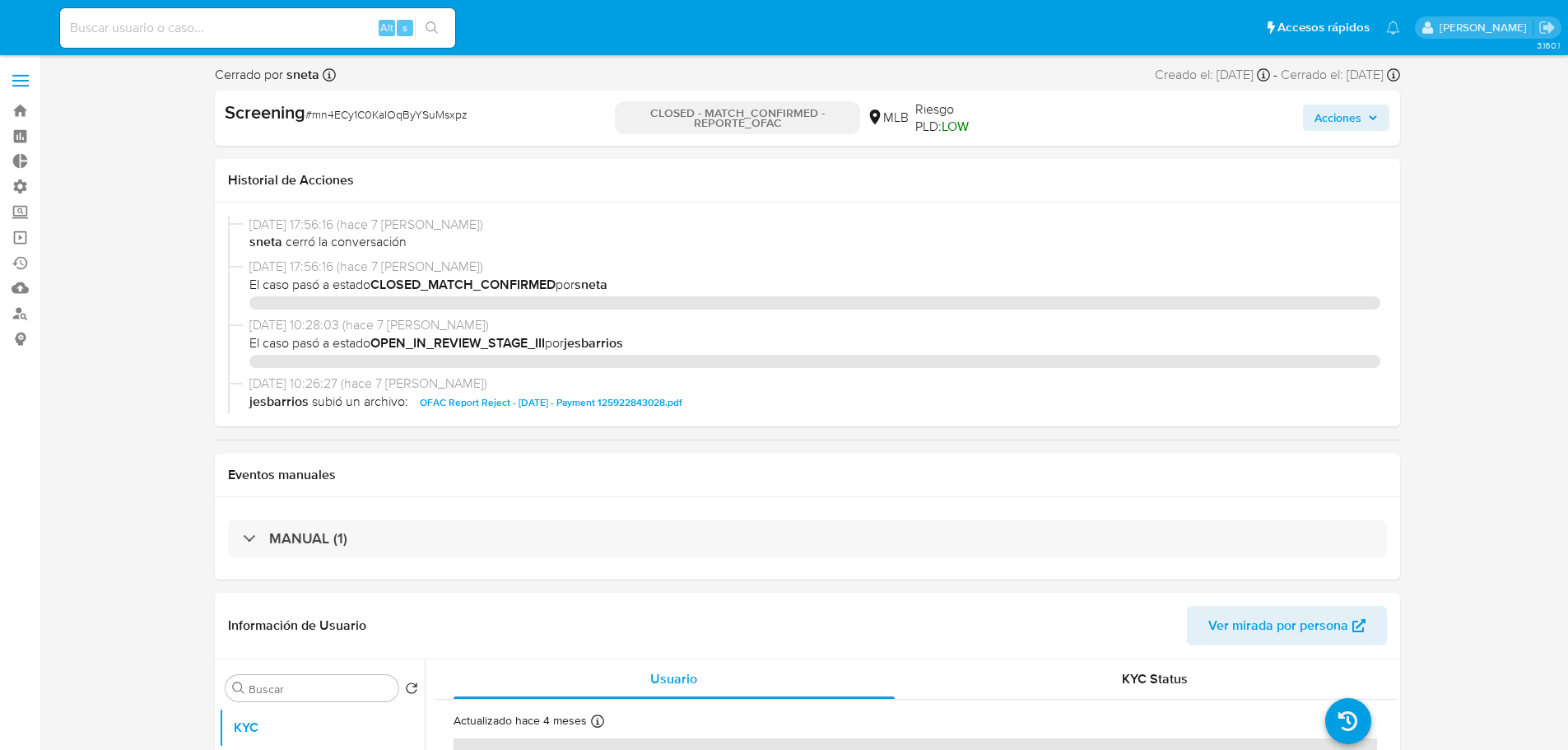
select select "10"
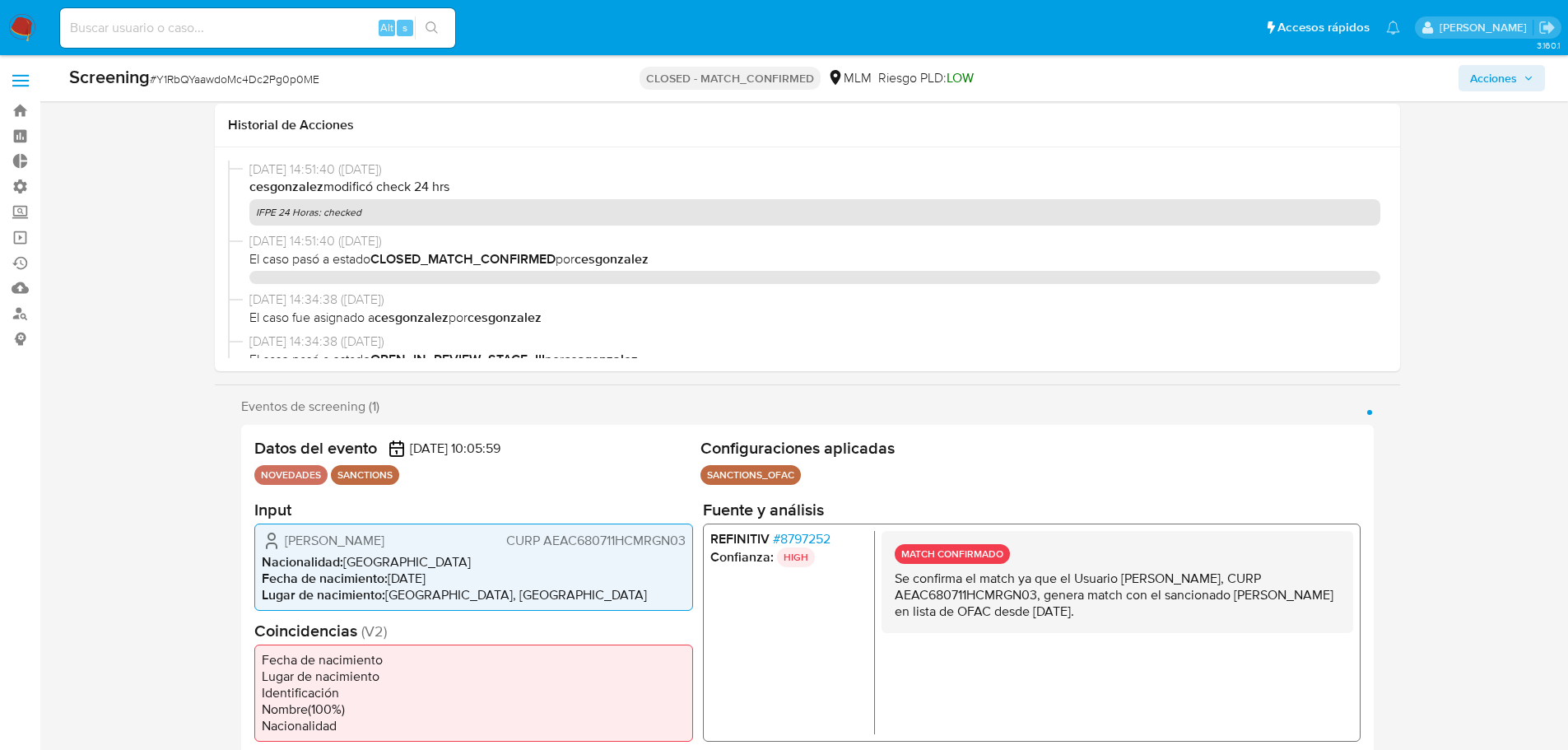
select select "10"
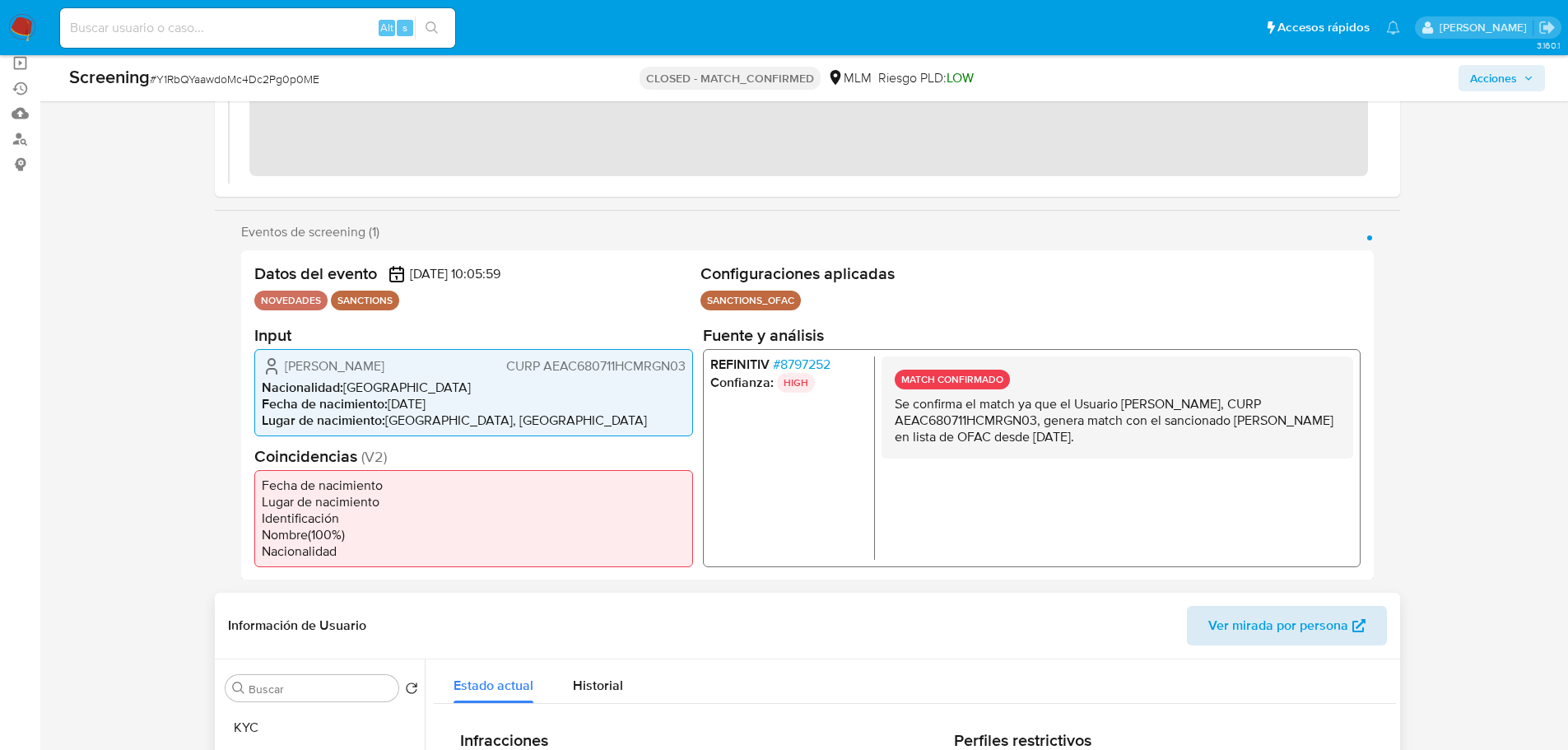
scroll to position [83, 0]
